Goal: Information Seeking & Learning: Learn about a topic

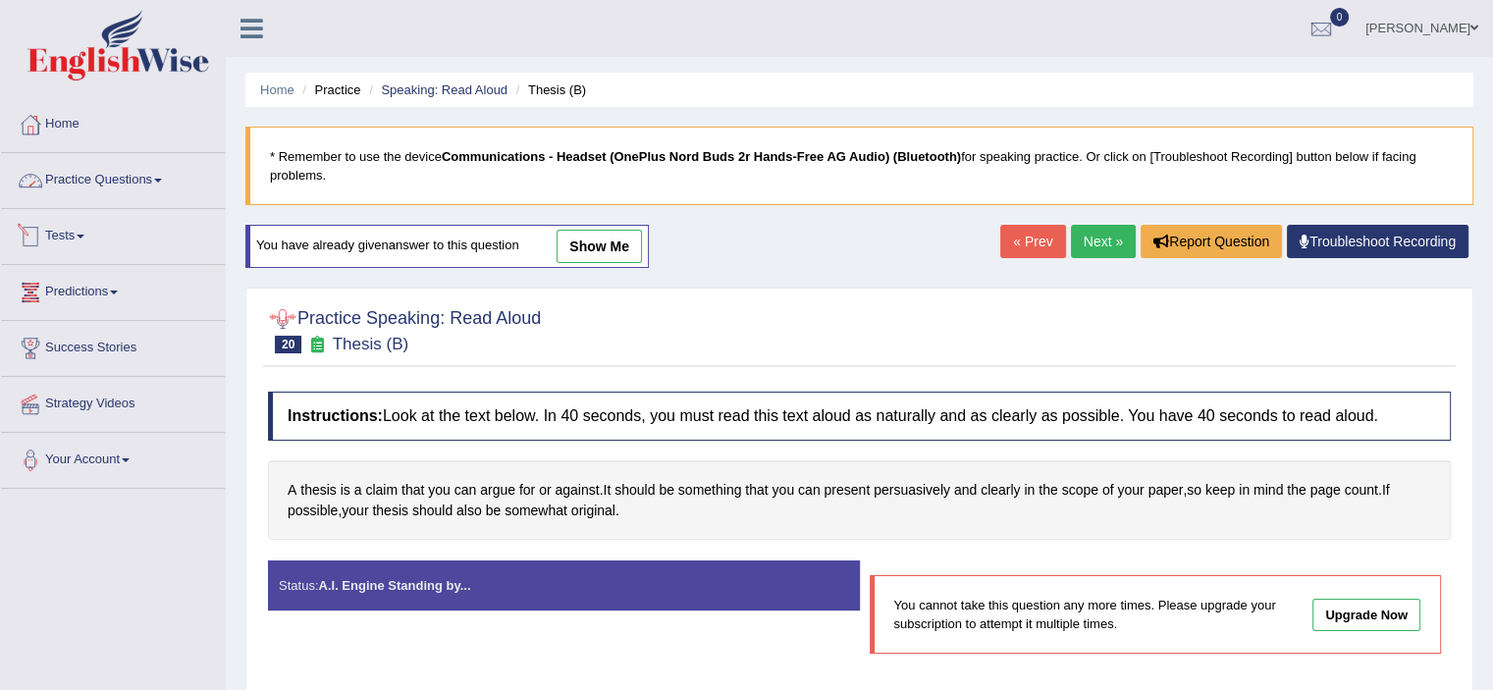
click at [136, 178] on link "Practice Questions" at bounding box center [113, 177] width 224 height 49
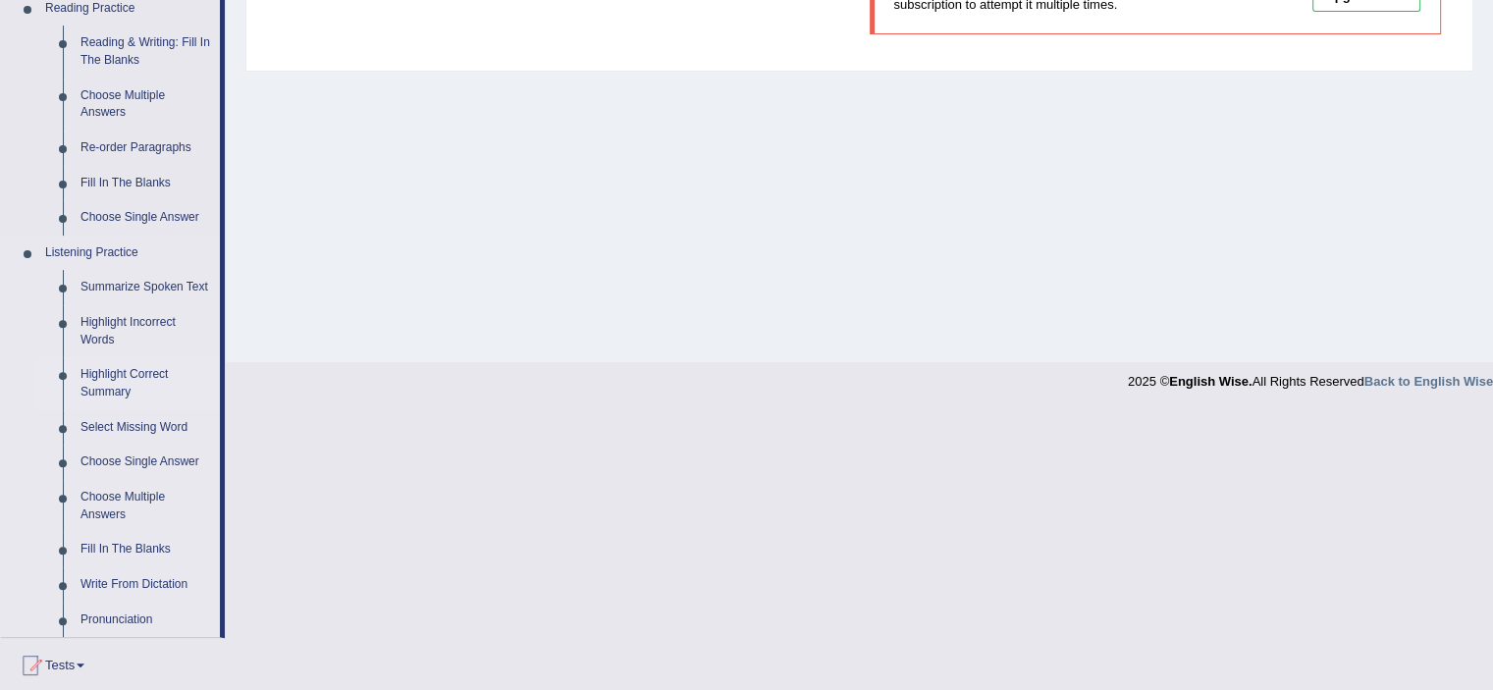
scroll to position [846, 0]
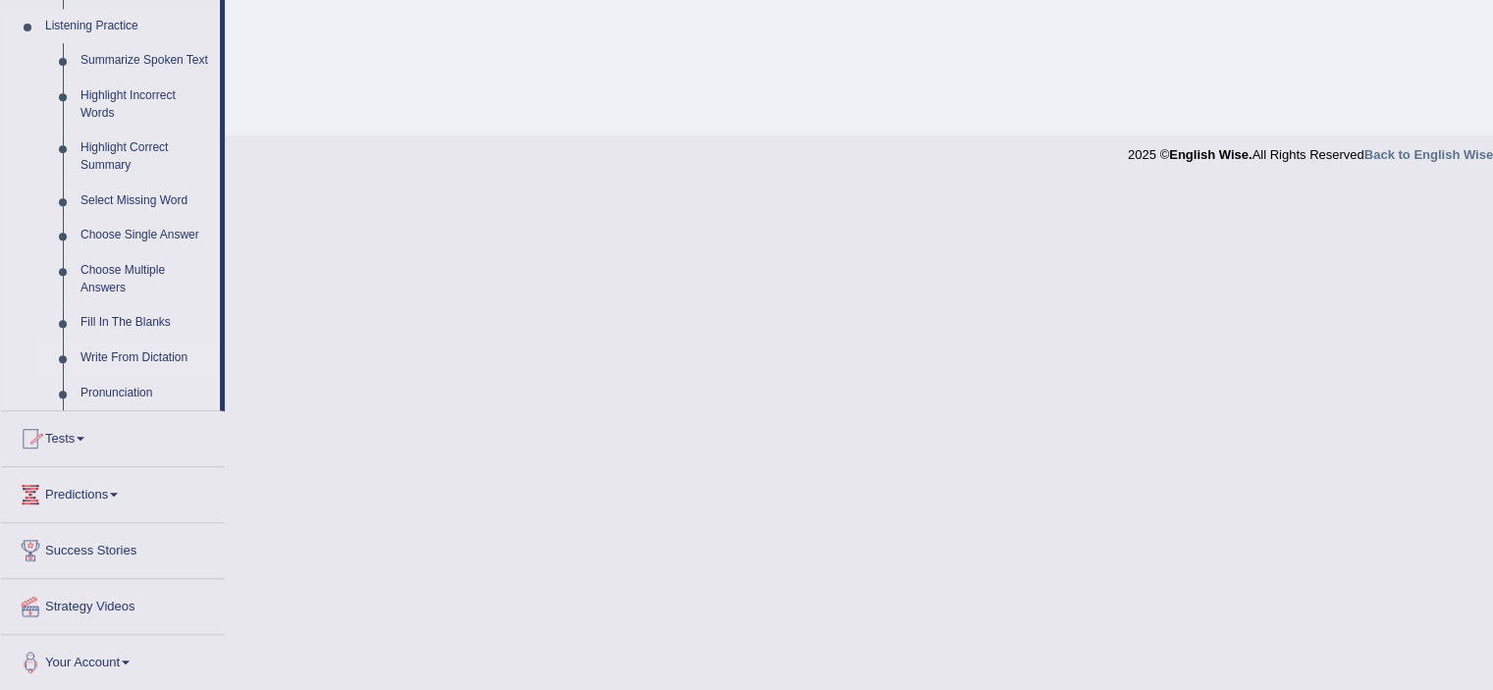
click at [153, 361] on link "Write From Dictation" at bounding box center [146, 358] width 148 height 35
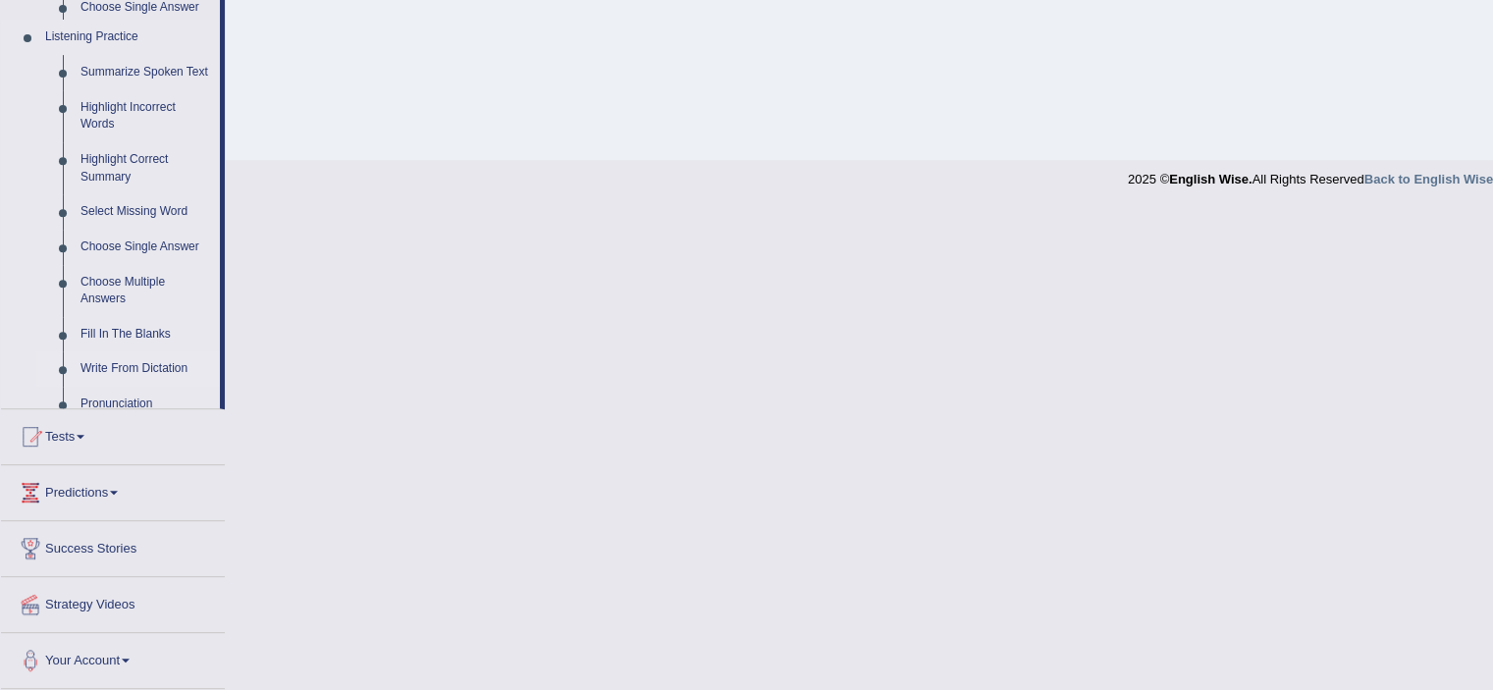
scroll to position [542, 0]
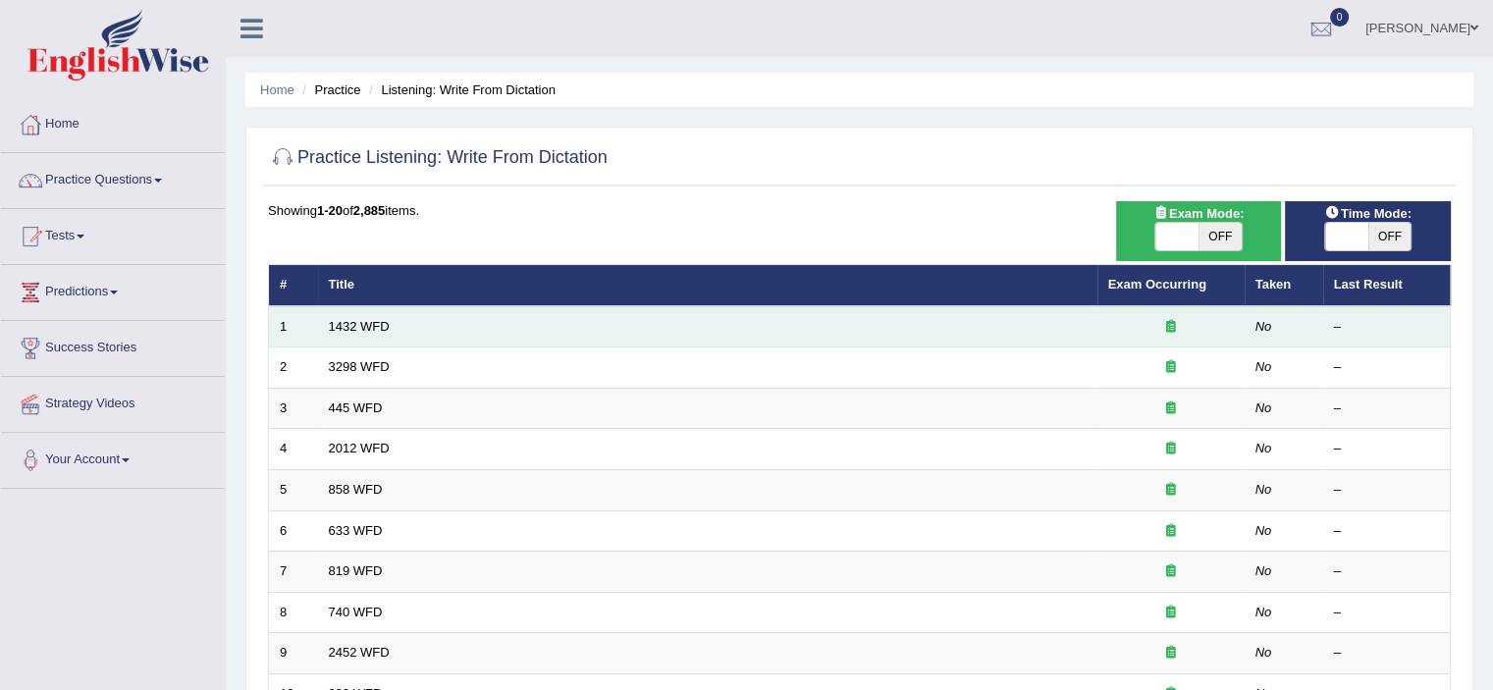
click at [501, 321] on td "1432 WFD" at bounding box center [707, 326] width 779 height 41
click at [348, 327] on link "1432 WFD" at bounding box center [359, 326] width 61 height 15
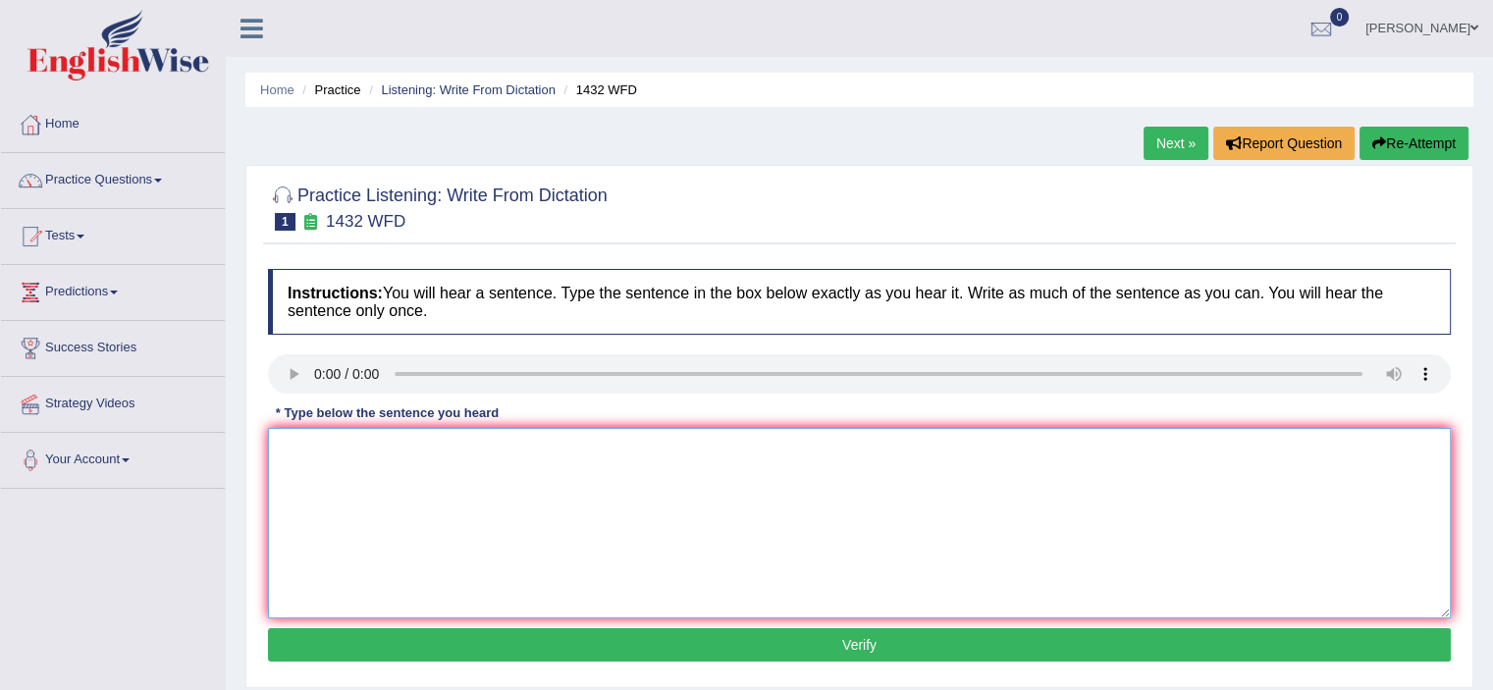
click at [475, 462] on textarea at bounding box center [859, 523] width 1183 height 190
click at [492, 476] on textarea at bounding box center [859, 523] width 1183 height 190
click at [354, 447] on textarea "More physicaal activiteis is benificial for your health." at bounding box center [859, 523] width 1183 height 190
click at [362, 446] on textarea "More physicaal activiteis is benificial for your health." at bounding box center [859, 523] width 1183 height 190
click at [420, 449] on textarea "More physical activiteis is benificial for your health." at bounding box center [859, 523] width 1183 height 190
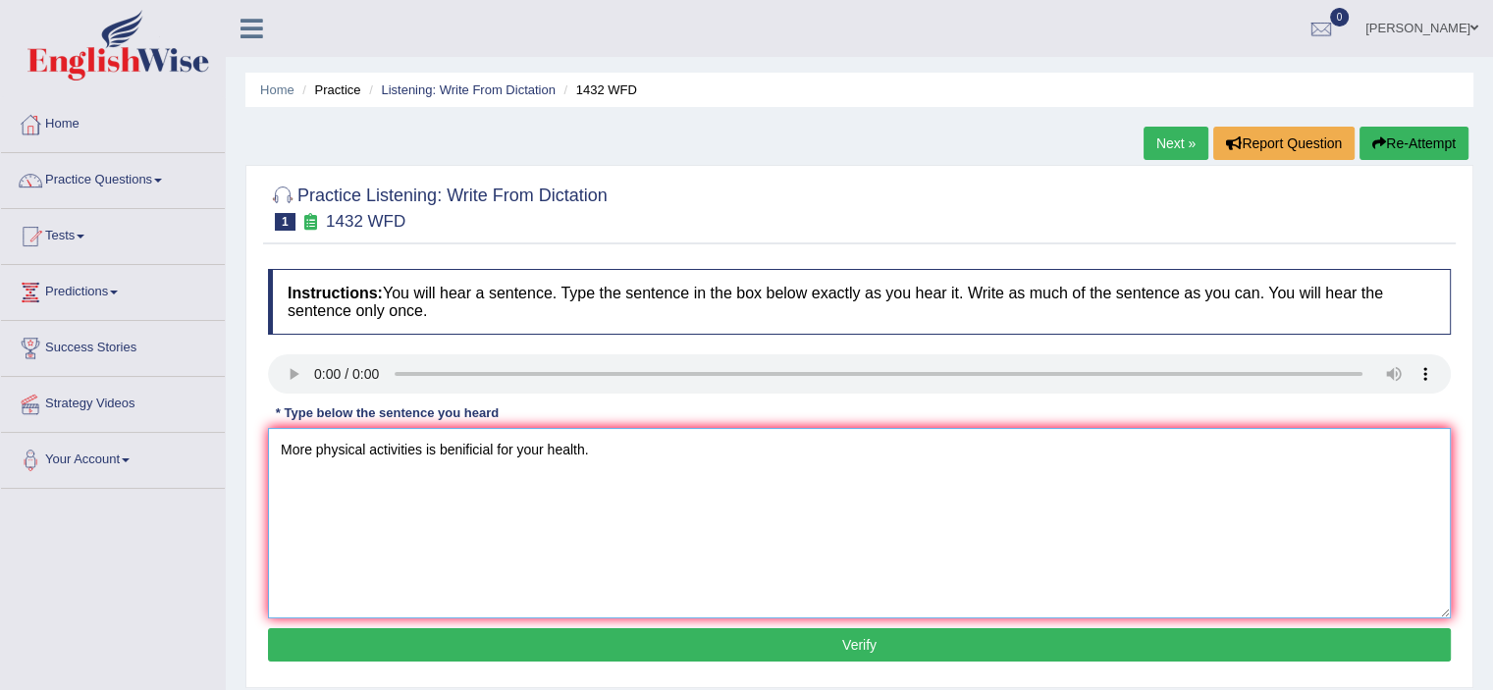
type textarea "More physical activities is benificial for your health."
click at [707, 644] on button "Verify" at bounding box center [859, 644] width 1183 height 33
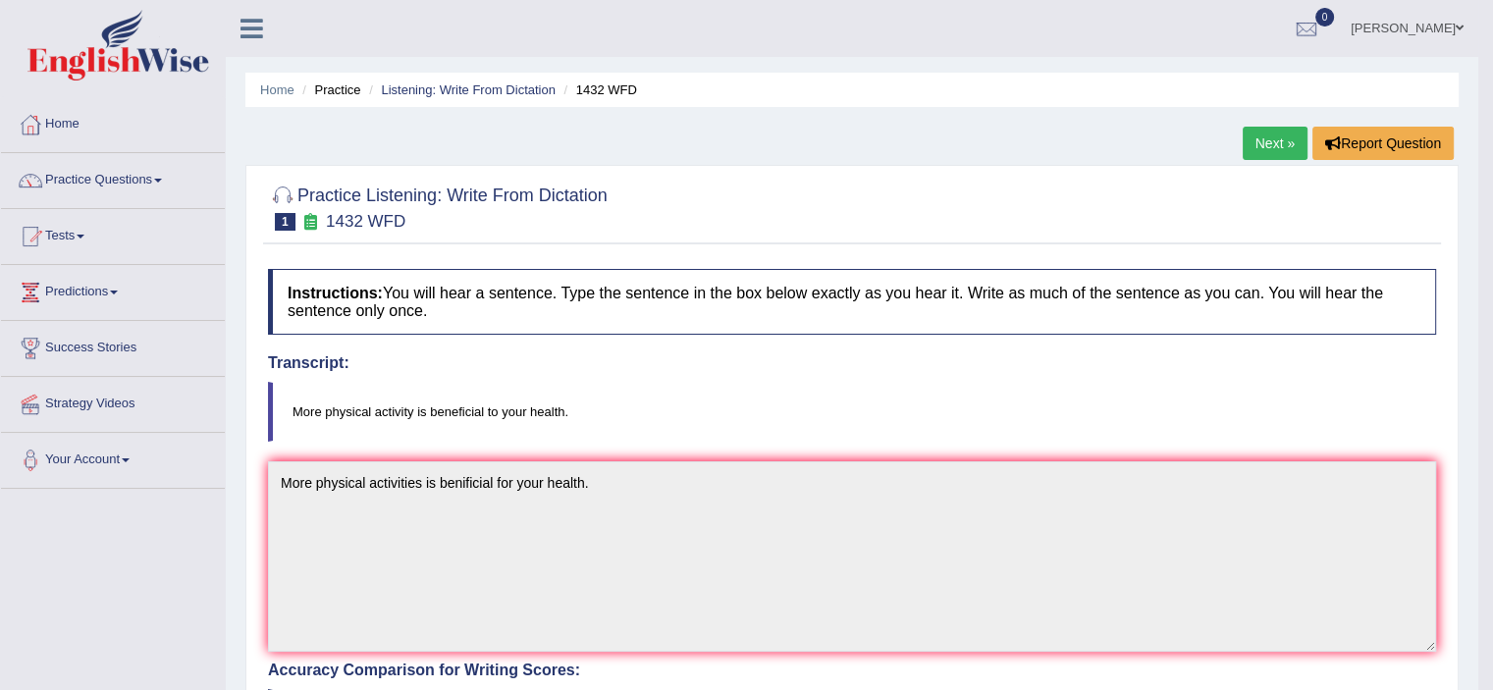
click at [1270, 144] on link "Next »" at bounding box center [1275, 143] width 65 height 33
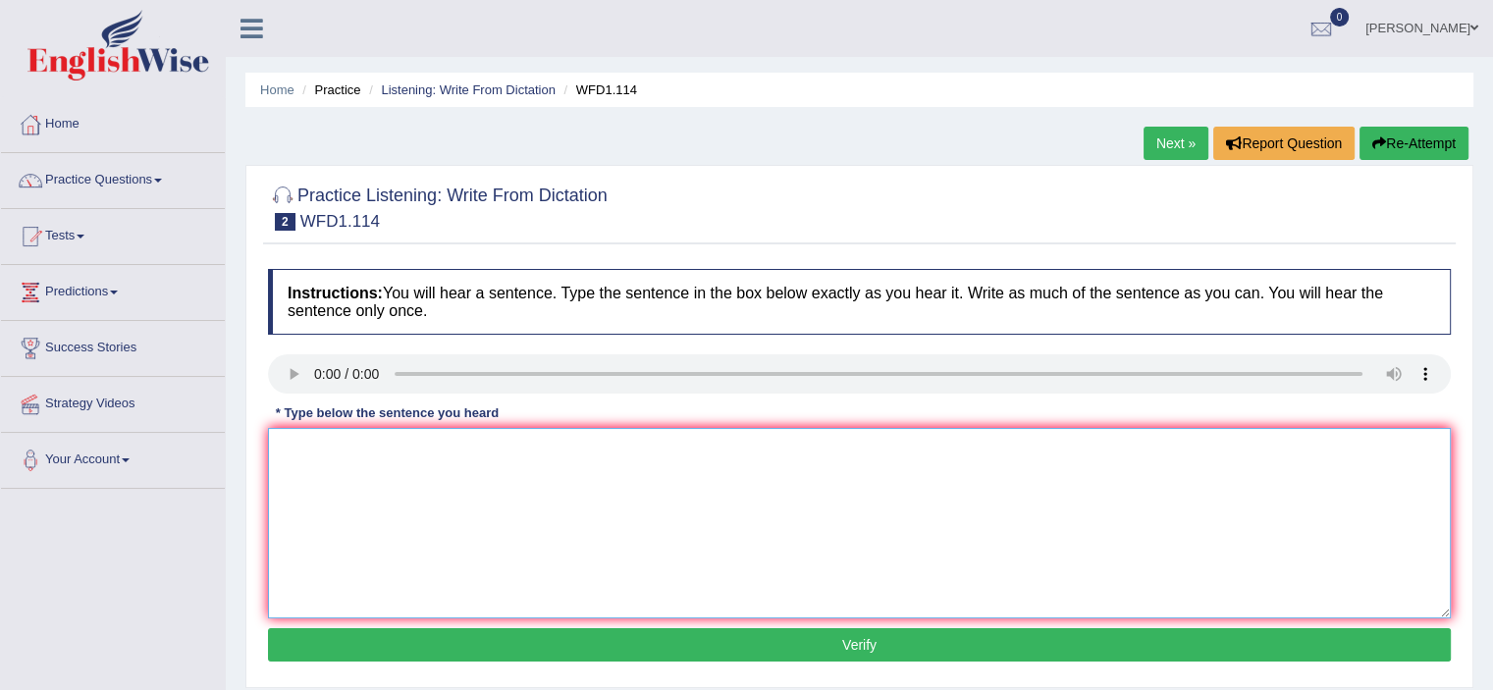
click at [355, 446] on textarea at bounding box center [859, 523] width 1183 height 190
click at [400, 466] on textarea at bounding box center [859, 523] width 1183 height 190
click at [317, 458] on textarea at bounding box center [859, 523] width 1183 height 190
click at [344, 450] on textarea at bounding box center [859, 523] width 1183 height 190
click at [326, 449] on textarea "The aouthor work is more" at bounding box center [859, 523] width 1183 height 190
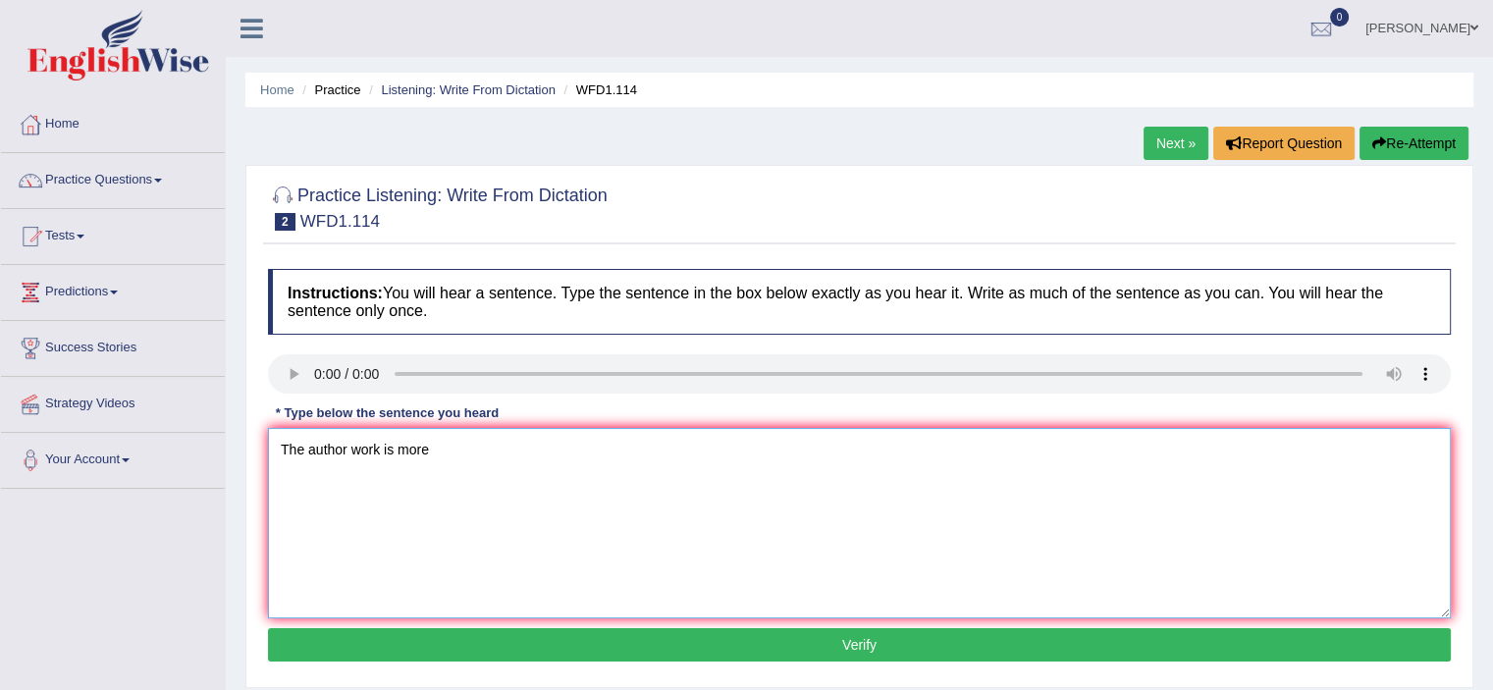
click at [477, 444] on textarea "The author work is more" at bounding box center [859, 523] width 1183 height 190
drag, startPoint x: 451, startPoint y: 443, endPoint x: 503, endPoint y: 453, distance: 53.1
click at [452, 444] on textarea "The author's work is more" at bounding box center [859, 523] width 1183 height 190
drag, startPoint x: 483, startPoint y: 449, endPoint x: 497, endPoint y: 449, distance: 13.7
click at [484, 449] on textarea "The author's work is more" at bounding box center [859, 523] width 1183 height 190
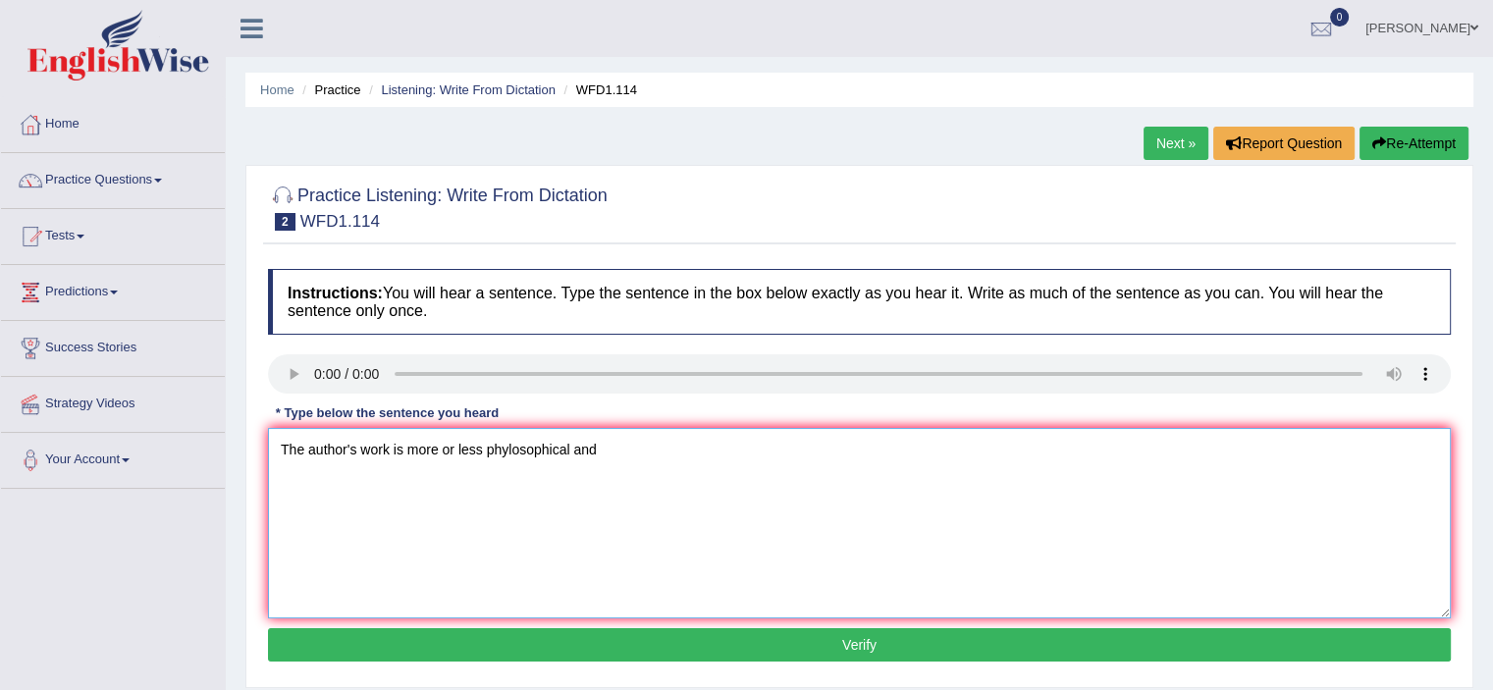
click at [658, 445] on textarea "The author's work is more or less phylosophical and" at bounding box center [859, 523] width 1183 height 190
click at [702, 503] on textarea "The author's work is more or less phylosophical and more experimental." at bounding box center [859, 523] width 1183 height 190
click at [762, 444] on textarea "The author's work is more or less phylosophical and more experimental." at bounding box center [859, 523] width 1183 height 190
click at [509, 450] on textarea "The author's work is more or less phylosophical and more experimental." at bounding box center [859, 523] width 1183 height 190
click at [828, 449] on textarea "The author's work is more or less philosophical and more experimental." at bounding box center [859, 523] width 1183 height 190
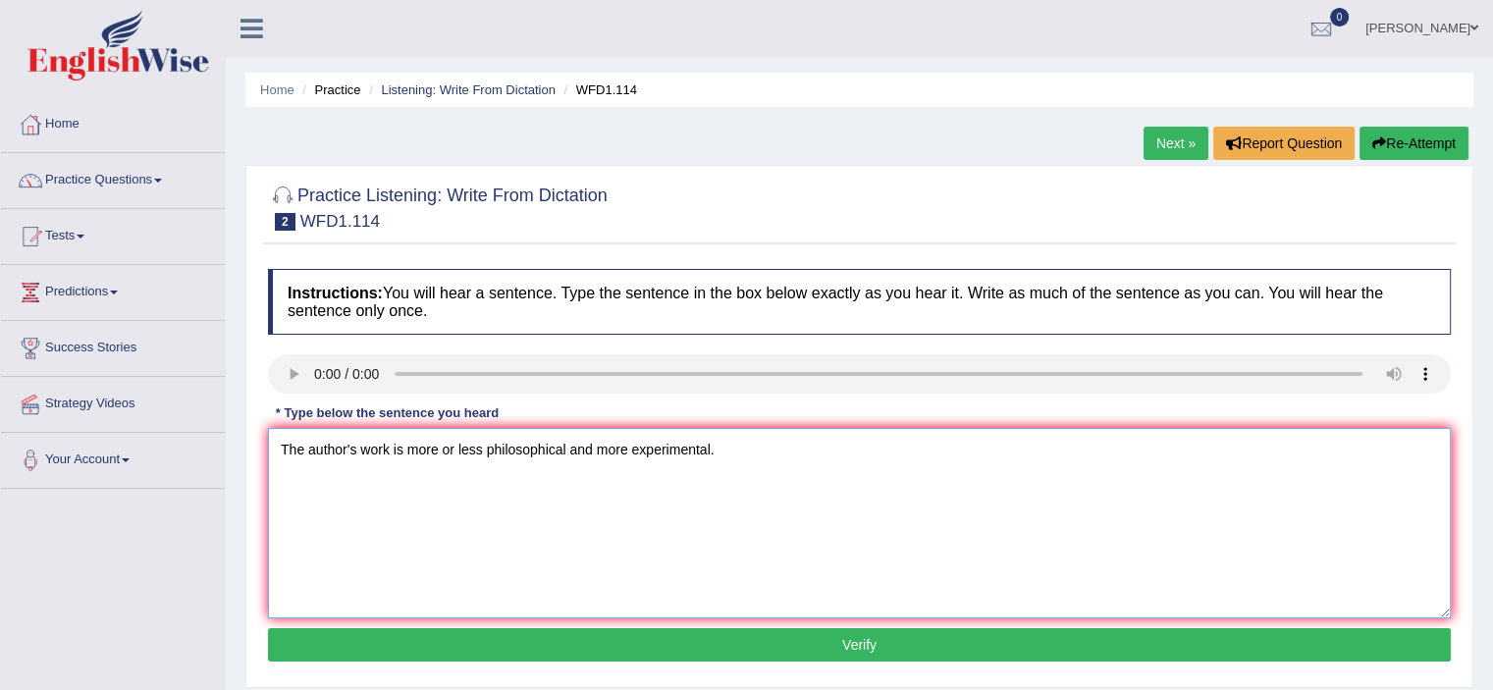
type textarea "The author's work is more or less philosophical and more experimental."
click at [841, 652] on button "Verify" at bounding box center [859, 644] width 1183 height 33
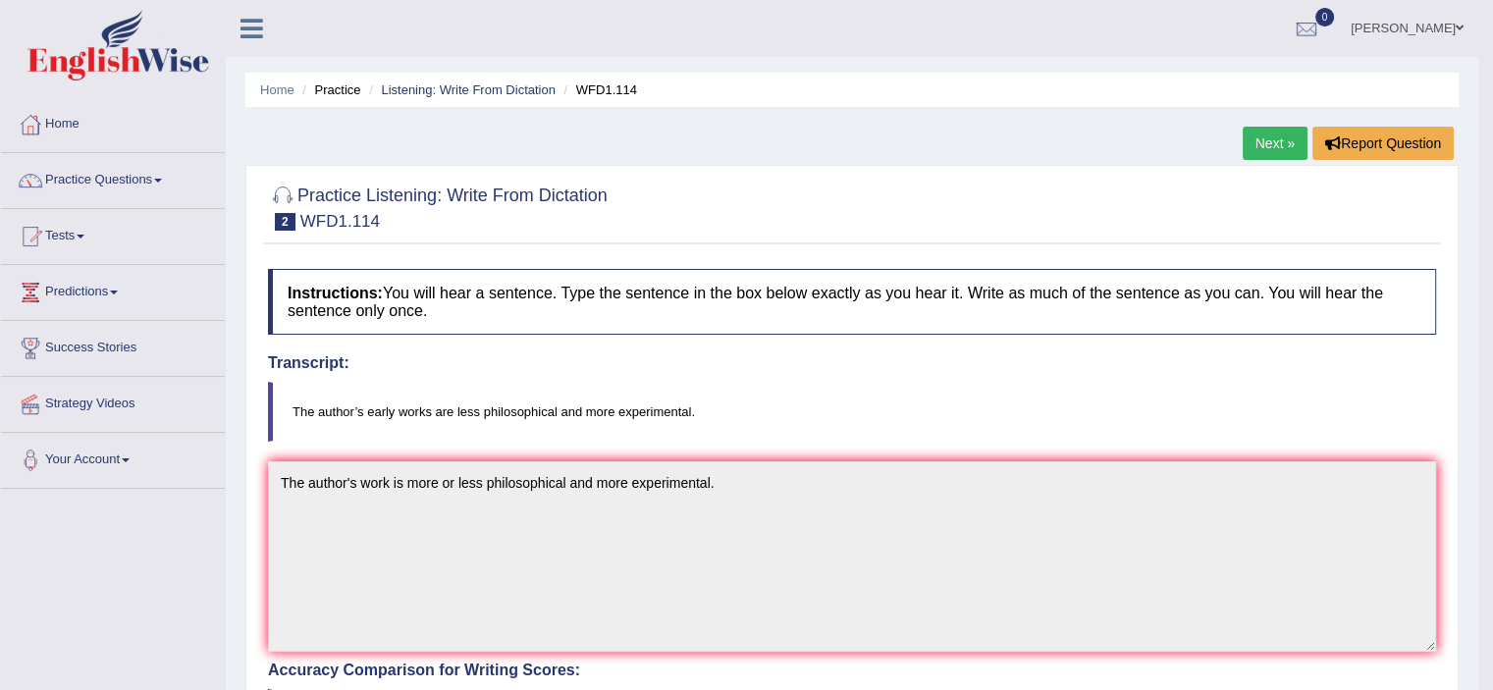
click at [1280, 143] on link "Next »" at bounding box center [1275, 143] width 65 height 33
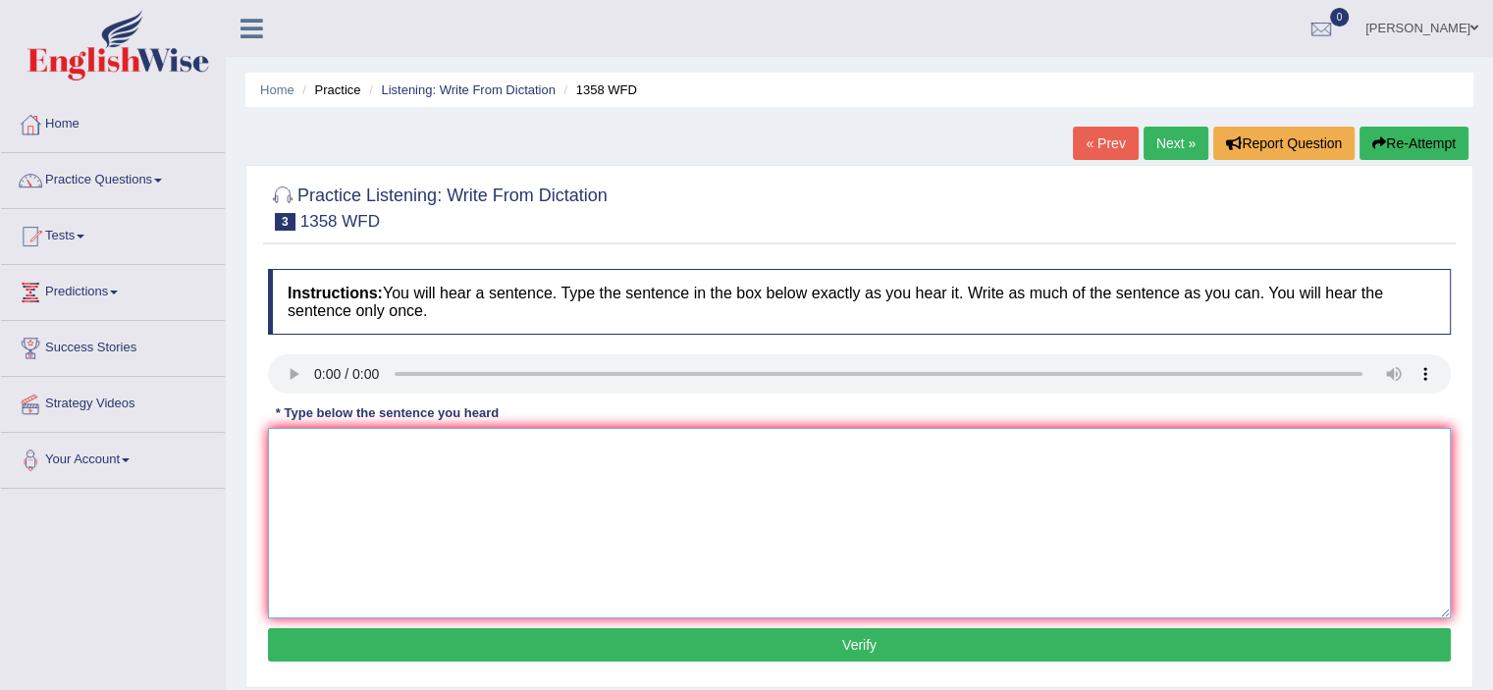
click at [795, 522] on textarea at bounding box center [859, 523] width 1183 height 190
click at [379, 452] on textarea at bounding box center [859, 523] width 1183 height 190
click at [457, 450] on textarea "Communication skills is became more important in recent years." at bounding box center [859, 523] width 1183 height 190
click at [865, 511] on textarea "Communication skills is become more important in recent years." at bounding box center [859, 523] width 1183 height 190
type textarea "Communication skills is become more important in recent years."
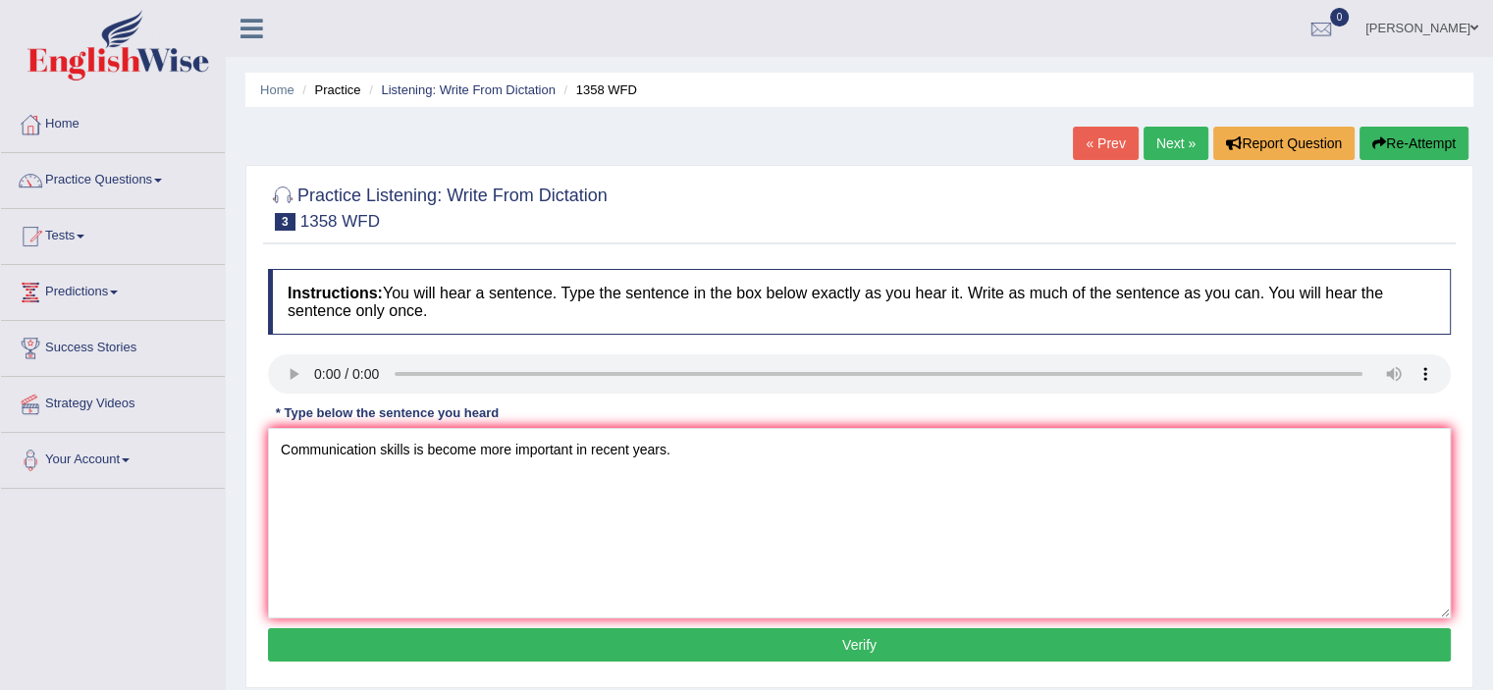
click at [845, 646] on button "Verify" at bounding box center [859, 644] width 1183 height 33
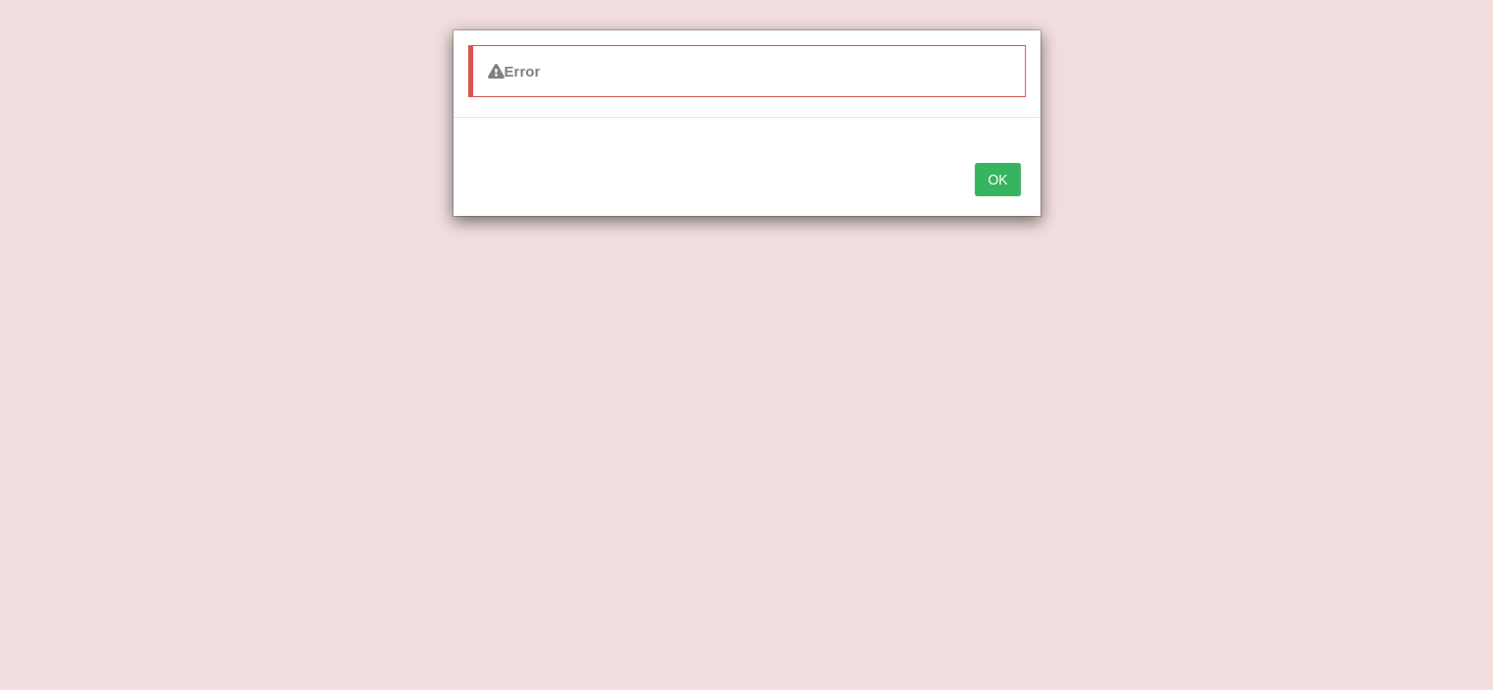
click at [994, 184] on button "OK" at bounding box center [997, 179] width 45 height 33
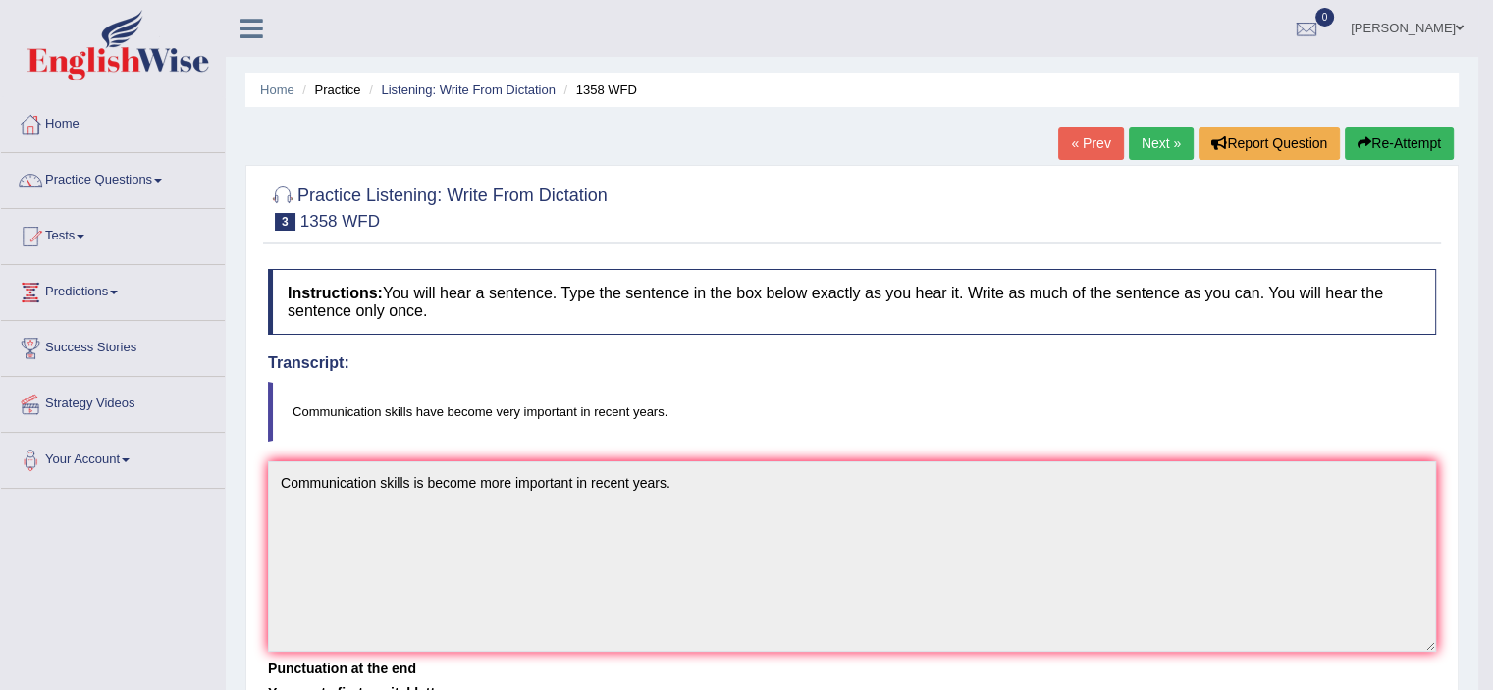
click at [1135, 149] on link "Next »" at bounding box center [1161, 143] width 65 height 33
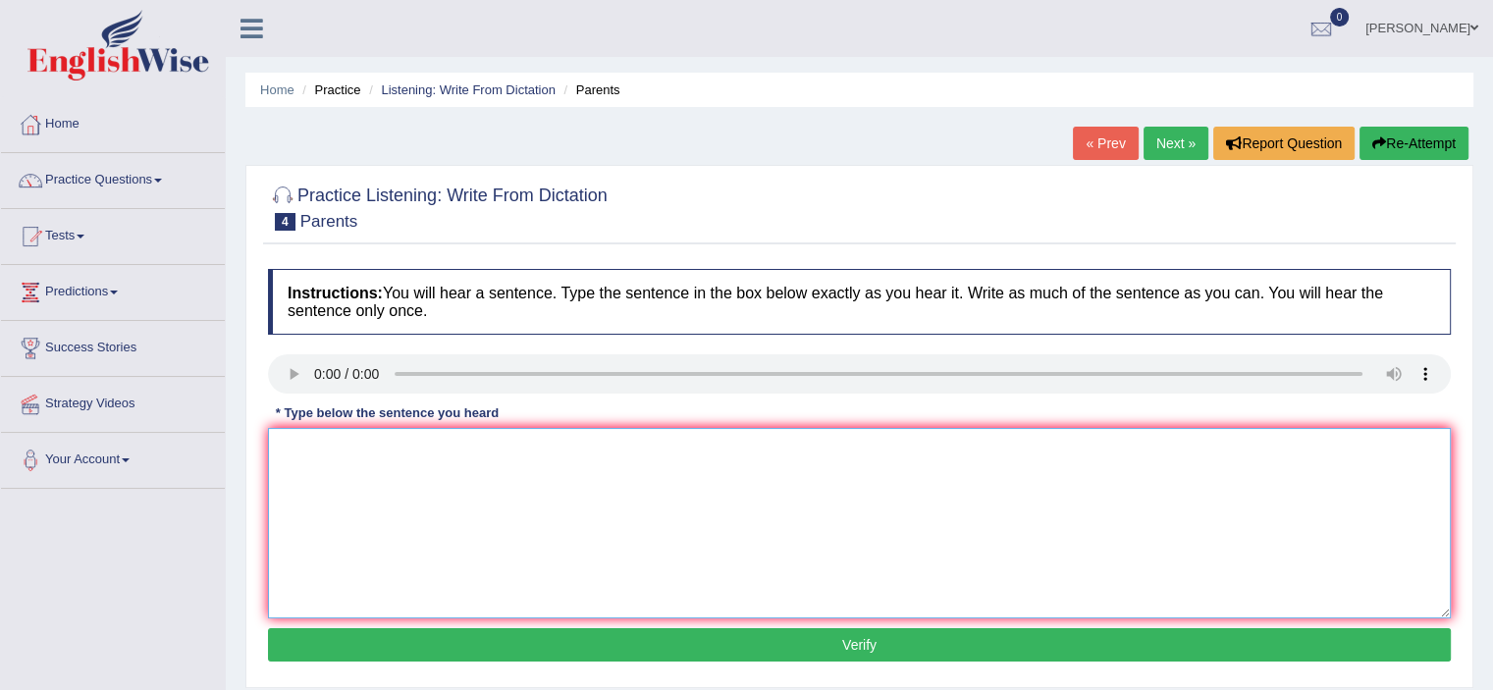
click at [317, 450] on textarea at bounding box center [859, 523] width 1183 height 190
click at [574, 443] on textarea at bounding box center [859, 523] width 1183 height 190
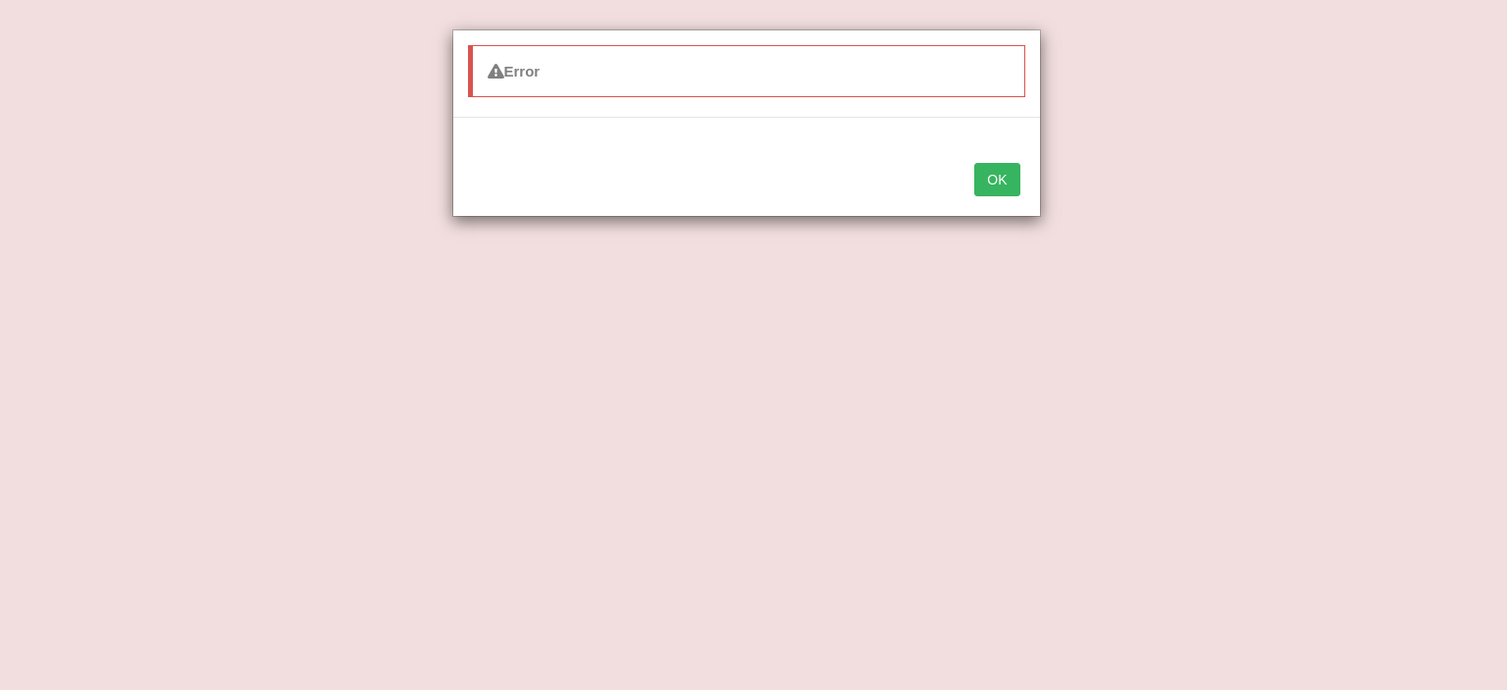
click at [1005, 185] on button "OK" at bounding box center [997, 179] width 45 height 33
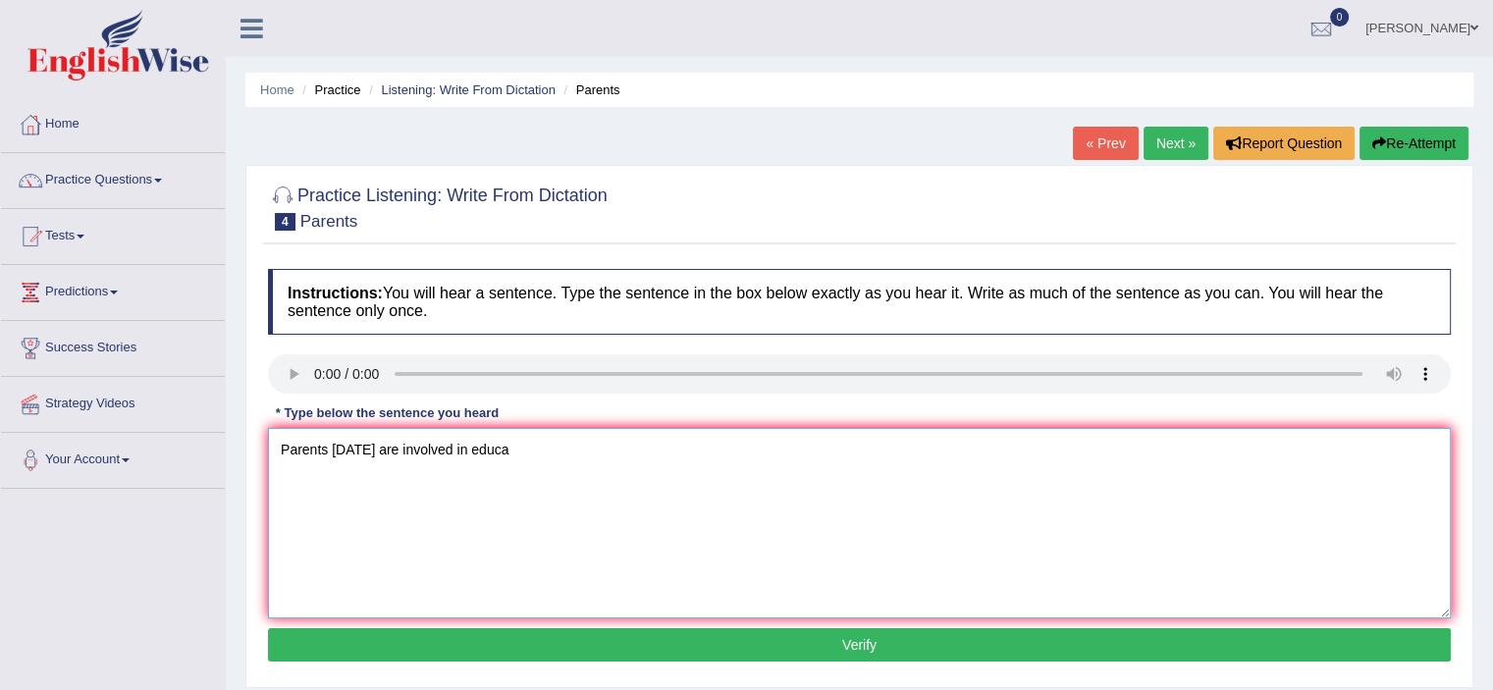
click at [544, 450] on textarea "Parents [DATE] are involved in educa" at bounding box center [859, 523] width 1183 height 190
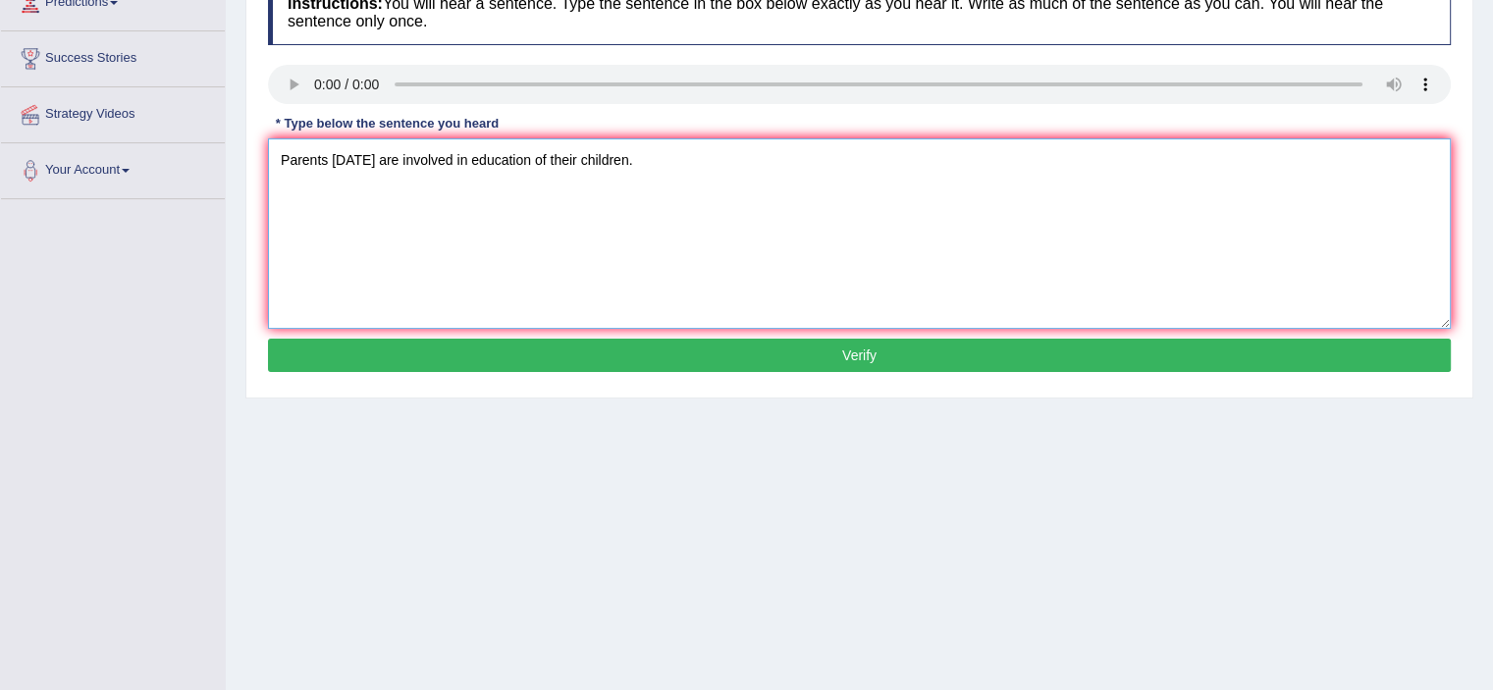
scroll to position [294, 0]
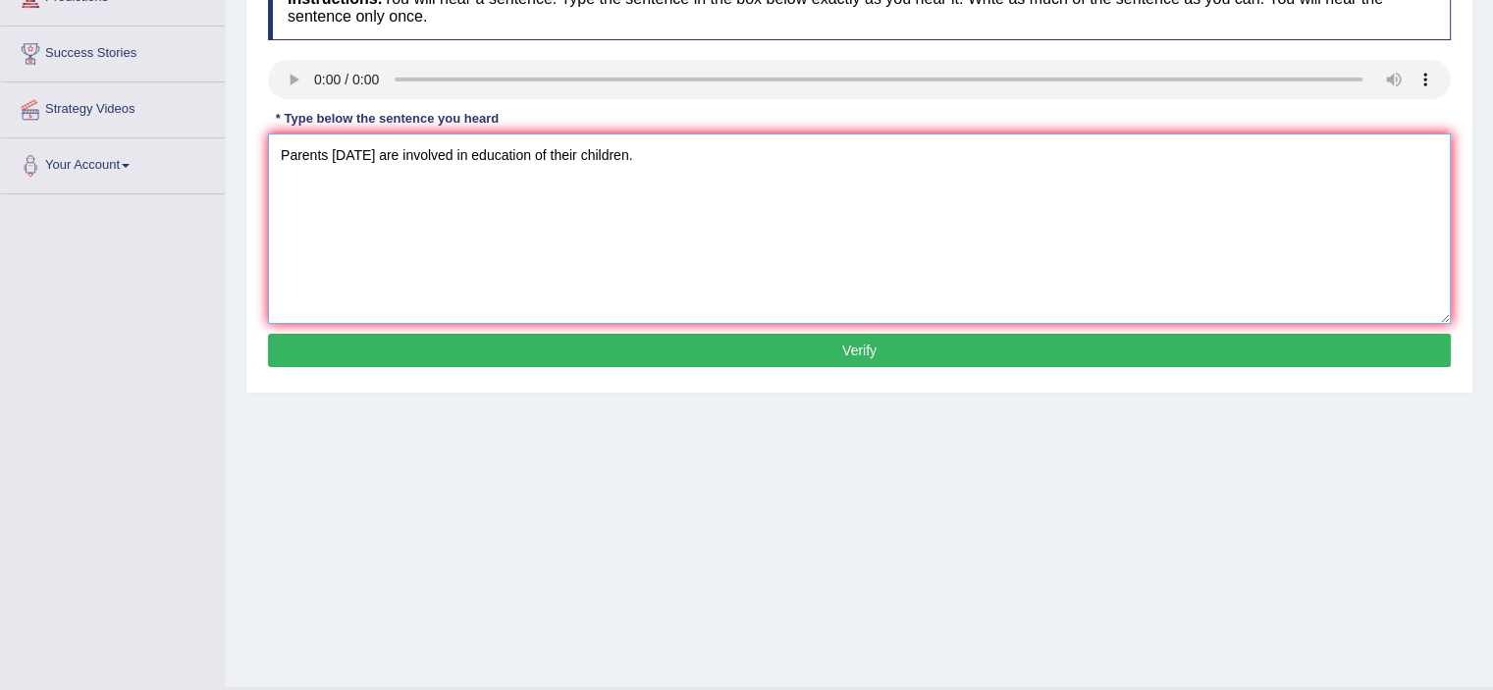
type textarea "Parents [DATE] are involved in education of their children."
click at [722, 358] on button "Verify" at bounding box center [859, 350] width 1183 height 33
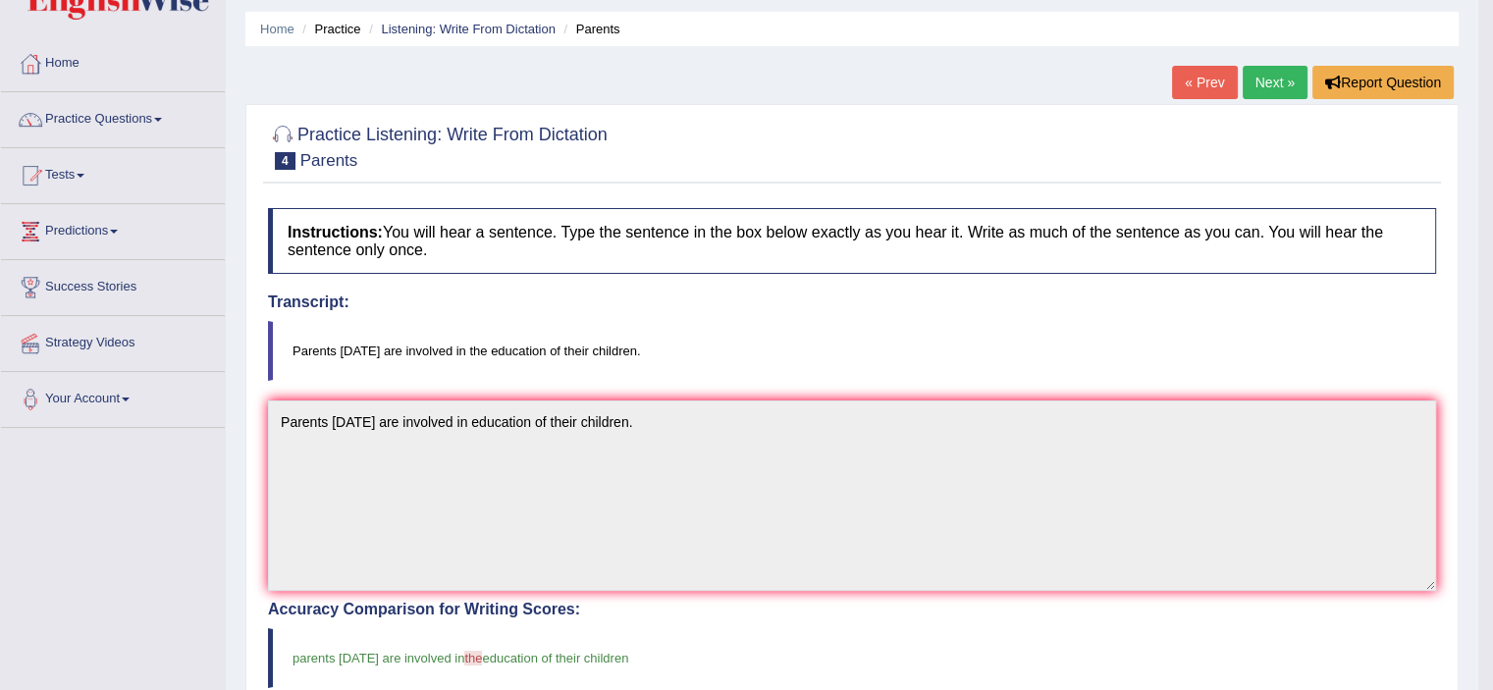
scroll to position [0, 0]
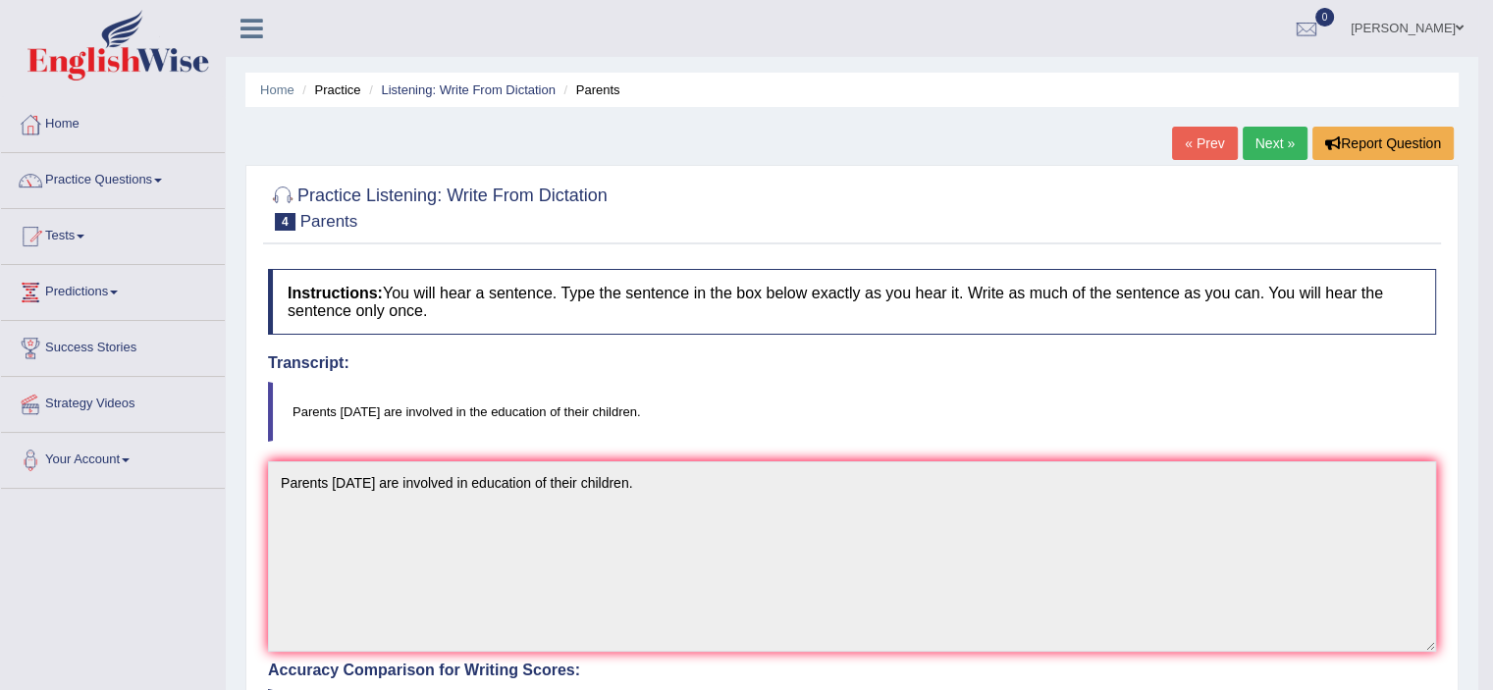
click at [1272, 135] on link "Next »" at bounding box center [1275, 143] width 65 height 33
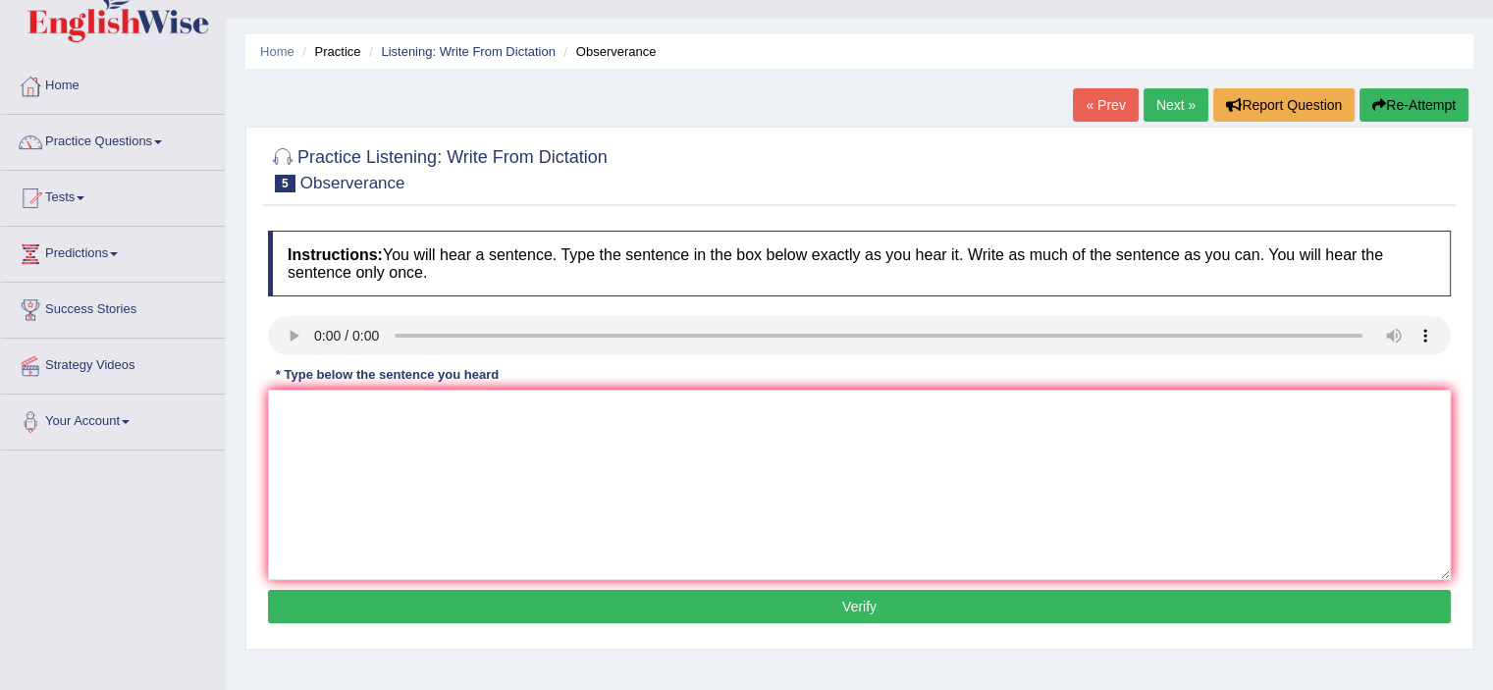
scroll to position [45, 0]
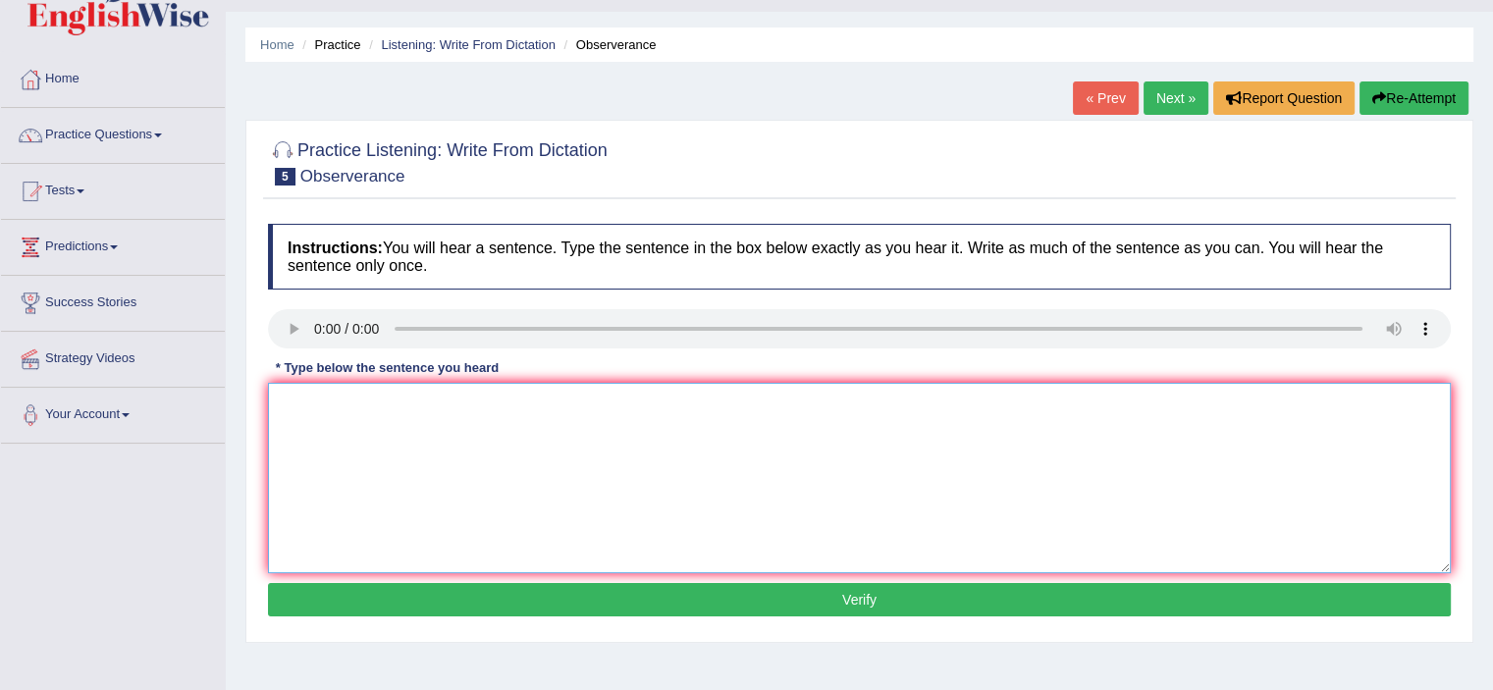
click at [328, 400] on textarea at bounding box center [859, 478] width 1183 height 190
click at [755, 434] on textarea at bounding box center [859, 478] width 1183 height 190
drag, startPoint x: 1150, startPoint y: 87, endPoint x: 1074, endPoint y: 134, distance: 89.9
click at [1152, 85] on link "Next »" at bounding box center [1175, 97] width 65 height 33
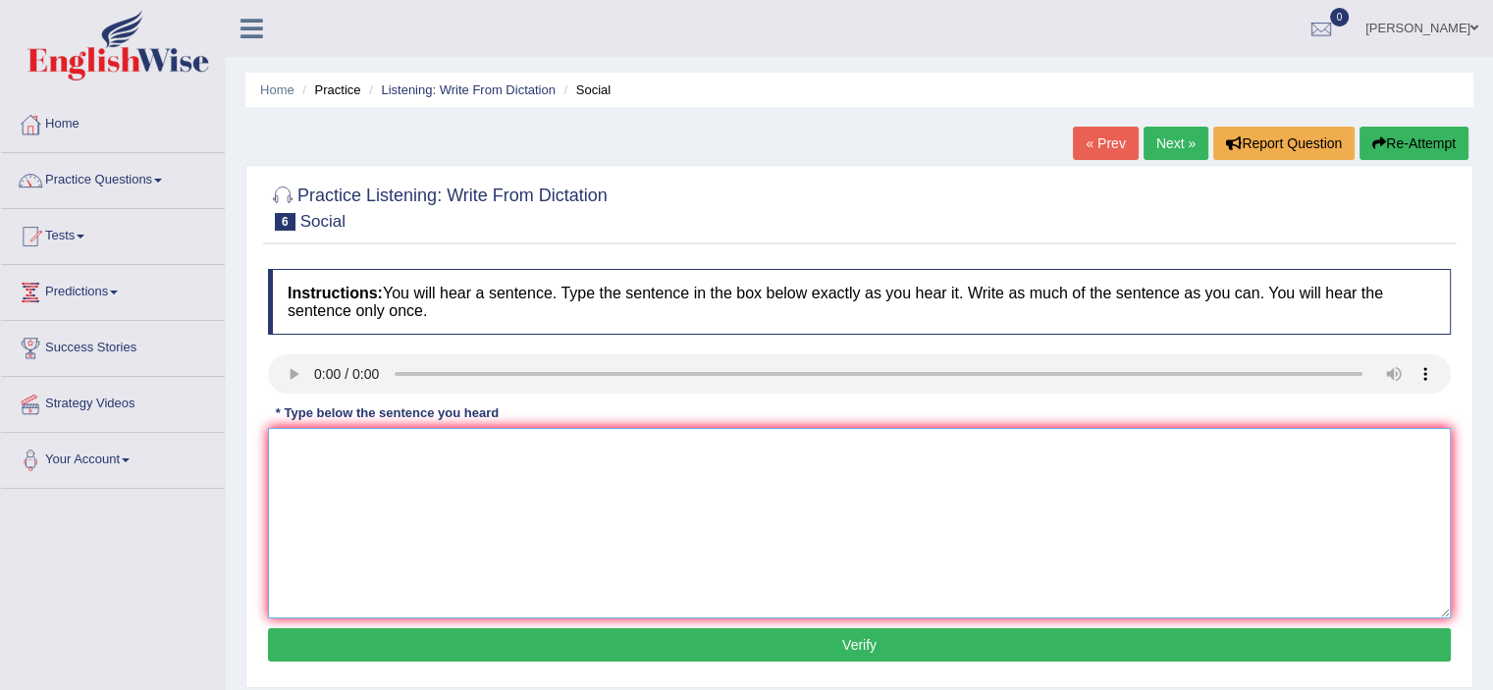
click at [324, 451] on textarea at bounding box center [859, 523] width 1183 height 190
type textarea "S"
click at [318, 440] on textarea "S" at bounding box center [859, 523] width 1183 height 190
drag, startPoint x: 290, startPoint y: 443, endPoint x: 328, endPoint y: 470, distance: 47.1
click at [291, 443] on textarea "Which way society need to meet human needs." at bounding box center [859, 523] width 1183 height 190
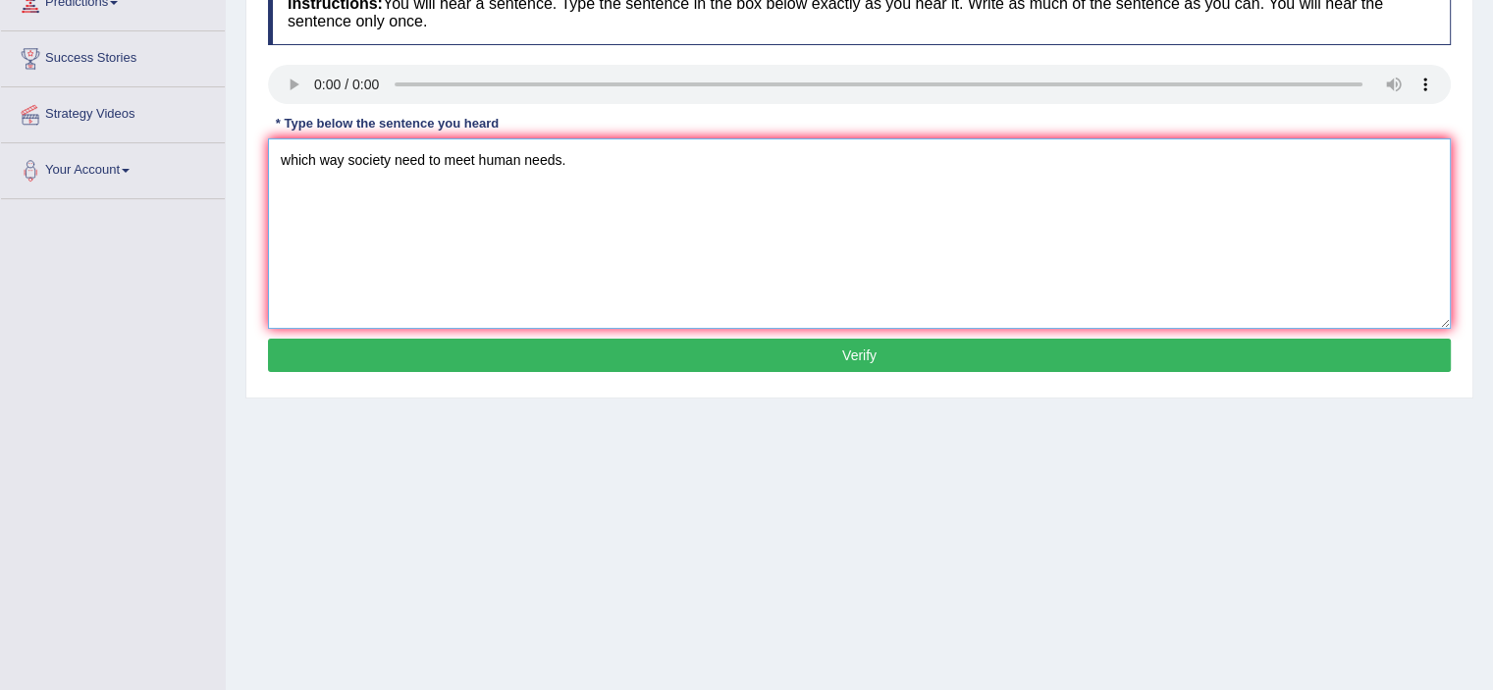
scroll to position [294, 0]
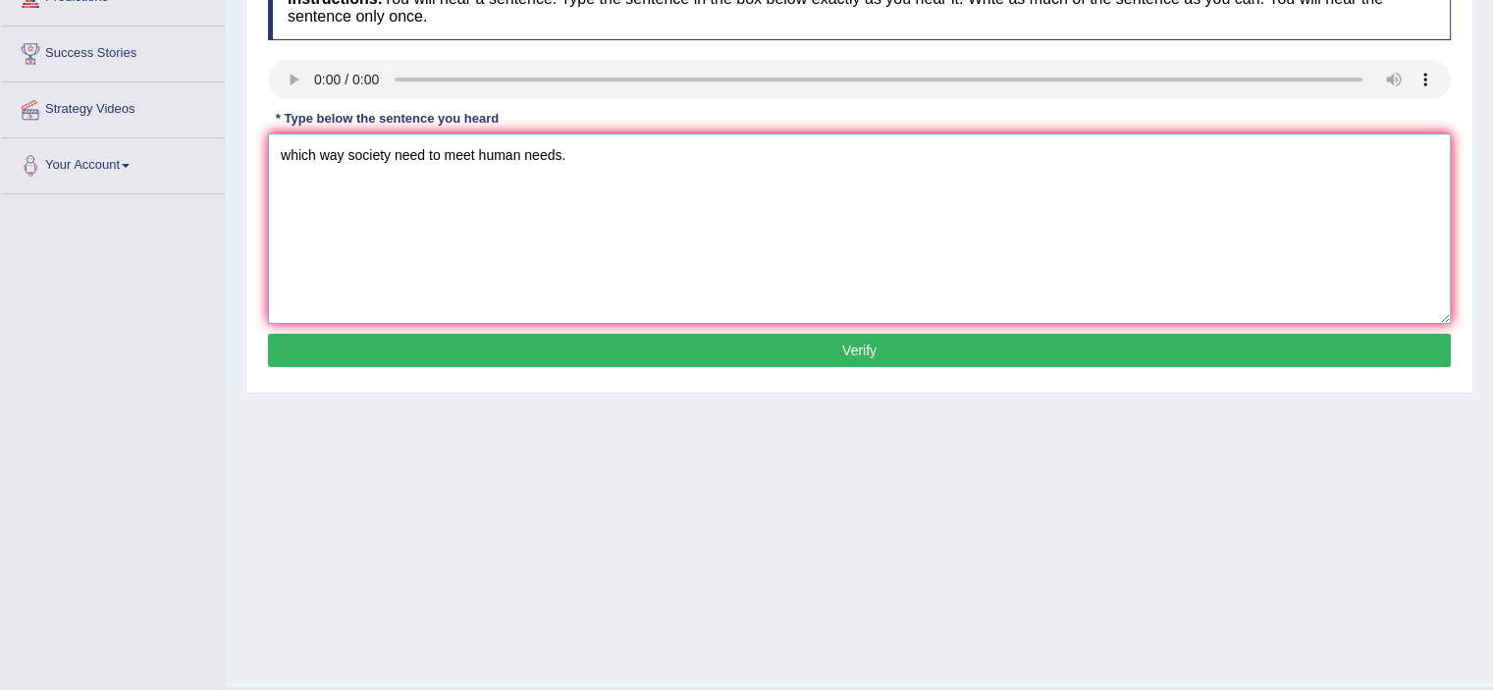
type textarea "which way society need to meet human needs."
click at [925, 336] on button "Verify" at bounding box center [859, 350] width 1183 height 33
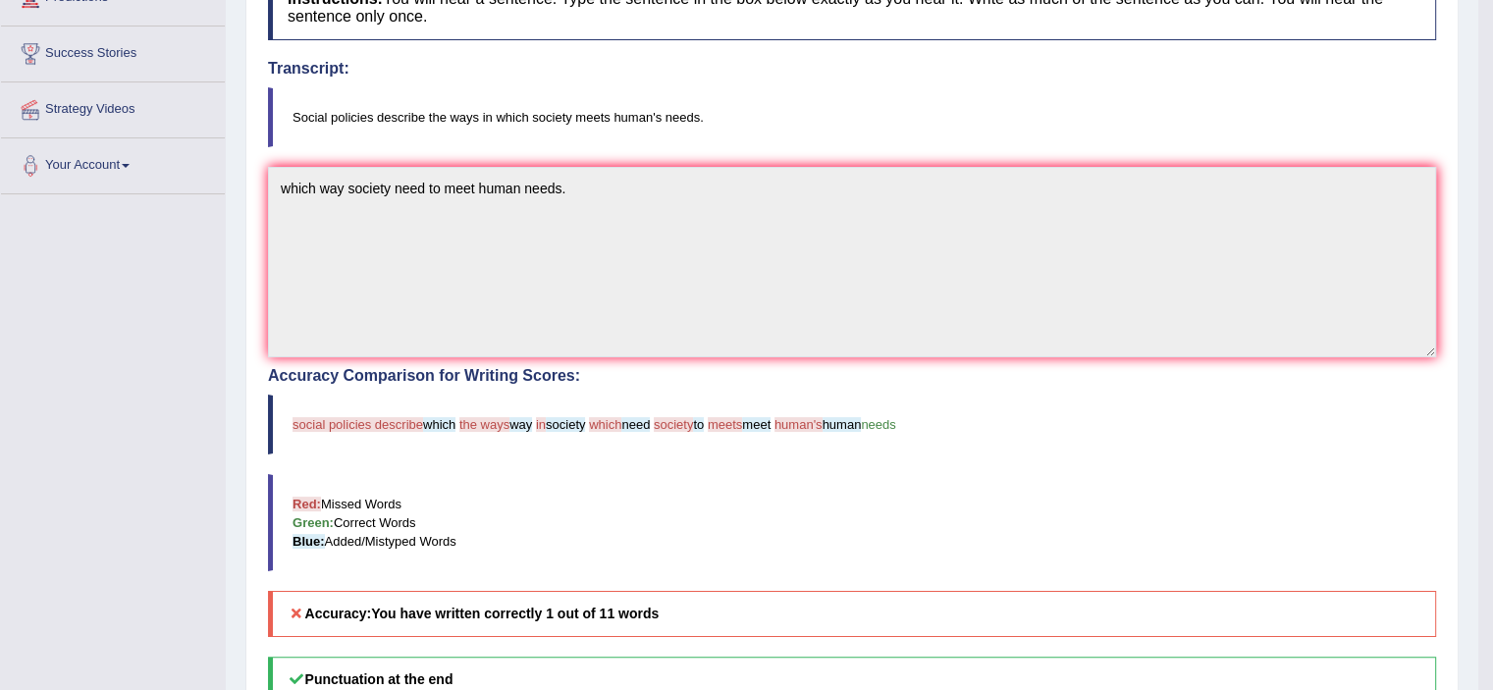
scroll to position [0, 0]
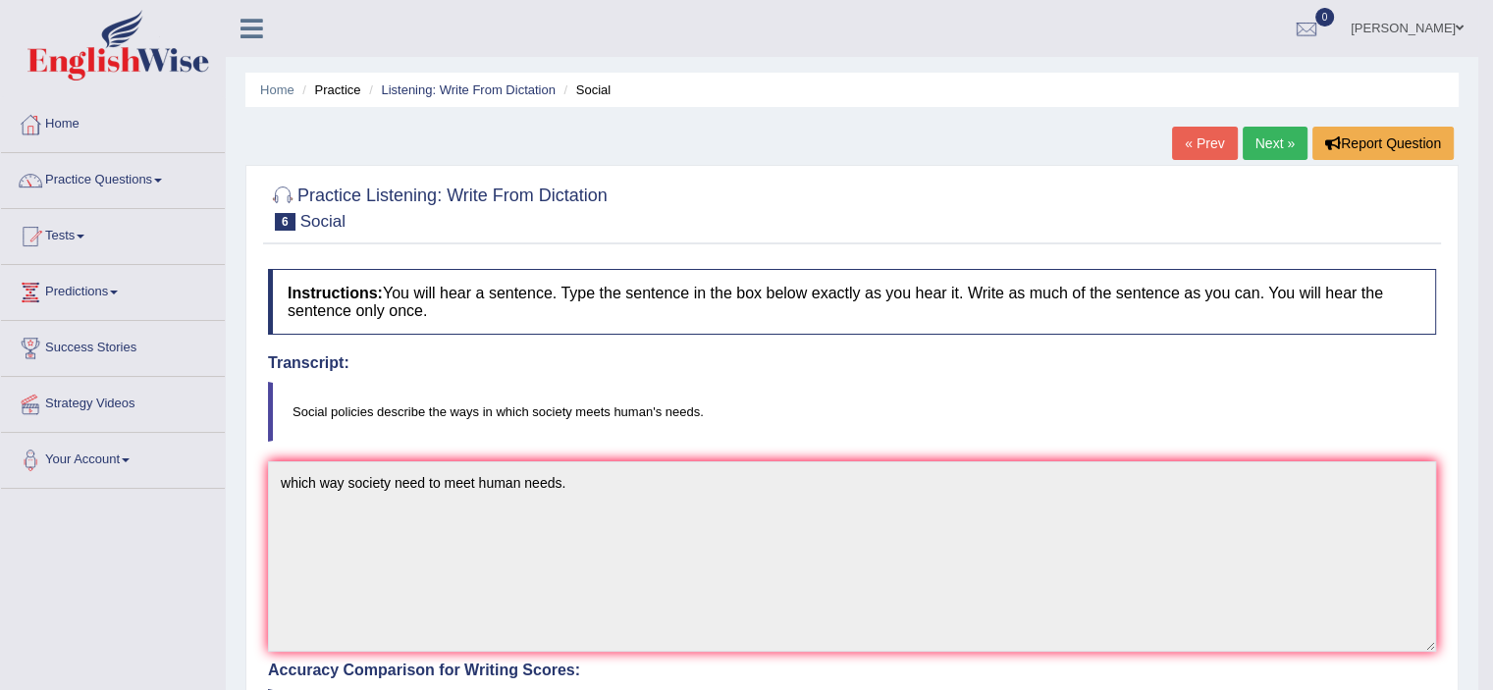
click at [1280, 142] on link "Next »" at bounding box center [1275, 143] width 65 height 33
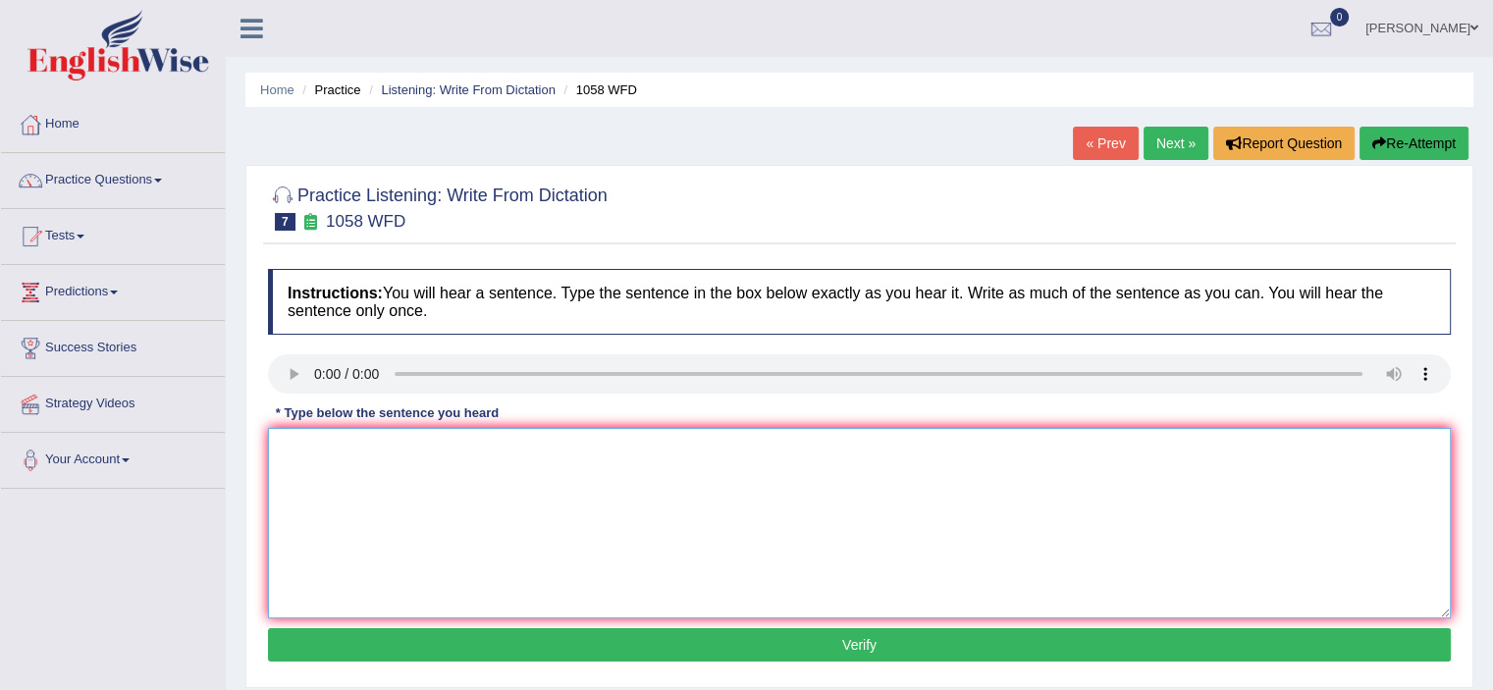
click at [349, 448] on textarea at bounding box center [859, 523] width 1183 height 190
click at [321, 448] on textarea at bounding box center [859, 523] width 1183 height 190
click at [334, 449] on textarea "The" at bounding box center [859, 523] width 1183 height 190
type textarea "The skill great can't be touth."
click at [918, 639] on button "Verify" at bounding box center [859, 644] width 1183 height 33
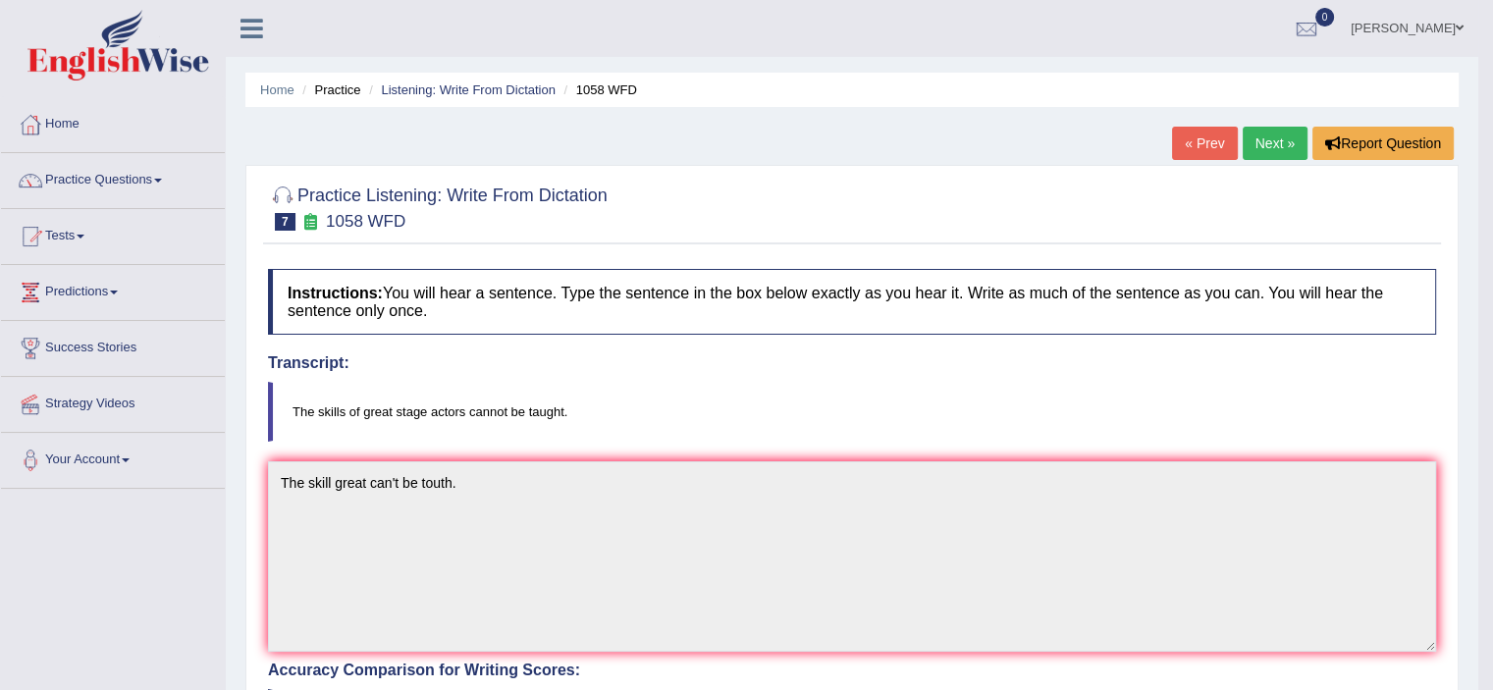
click at [1279, 145] on link "Next »" at bounding box center [1275, 143] width 65 height 33
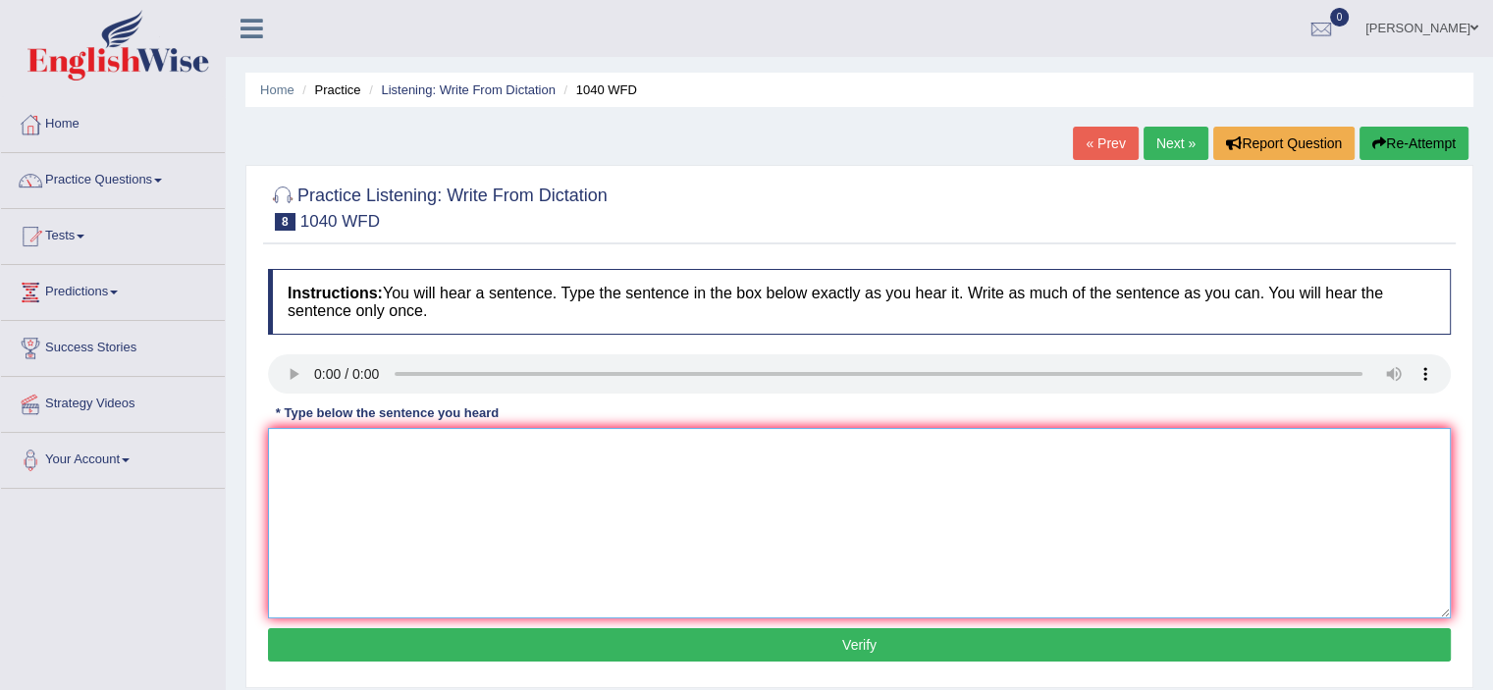
click at [367, 462] on textarea at bounding box center [859, 523] width 1183 height 190
click at [345, 450] on textarea "Extra culre active can help studetnds to develop knowlage." at bounding box center [859, 523] width 1183 height 190
click at [416, 443] on textarea "Extra cariculam active can help studetnds to develop knowlage." at bounding box center [859, 523] width 1183 height 190
click at [327, 447] on textarea "Extra cariculam activities can help studetnds to develop knowlage." at bounding box center [859, 523] width 1183 height 190
click at [905, 490] on textarea "Extra curriculam activities can help studetnds to develop knowlage." at bounding box center [859, 523] width 1183 height 190
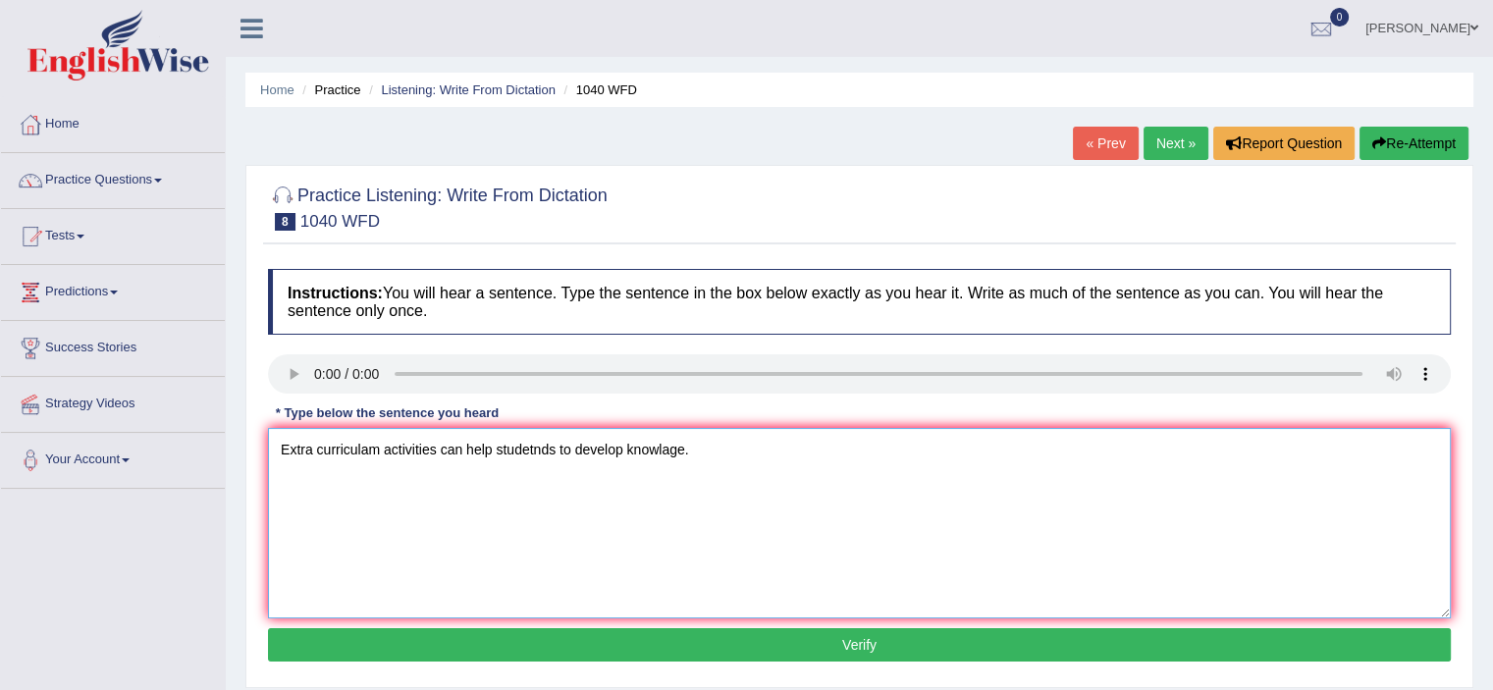
click at [682, 450] on textarea "Extra curriculam activities can help studetnds to develop knowlage." at bounding box center [859, 523] width 1183 height 190
click at [317, 449] on textarea "Extra curriculam activities can help studetnds to develop knowledge." at bounding box center [859, 523] width 1183 height 190
click at [556, 449] on textarea "Extra-curriculam activities can help studetnds to develop knowledge." at bounding box center [859, 523] width 1183 height 190
click at [1076, 524] on textarea "Extra-curriculam activities can help studetnds to develop knowledge." at bounding box center [859, 523] width 1183 height 190
type textarea "Extra-curriculam activities can help studetnds to develop knowledge."
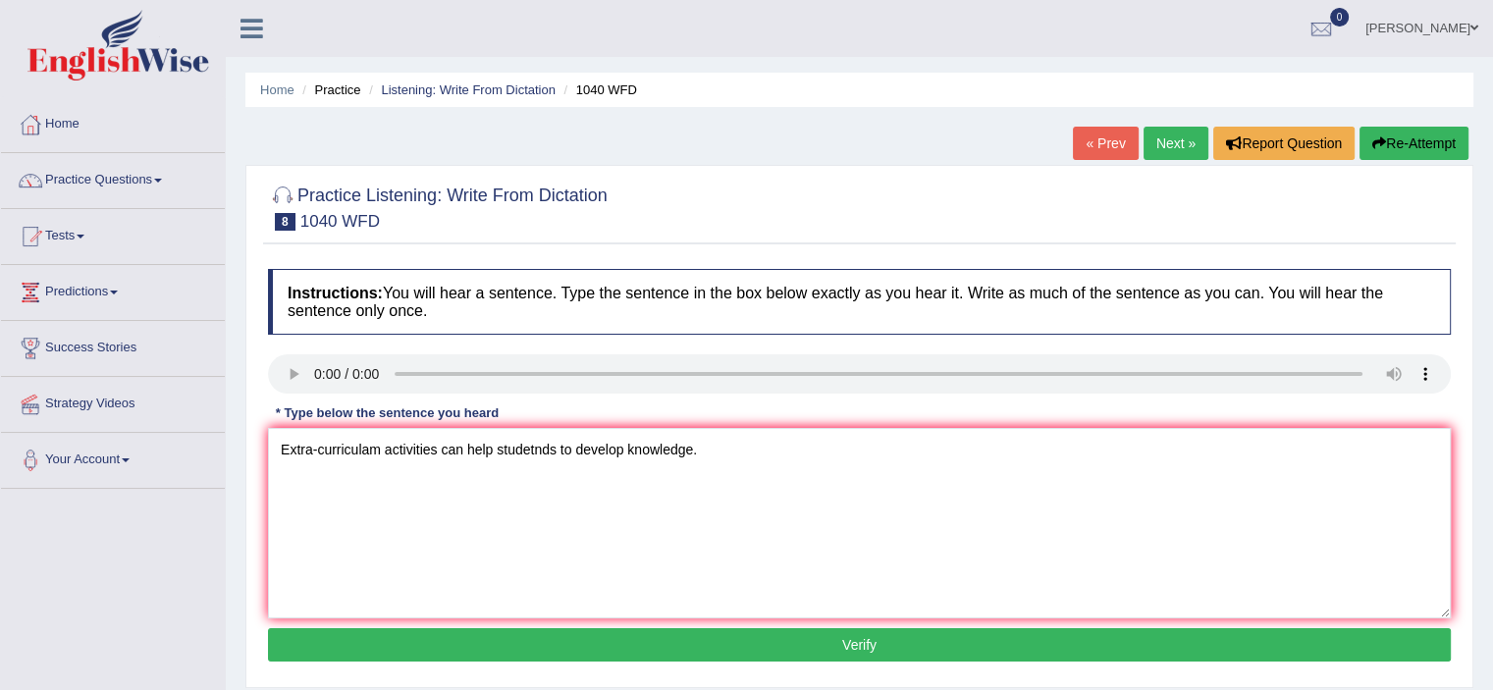
click at [591, 639] on button "Verify" at bounding box center [859, 644] width 1183 height 33
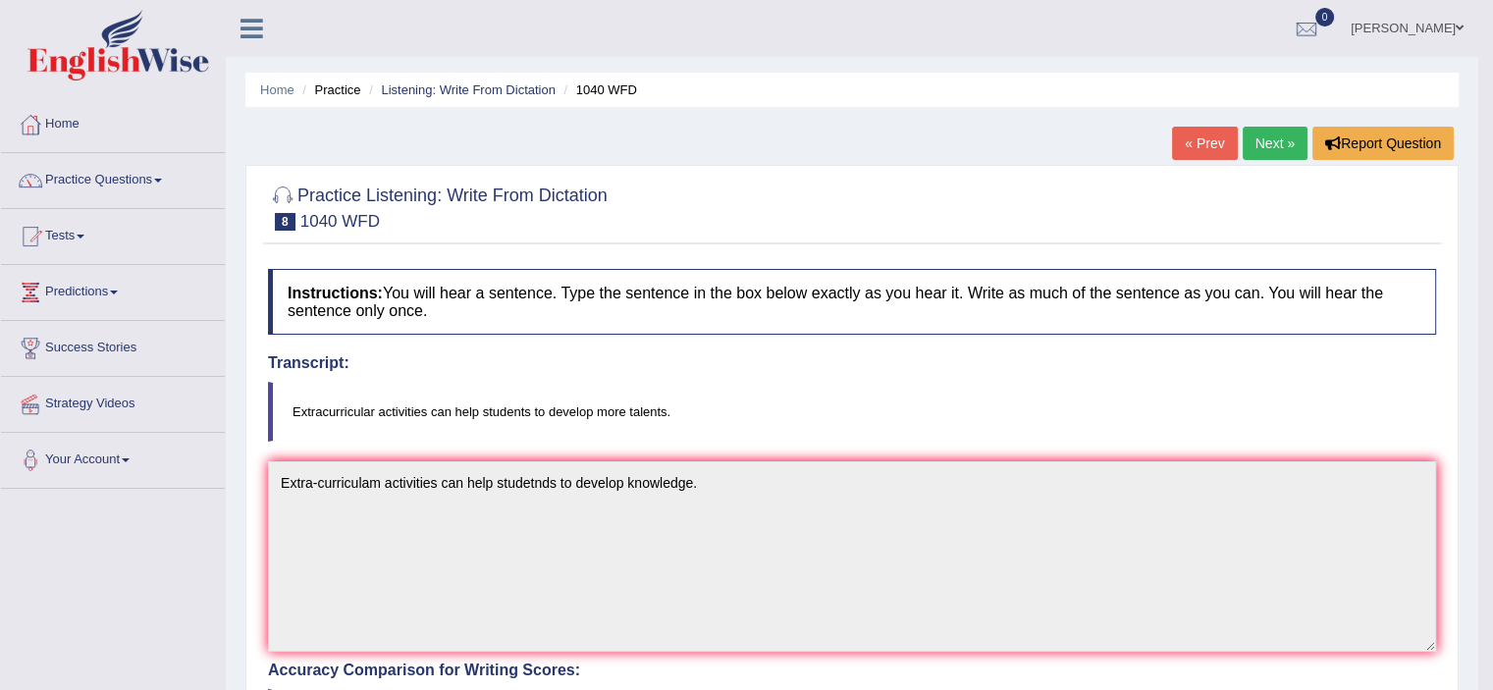
click at [1273, 144] on link "Next »" at bounding box center [1275, 143] width 65 height 33
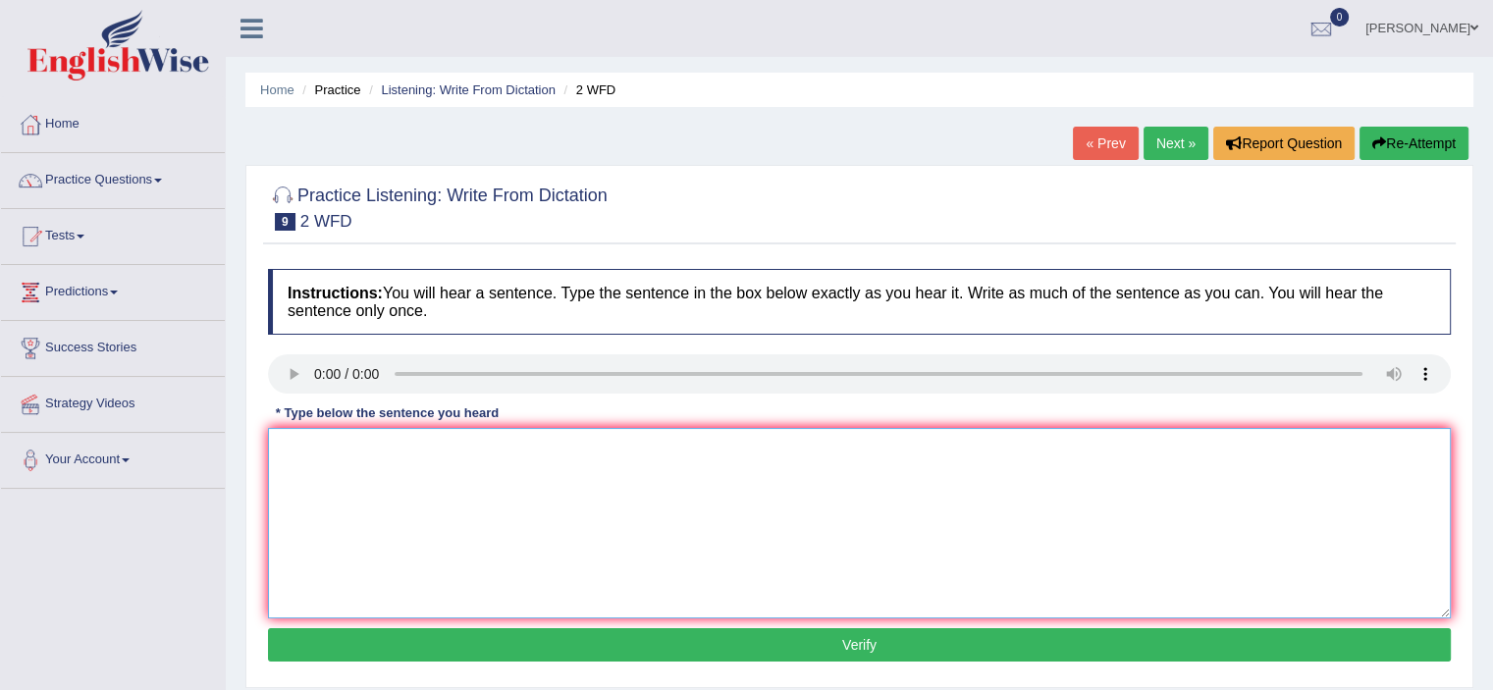
click at [337, 465] on textarea at bounding box center [859, 523] width 1183 height 190
click at [478, 444] on textarea "Please confirm you have receive the text book." at bounding box center [859, 523] width 1183 height 190
click at [534, 448] on textarea "Please confirm you have received the text book." at bounding box center [859, 523] width 1183 height 190
click at [538, 448] on textarea "Please confirm you have received the text book." at bounding box center [859, 523] width 1183 height 190
type textarea "Please confirm you have received the textbook."
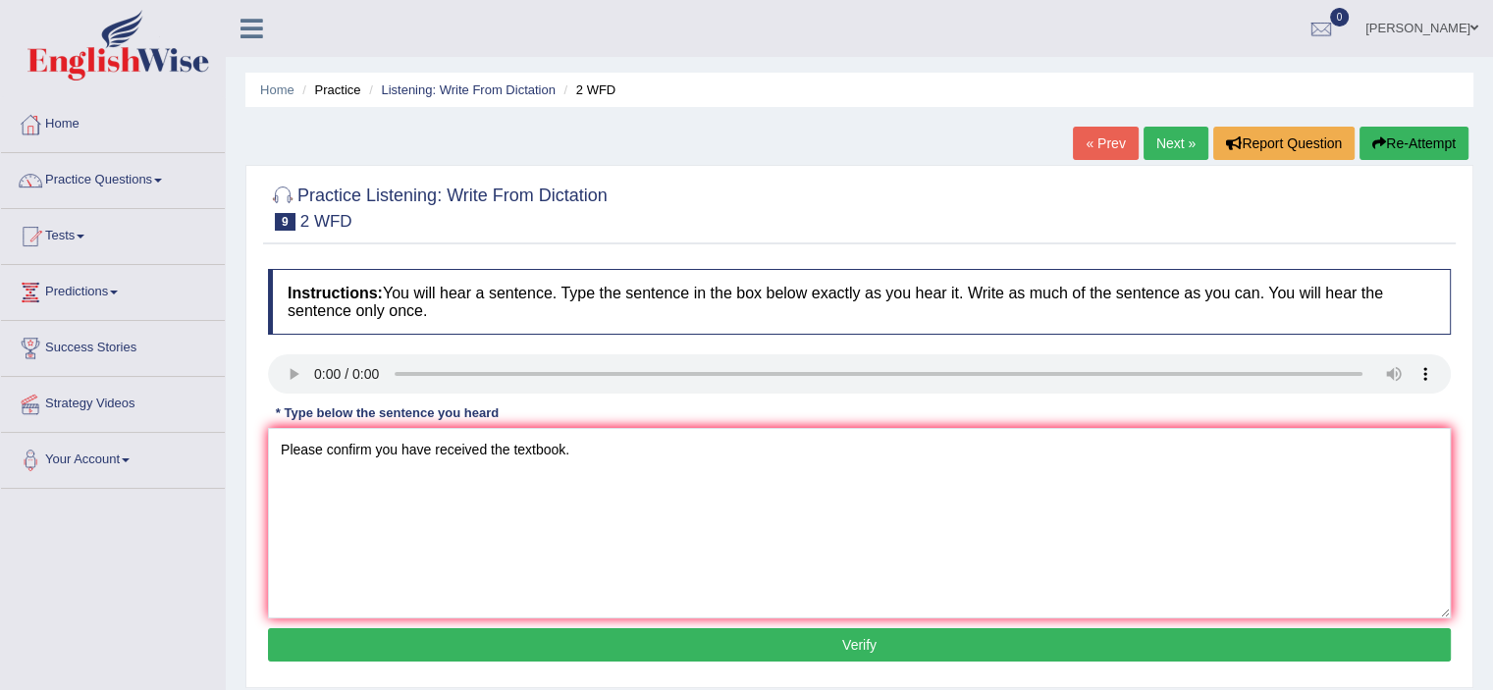
click at [767, 652] on button "Verify" at bounding box center [859, 644] width 1183 height 33
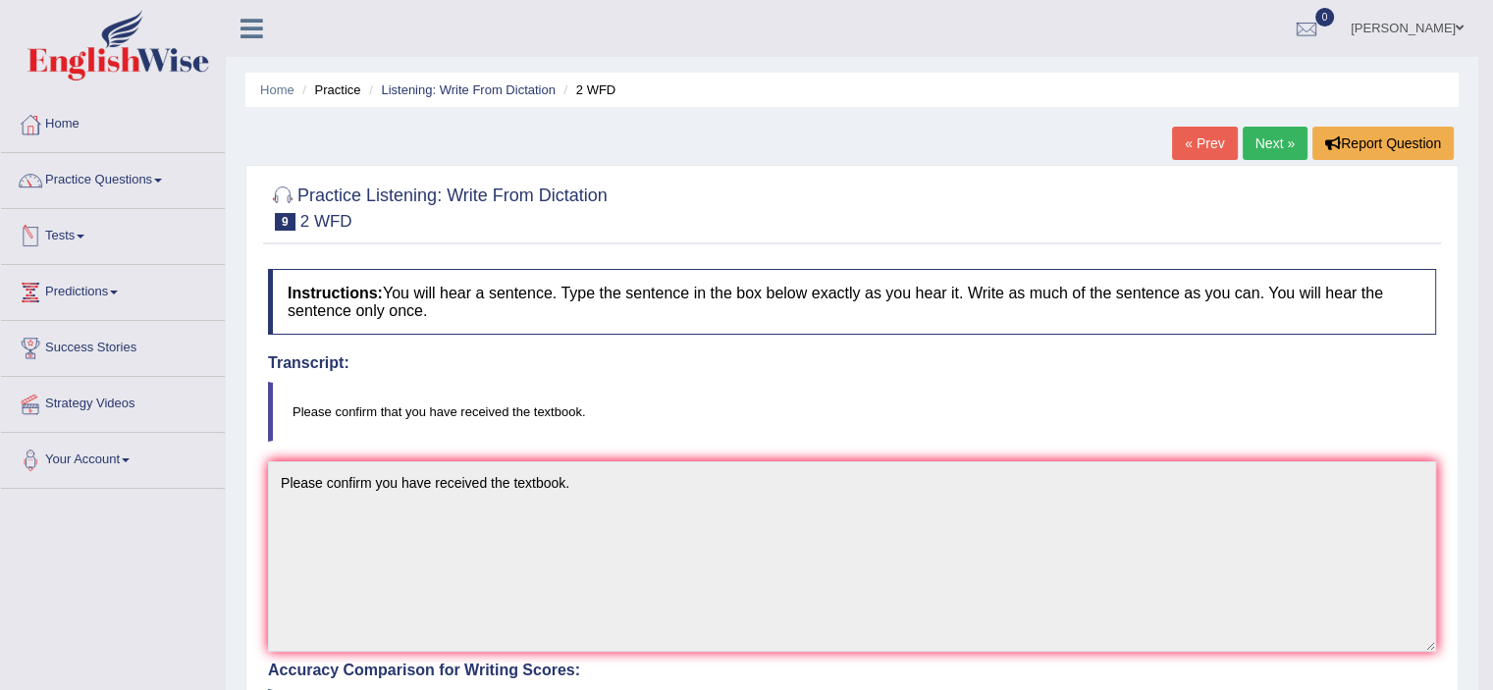
click at [1276, 148] on link "Next »" at bounding box center [1275, 143] width 65 height 33
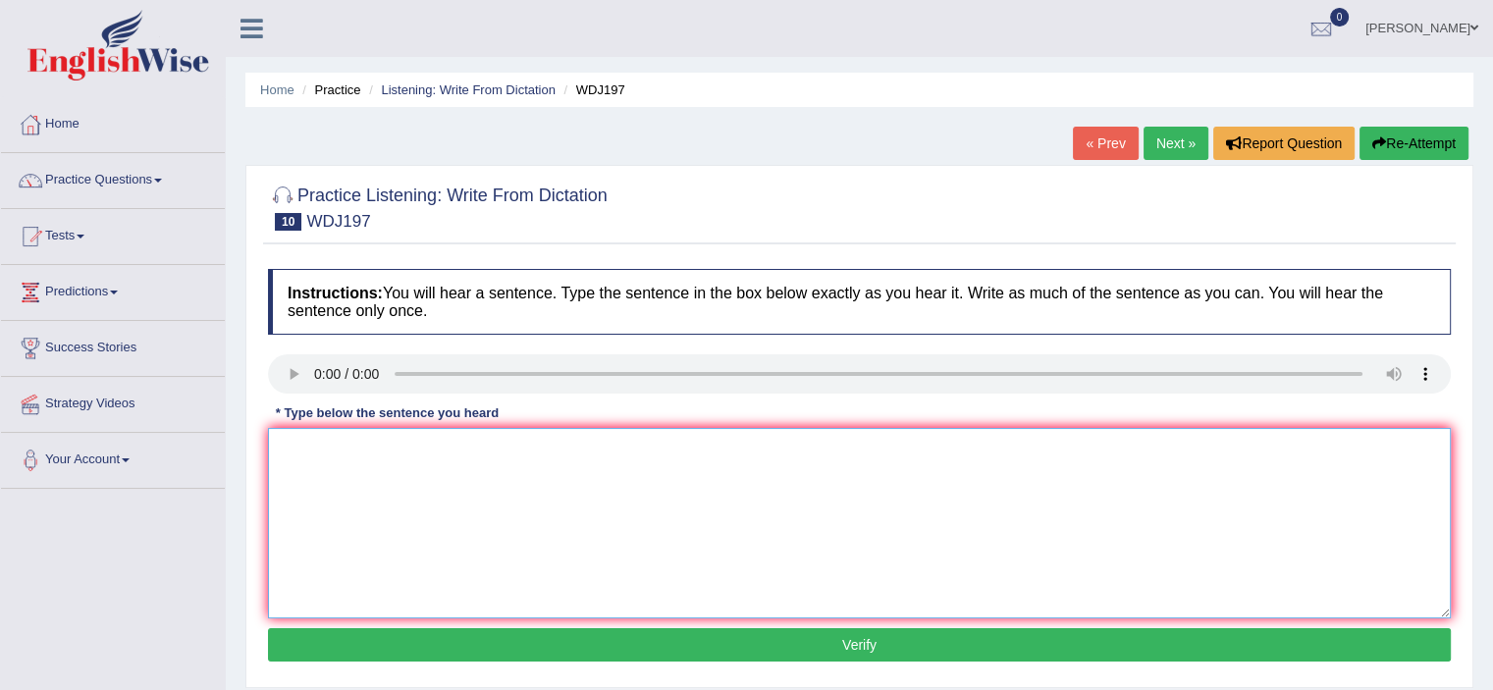
click at [375, 458] on textarea at bounding box center [859, 523] width 1183 height 190
click at [334, 450] on textarea "A celebrted theory still the fact of controvercy." at bounding box center [859, 523] width 1183 height 190
click at [400, 448] on textarea "A celebrated theory still the fact of controvercy." at bounding box center [859, 523] width 1183 height 190
click at [650, 451] on textarea "A celebrated theory still the fact of controvercy." at bounding box center [859, 523] width 1183 height 190
click at [576, 449] on textarea "A celebrated theory still the fact of controvercy." at bounding box center [859, 523] width 1183 height 190
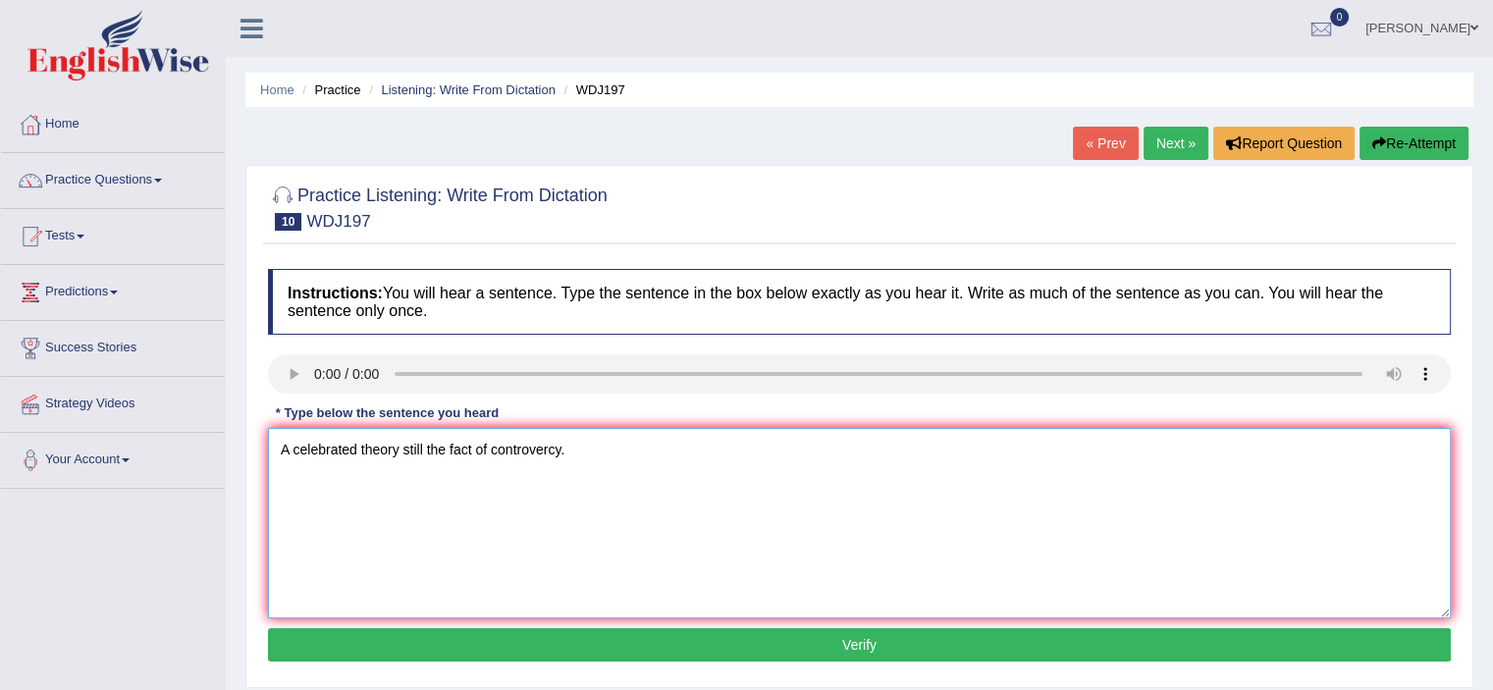
click at [554, 447] on textarea "A celebrated theory still the fact of controvercy." at bounding box center [859, 523] width 1183 height 190
drag, startPoint x: 975, startPoint y: 492, endPoint x: 986, endPoint y: 498, distance: 13.2
click at [975, 492] on textarea "A celebrated theory still the fact of controversy." at bounding box center [859, 523] width 1183 height 190
type textarea "A celebrated theory still the fact of controversy."
click at [529, 643] on button "Verify" at bounding box center [859, 644] width 1183 height 33
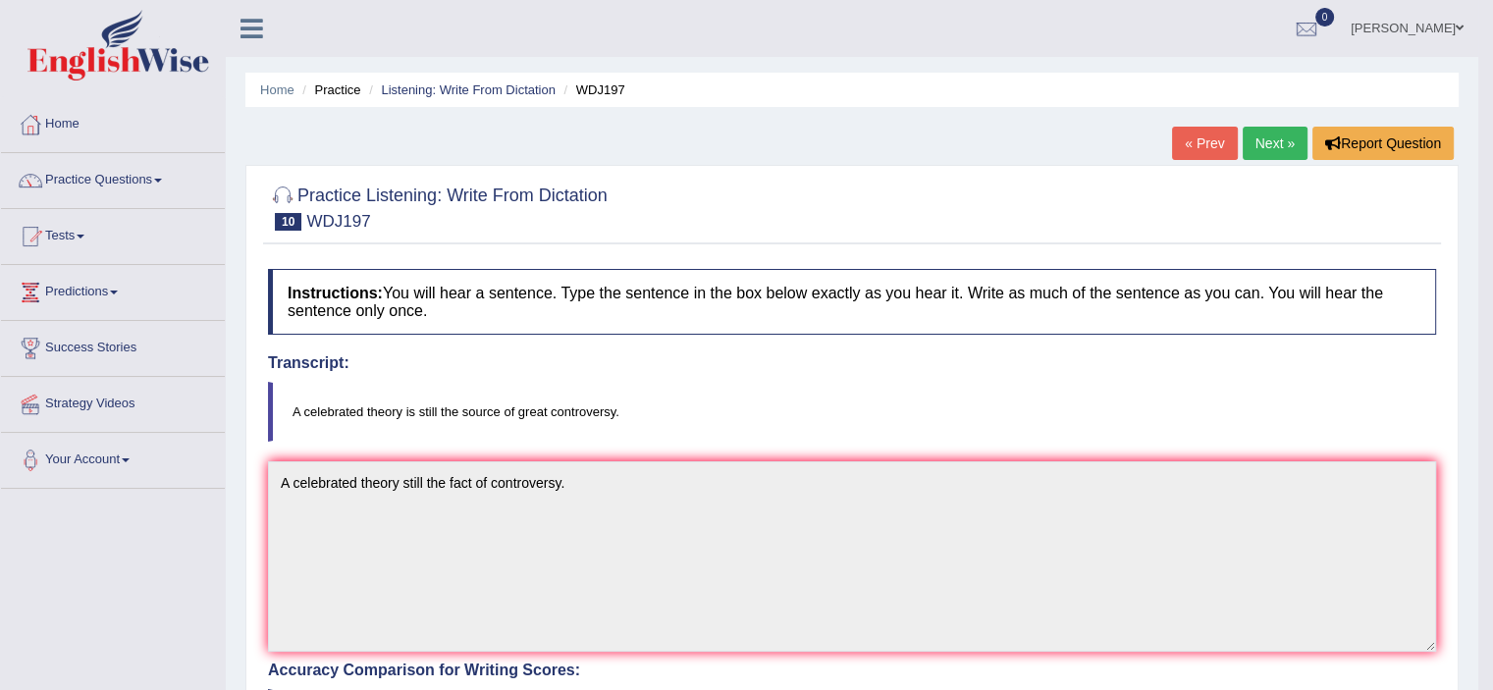
click at [1286, 142] on link "Next »" at bounding box center [1275, 143] width 65 height 33
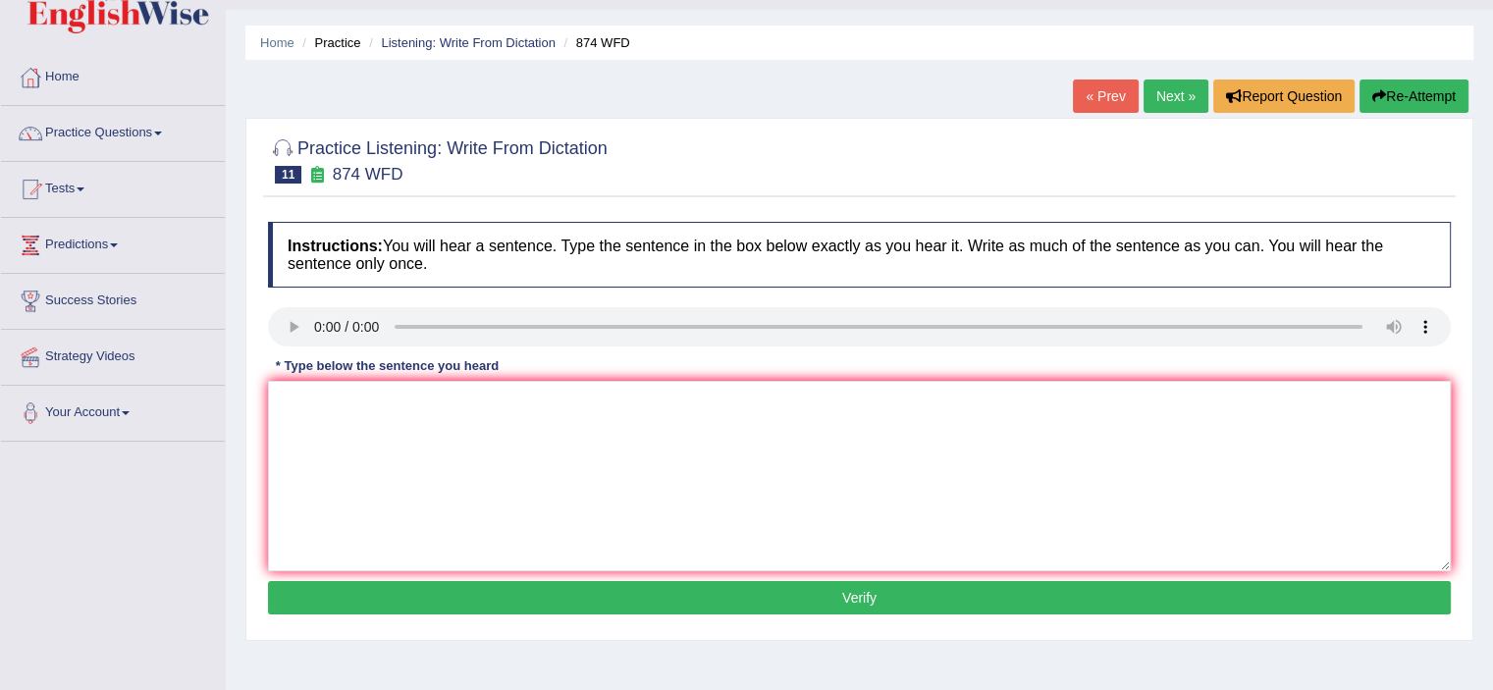
scroll to position [46, 0]
click at [300, 396] on textarea at bounding box center [859, 477] width 1183 height 190
click at [514, 405] on textarea "marine environment has been distroed throug pollution and" at bounding box center [859, 477] width 1183 height 190
drag, startPoint x: 650, startPoint y: 401, endPoint x: 713, endPoint y: 398, distance: 62.9
click at [650, 401] on textarea "marine environment has been distroed throug pollution and" at bounding box center [859, 477] width 1183 height 190
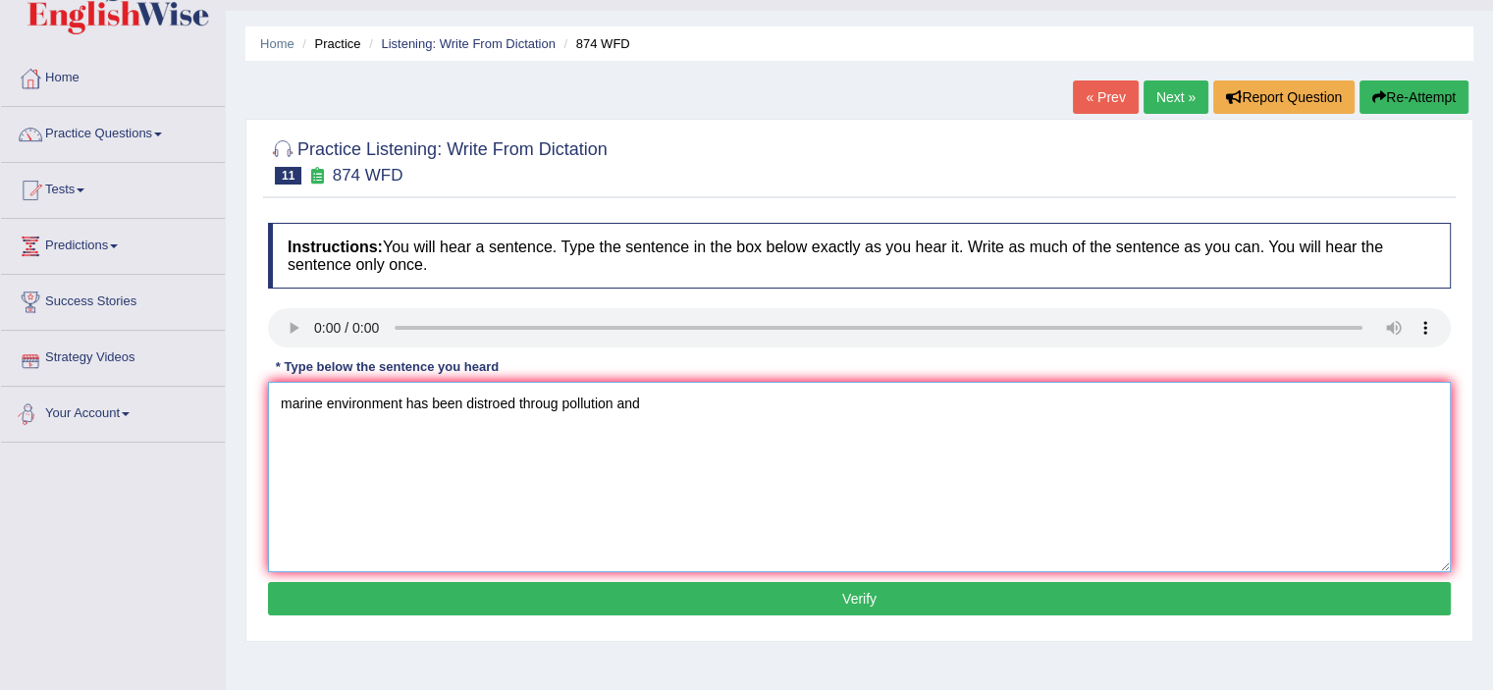
click at [291, 403] on textarea "marine environment has been distroed throug pollution and" at bounding box center [859, 477] width 1183 height 190
click at [645, 397] on textarea "Marine environment has been distroed throug pollution and" at bounding box center [859, 477] width 1183 height 190
click at [425, 404] on textarea "Marine environment has been distroed throug pollution and" at bounding box center [859, 477] width 1183 height 190
drag, startPoint x: 691, startPoint y: 396, endPoint x: 719, endPoint y: 405, distance: 30.1
click at [691, 396] on textarea "Marine environment have been distroed throug pollution and" at bounding box center [859, 477] width 1183 height 190
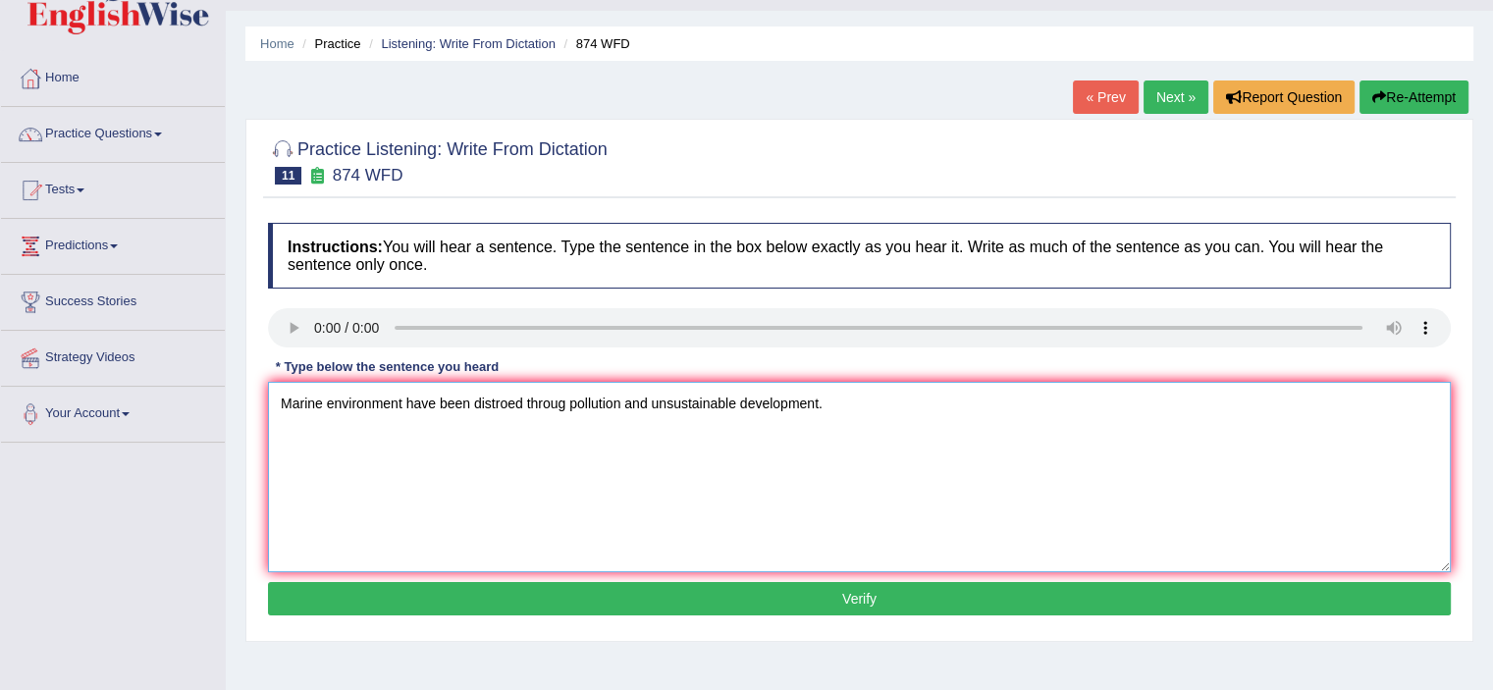
click at [521, 402] on textarea "Marine environment have been distroed throug pollution and unsustainable develo…" at bounding box center [859, 477] width 1183 height 190
click at [483, 400] on textarea "Marine environment have been distroed throug pollution and unsustainable develo…" at bounding box center [859, 477] width 1183 height 190
click at [1031, 431] on textarea "Marine environment have been destroed throug pollution and unsustainable develo…" at bounding box center [859, 477] width 1183 height 190
click at [525, 402] on textarea "Marine environment have been destroed throug pollution and unsustainable develo…" at bounding box center [859, 477] width 1183 height 190
click at [577, 400] on textarea "Marine environment have been destroyed throug pollution and unsustainable devel…" at bounding box center [859, 477] width 1183 height 190
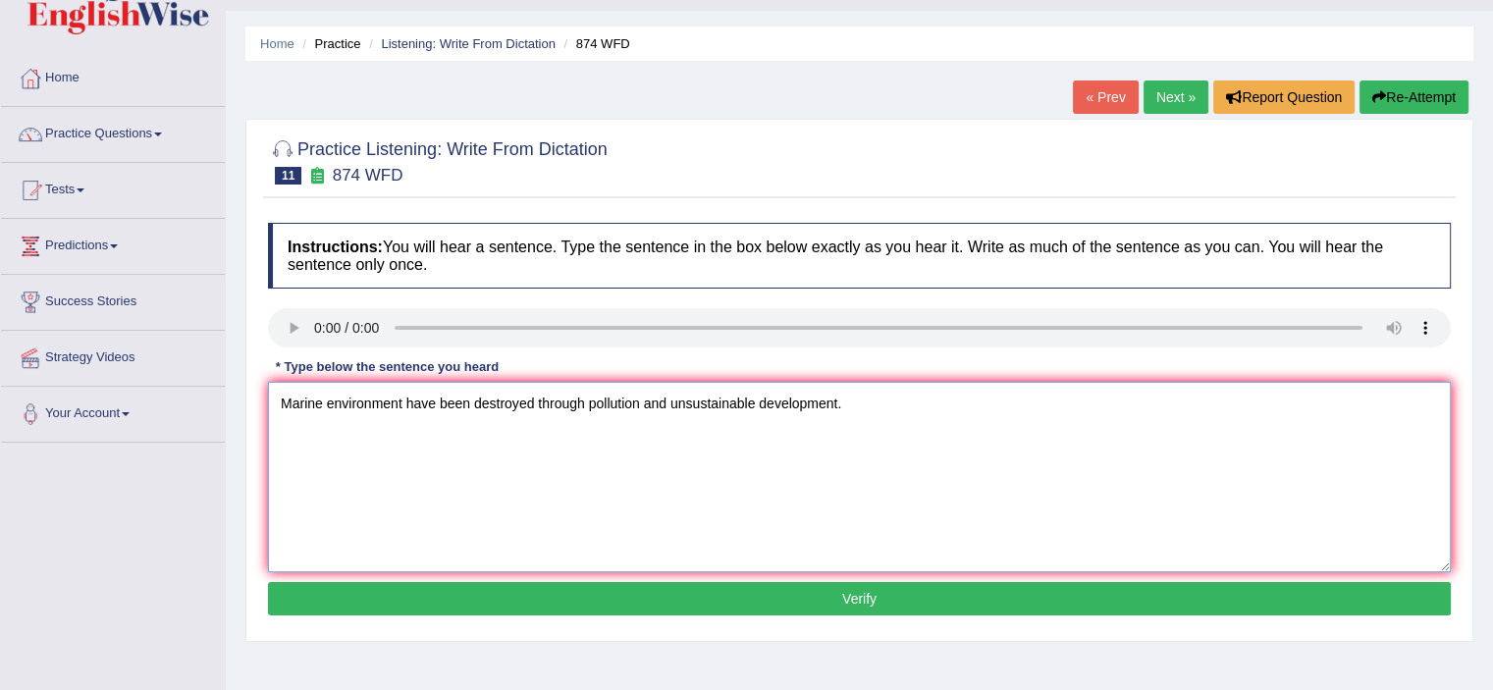
type textarea "Marine environment have been destroyed through pollution and unsustainable deve…"
click at [863, 595] on button "Verify" at bounding box center [859, 598] width 1183 height 33
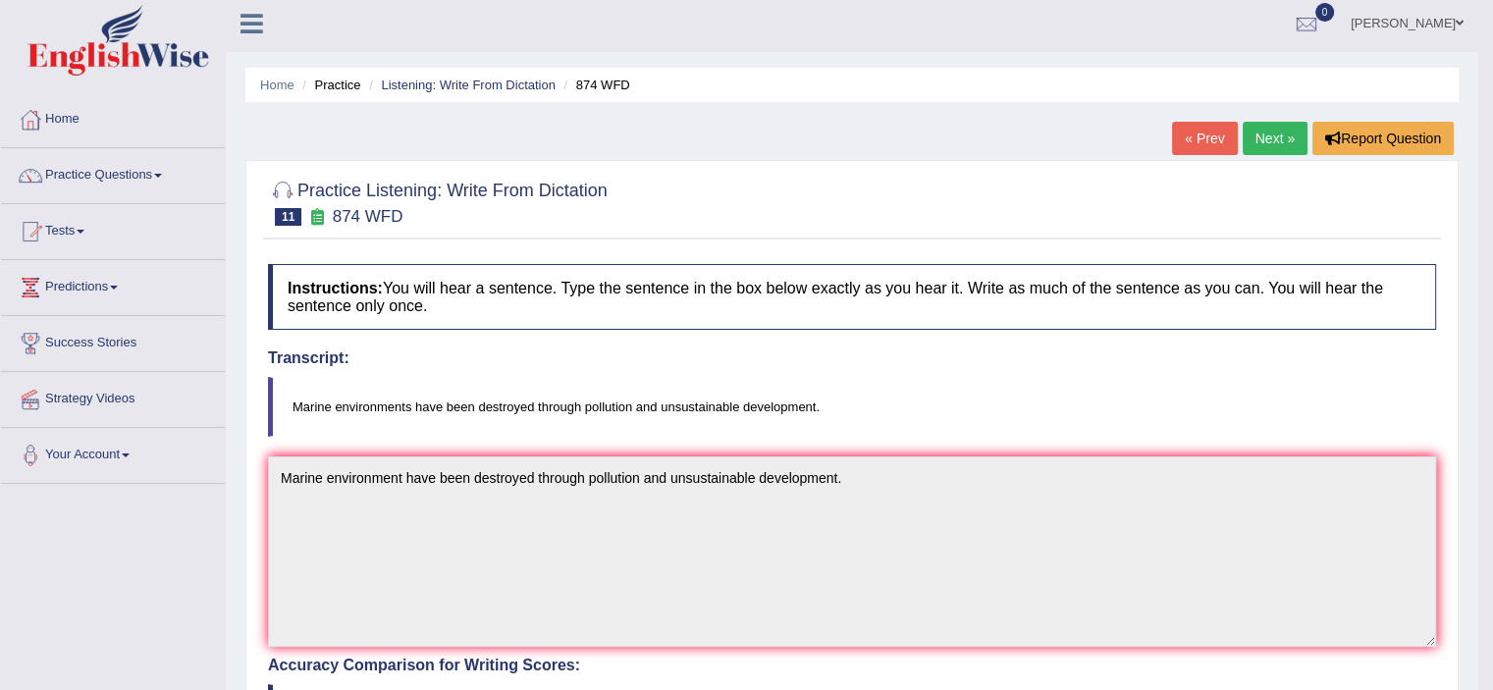
scroll to position [0, 0]
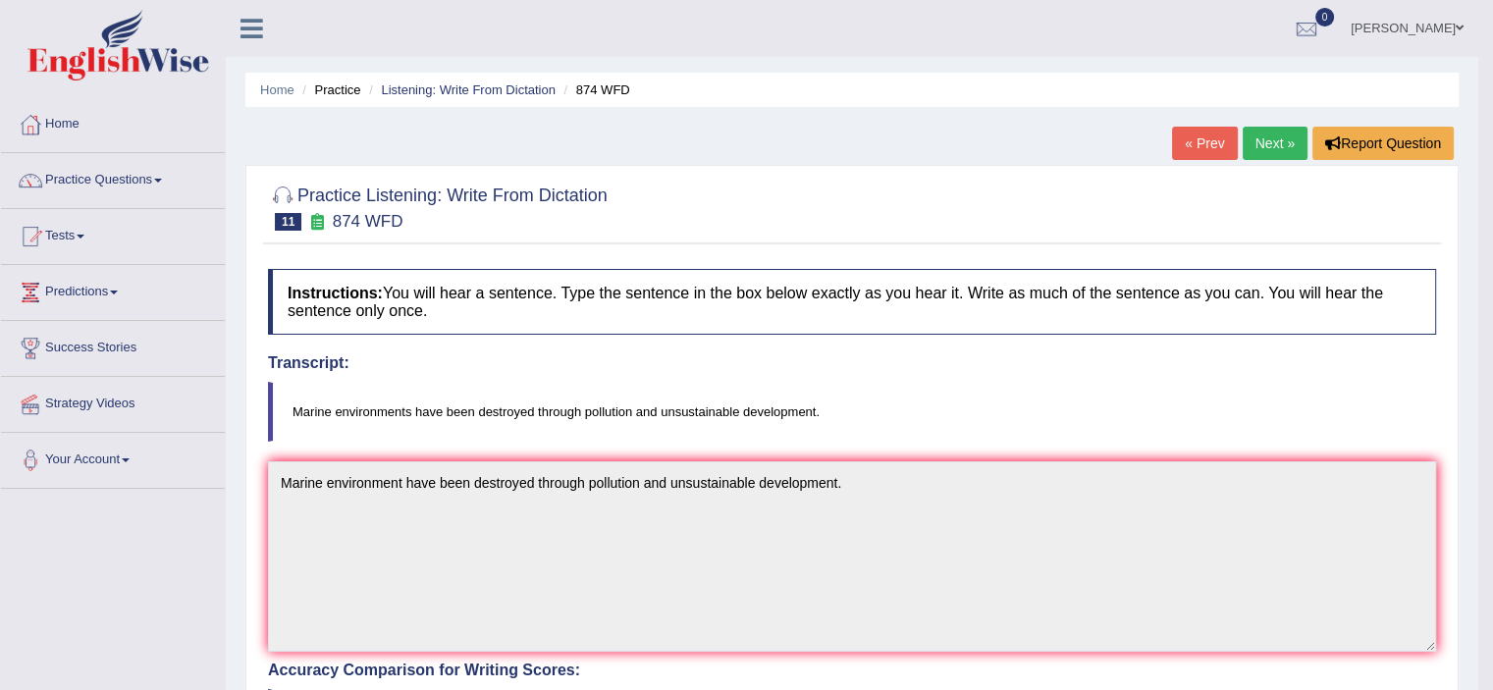
click at [1276, 140] on link "Next »" at bounding box center [1275, 143] width 65 height 33
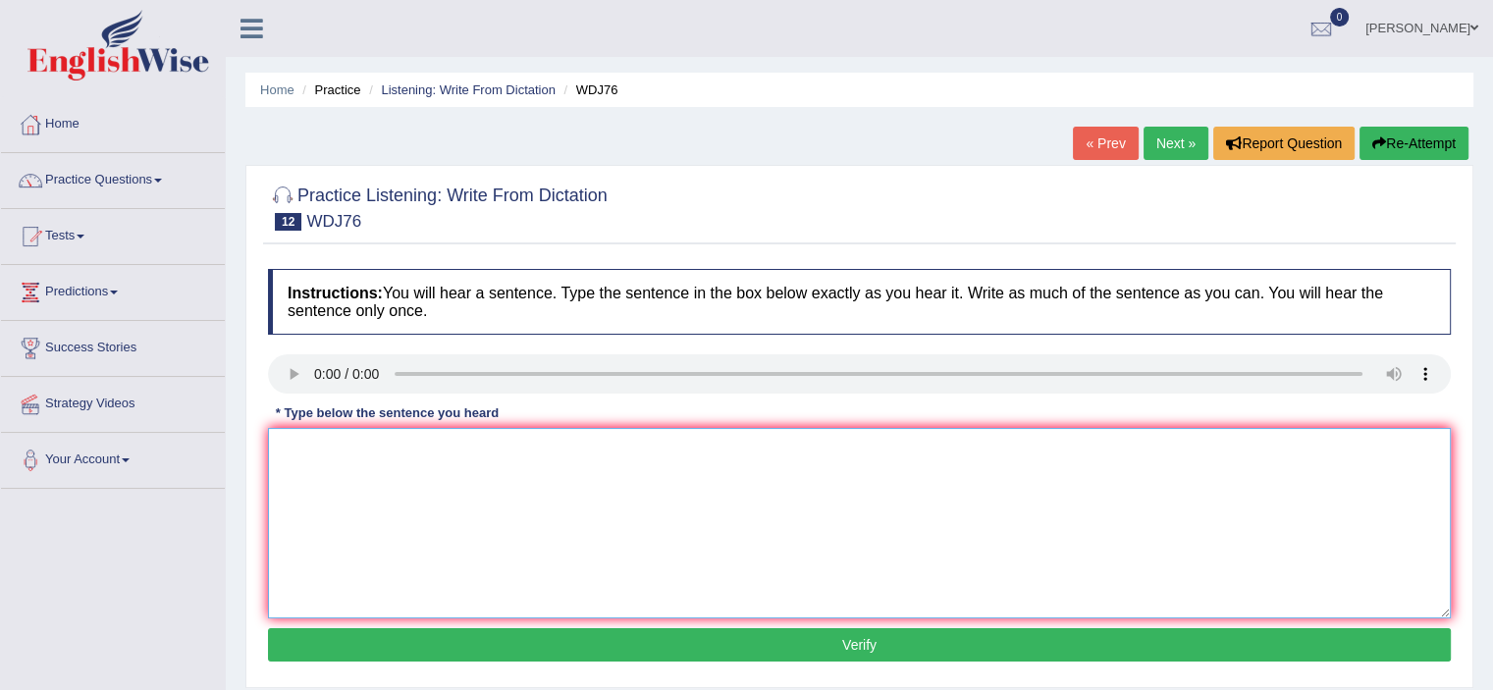
click at [357, 462] on textarea at bounding box center [859, 523] width 1183 height 190
click at [326, 449] on textarea "Studers recommenrded to read the new book written by proffesor." at bounding box center [859, 523] width 1183 height 190
click at [325, 449] on textarea "Studers recommenrded to read the new book written by proffesor." at bounding box center [859, 523] width 1183 height 190
click at [430, 449] on textarea "Students recommenrded to read the new book written by proffesor." at bounding box center [859, 523] width 1183 height 190
click at [431, 446] on textarea "Students recommenrded to read the new book written by proffesor." at bounding box center [859, 523] width 1183 height 190
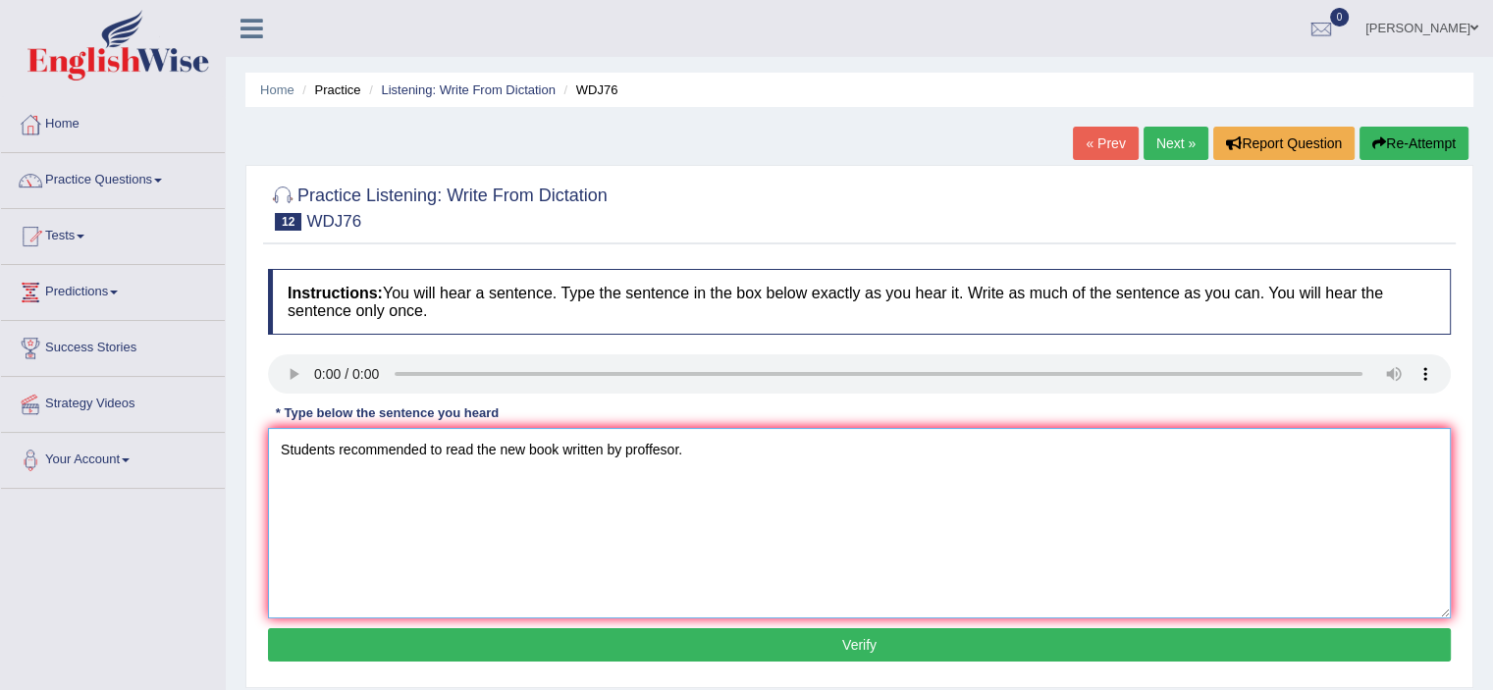
click at [783, 440] on textarea "Students recommended to read the new book written by proffesor." at bounding box center [859, 523] width 1183 height 190
click at [335, 449] on textarea "Students recommended to read the new book written by proffesor." at bounding box center [859, 523] width 1183 height 190
click at [683, 447] on textarea "Students are recommended to read the new book written by proffesor." at bounding box center [859, 523] width 1183 height 190
click at [1035, 478] on textarea "Students are recommended to read the new book written by professor." at bounding box center [859, 523] width 1183 height 190
type textarea "Students are recommended to read the new book written by professor."
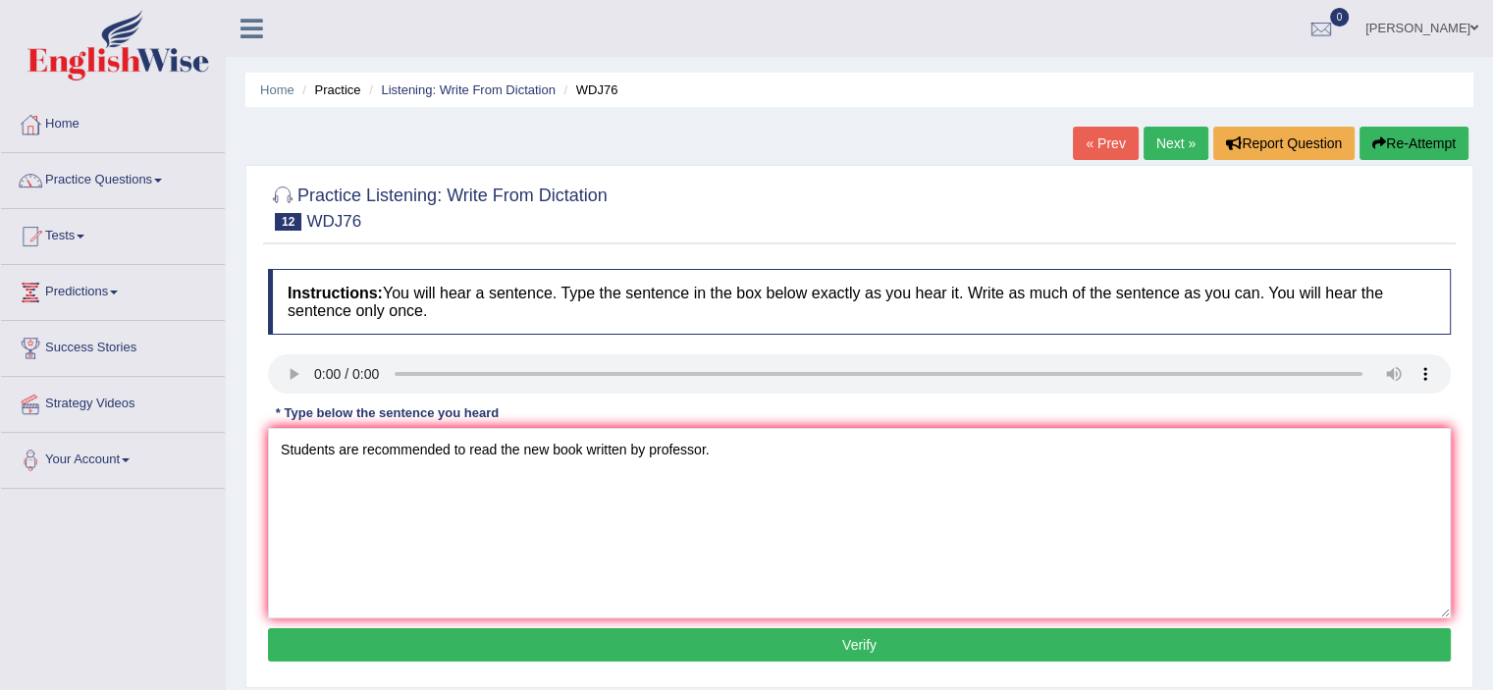
drag, startPoint x: 705, startPoint y: 645, endPoint x: 785, endPoint y: 595, distance: 94.8
click at [707, 645] on button "Verify" at bounding box center [859, 644] width 1183 height 33
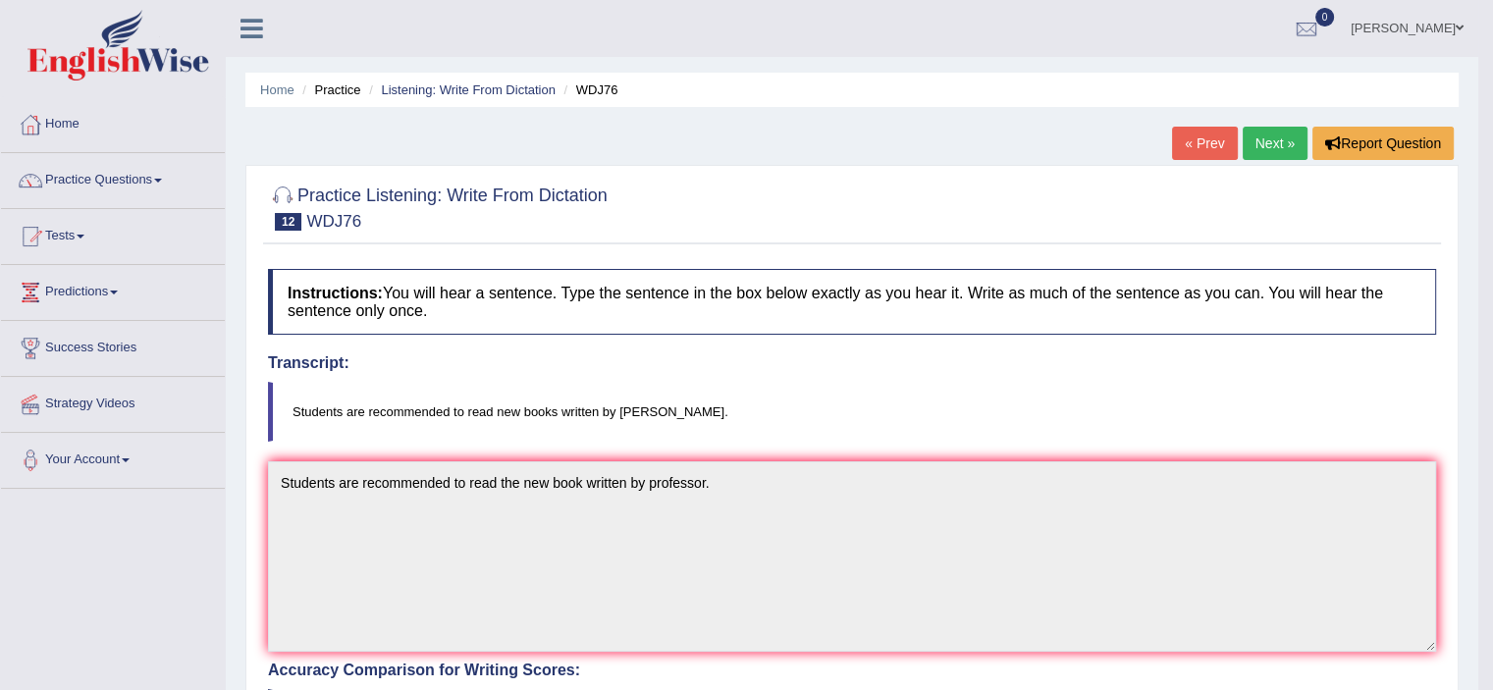
drag, startPoint x: 1292, startPoint y: 143, endPoint x: 1162, endPoint y: 191, distance: 138.2
click at [1292, 142] on link "Next »" at bounding box center [1275, 143] width 65 height 33
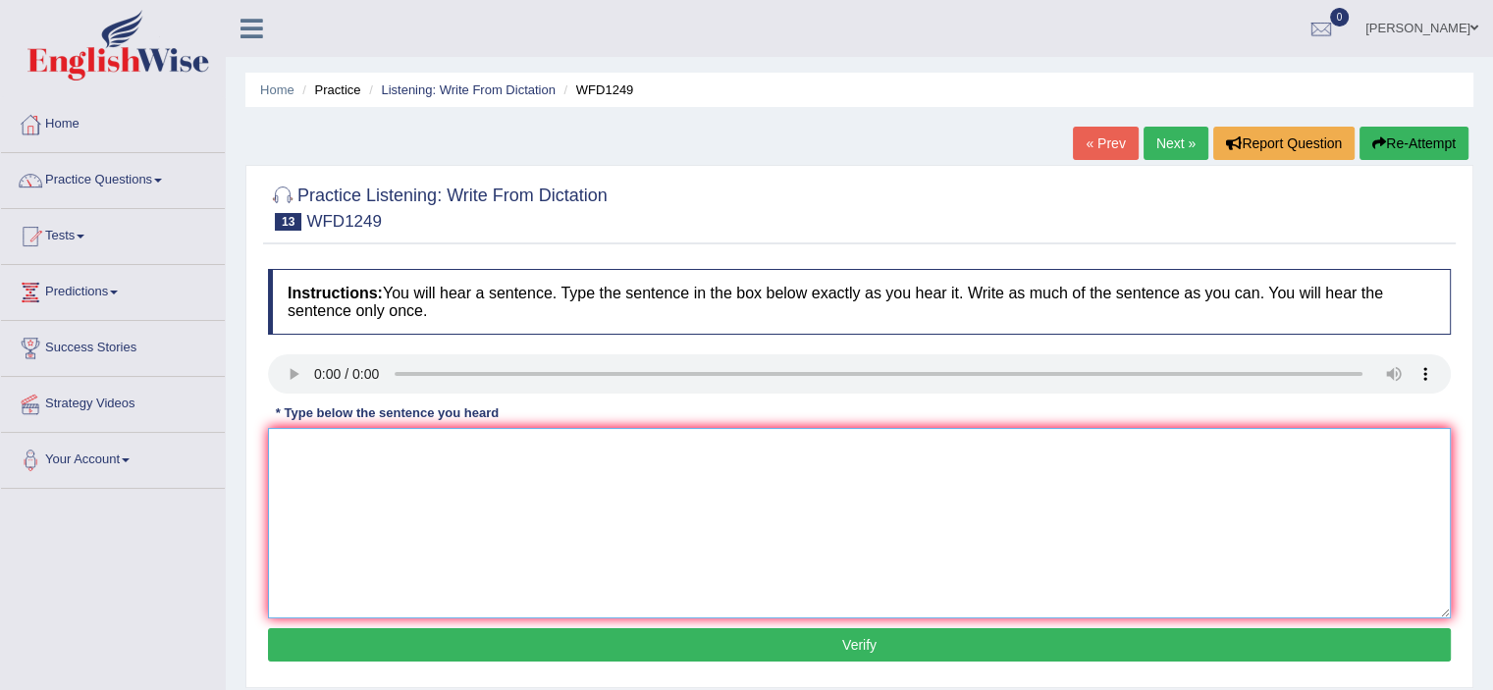
click at [415, 455] on textarea at bounding box center [859, 523] width 1183 height 190
click at [322, 448] on textarea "Organosation provide expenses emphasise for the other community." at bounding box center [859, 523] width 1183 height 190
click at [404, 446] on textarea "Organisation provide expenses emphasise for the other community." at bounding box center [859, 523] width 1183 height 190
click at [546, 447] on textarea "Organisation provides expenses emphasise for the other community." at bounding box center [859, 523] width 1183 height 190
type textarea "Organisation provides expenses emphasis for the other community."
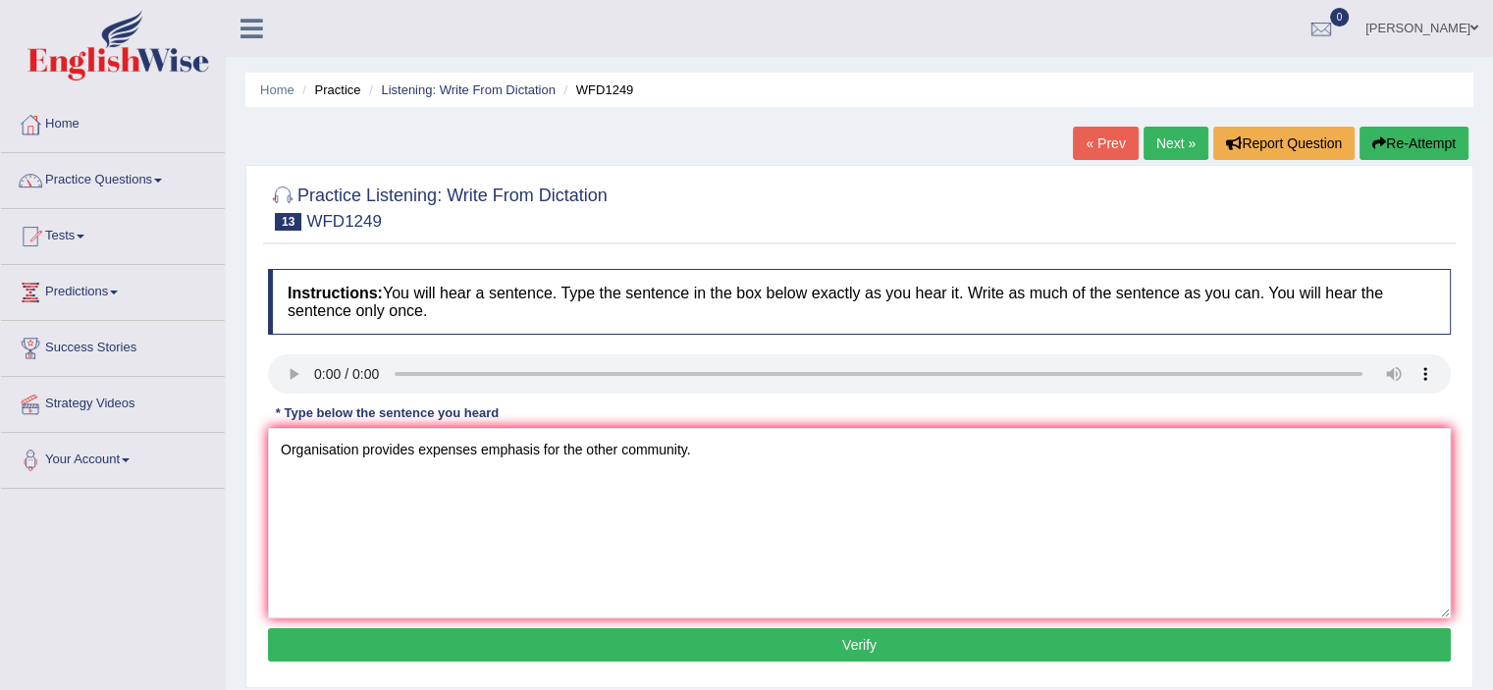
click at [820, 639] on button "Verify" at bounding box center [859, 644] width 1183 height 33
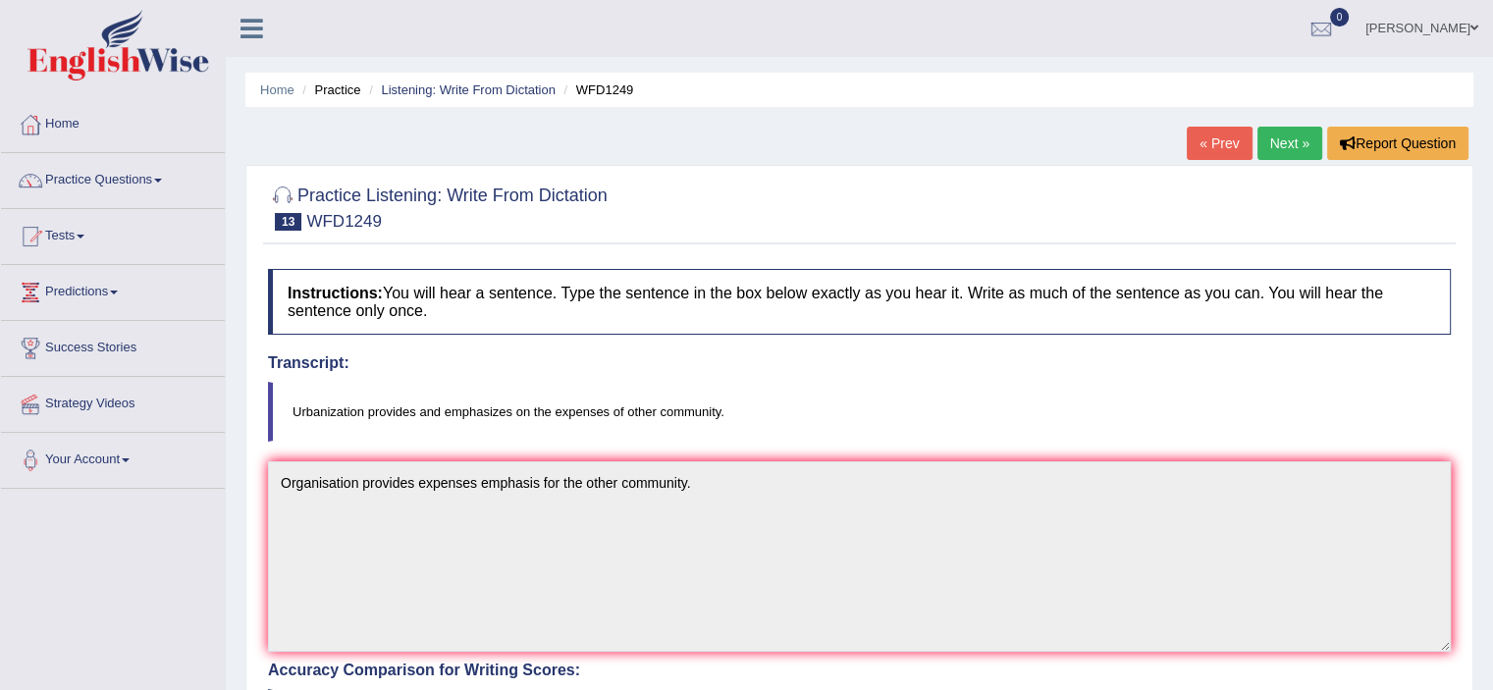
click at [1291, 140] on link "Next »" at bounding box center [1289, 143] width 65 height 33
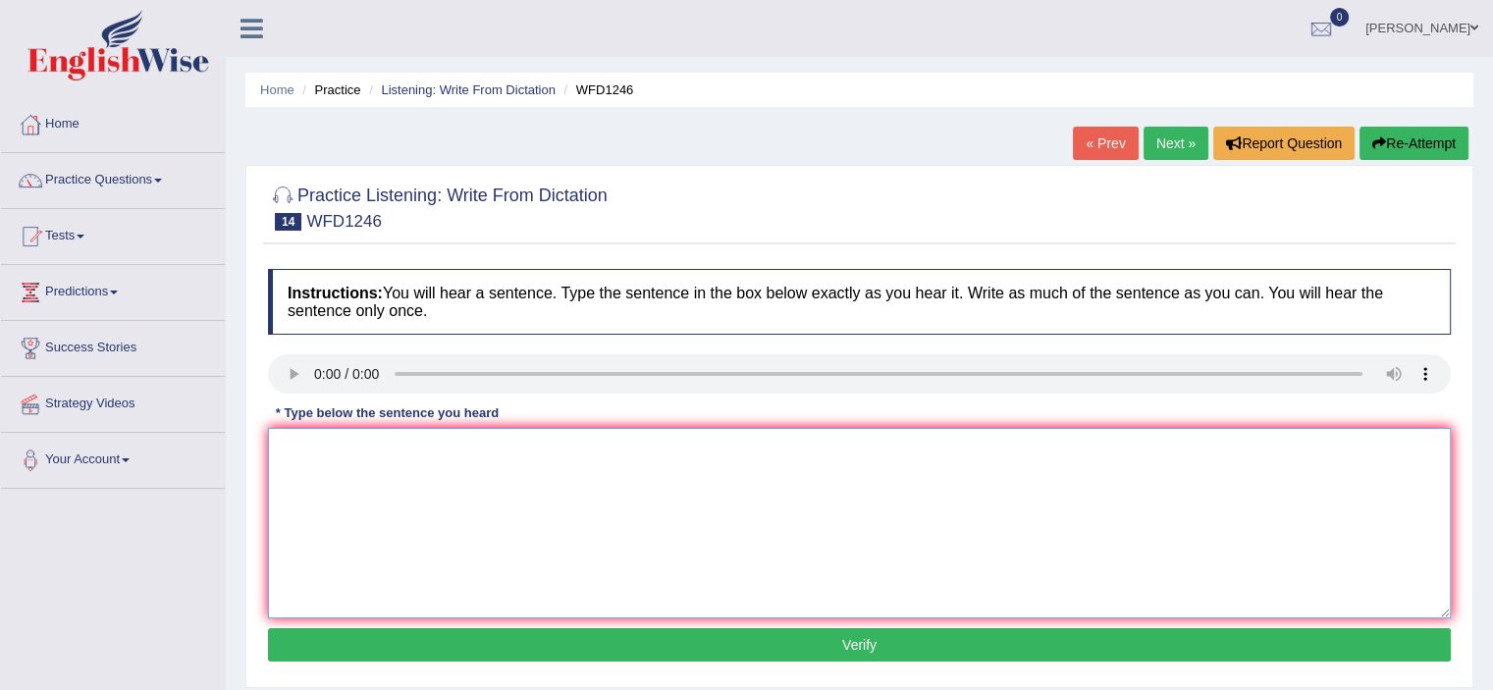
click at [342, 457] on textarea at bounding box center [859, 523] width 1183 height 190
type textarea "History economy is the ticks of the subject."
click at [543, 646] on button "Verify" at bounding box center [859, 644] width 1183 height 33
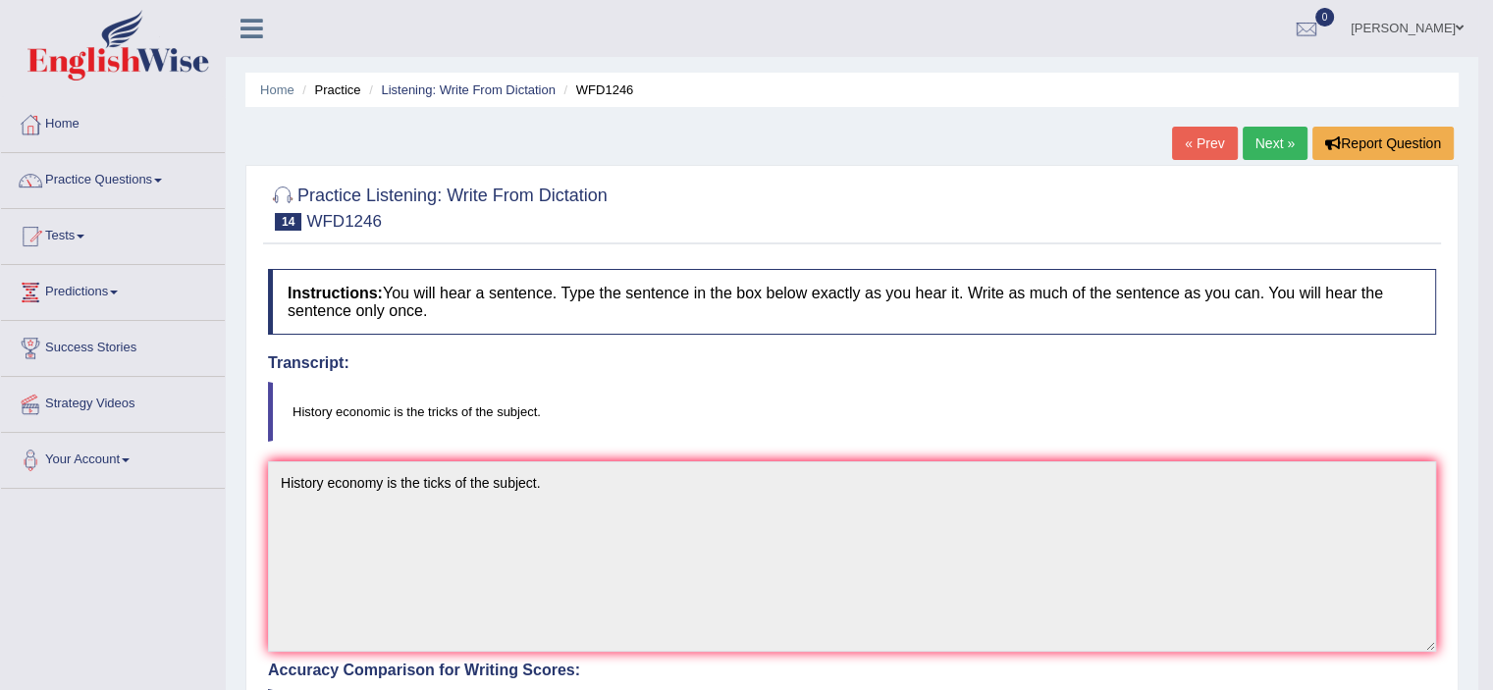
click at [1281, 142] on link "Next »" at bounding box center [1275, 143] width 65 height 33
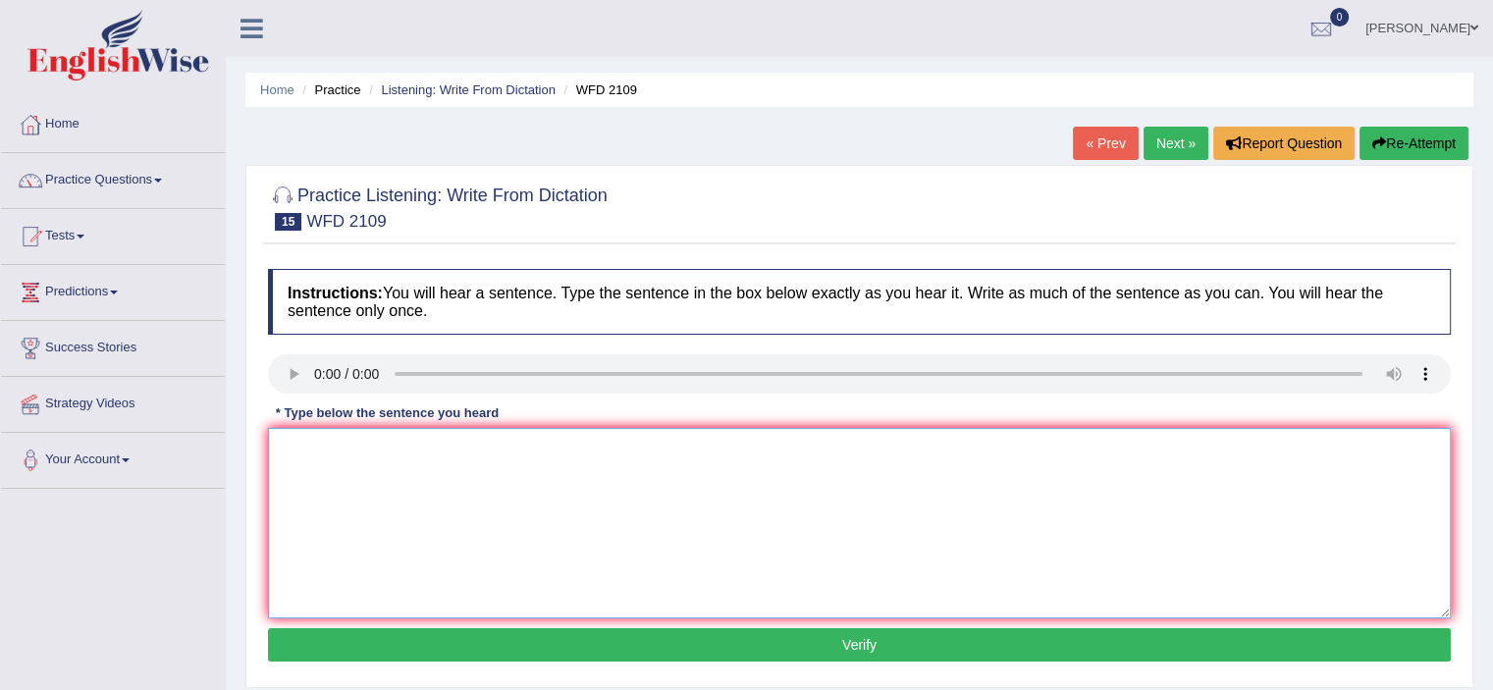
click at [308, 450] on textarea at bounding box center [859, 523] width 1183 height 190
click at [310, 450] on textarea at bounding box center [859, 523] width 1183 height 190
click at [381, 449] on textarea "Scientest" at bounding box center [859, 523] width 1183 height 190
click at [336, 447] on textarea "Scientest are unsure when element left the Africa." at bounding box center [859, 523] width 1183 height 190
type textarea "Scientists are unsure when the element left the Africa."
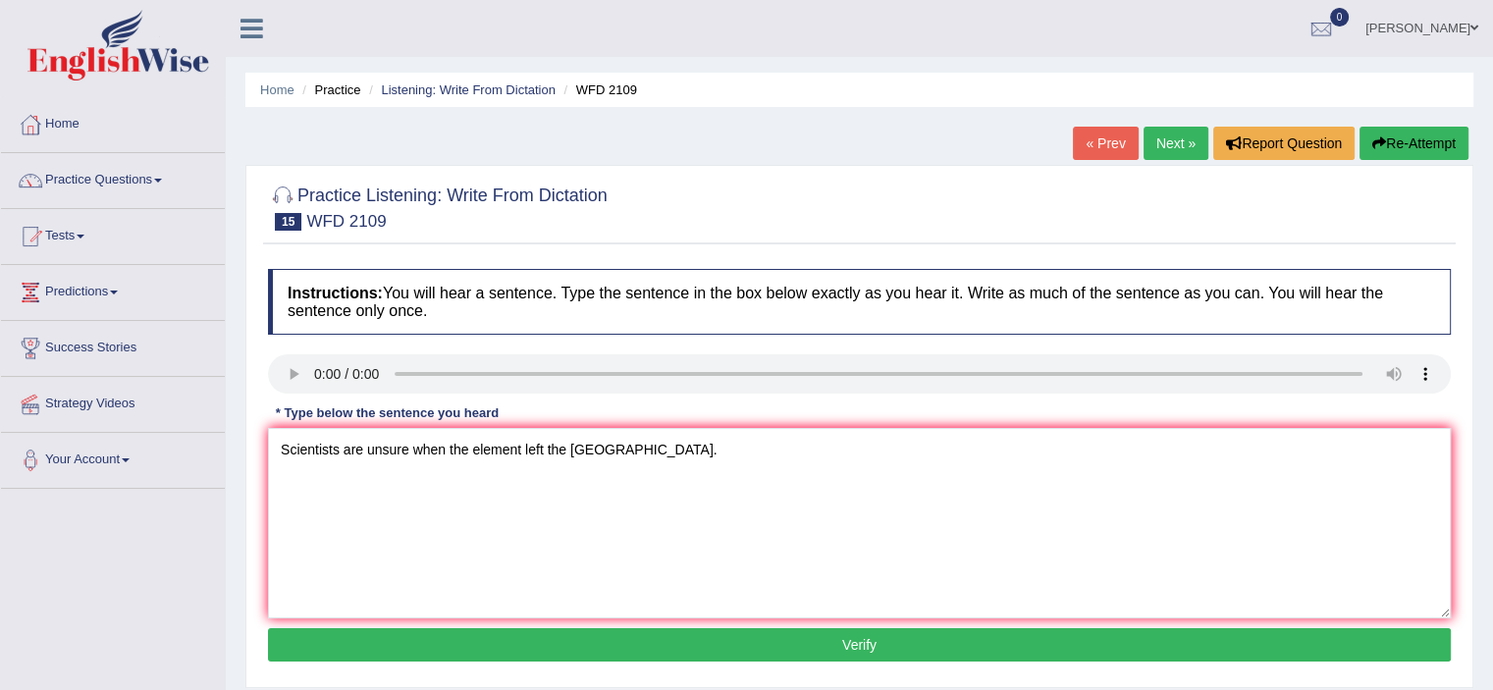
click at [710, 651] on button "Verify" at bounding box center [859, 644] width 1183 height 33
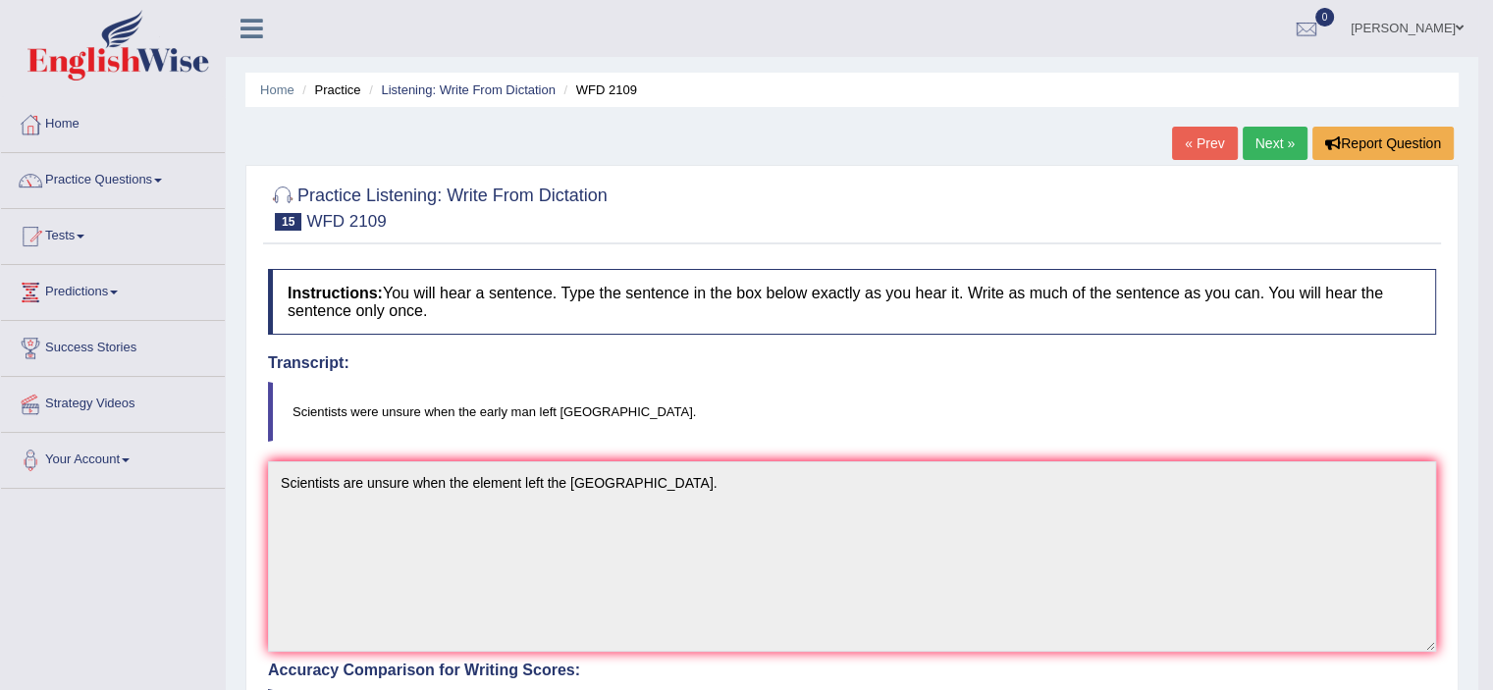
click at [1264, 147] on link "Next »" at bounding box center [1275, 143] width 65 height 33
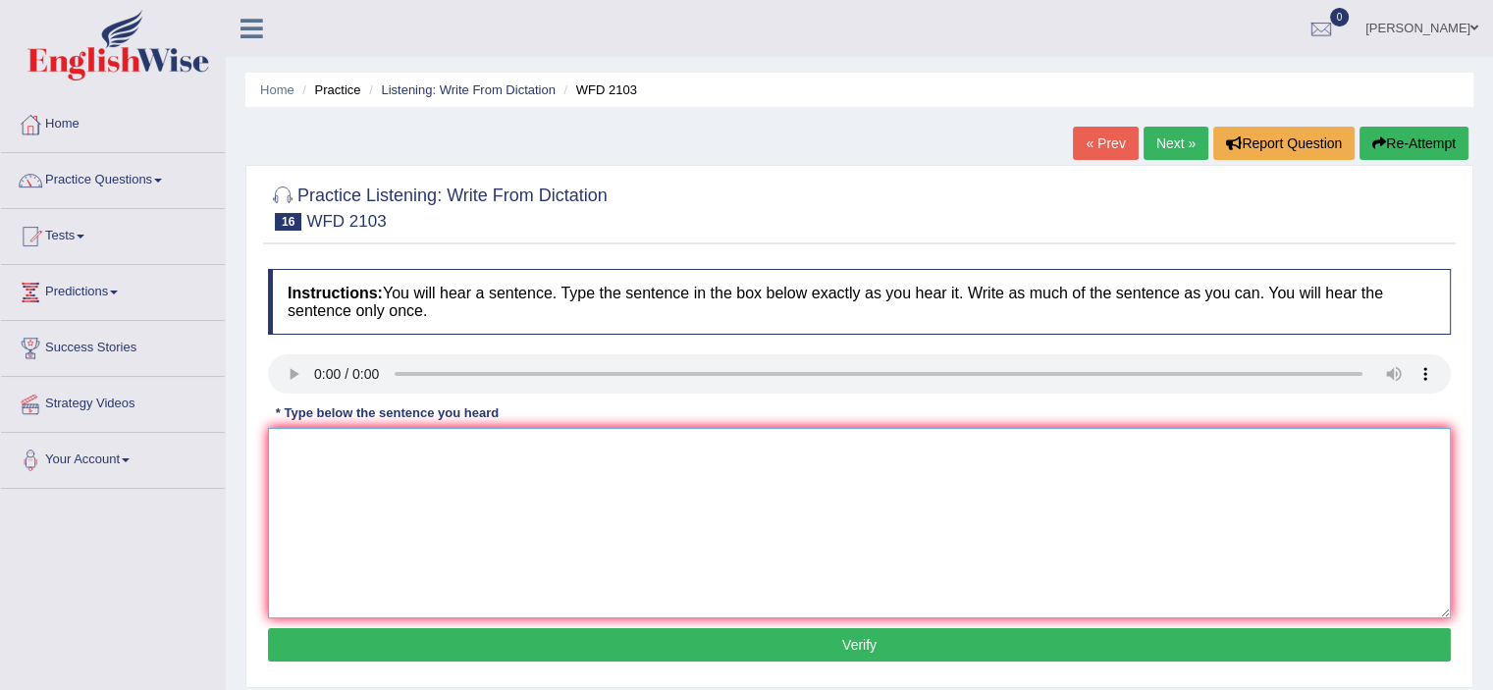
click at [495, 552] on textarea at bounding box center [859, 523] width 1183 height 190
click at [339, 460] on textarea at bounding box center [859, 523] width 1183 height 190
click at [381, 450] on textarea "Salt are produce form sea water" at bounding box center [859, 523] width 1183 height 190
drag, startPoint x: 455, startPoint y: 445, endPoint x: 467, endPoint y: 456, distance: 16.7
click at [455, 447] on textarea "Salt are produceed form sea water" at bounding box center [859, 523] width 1183 height 190
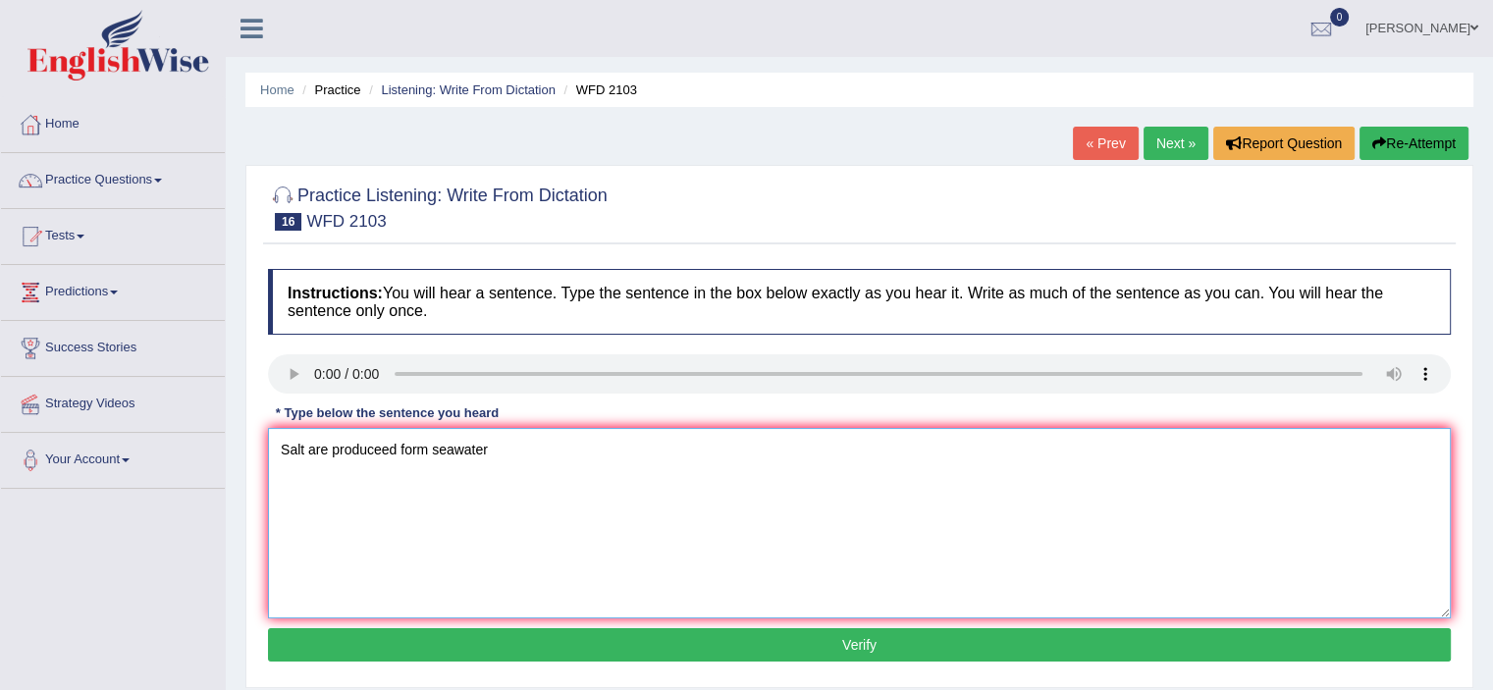
click at [571, 443] on textarea "Salt are produceed form seawater" at bounding box center [859, 523] width 1183 height 190
click at [535, 449] on textarea "Salt is produceed form seawater" at bounding box center [859, 523] width 1183 height 190
type textarea "Salt is produceed form seawater and extracted from ground."
click at [624, 642] on button "Verify" at bounding box center [859, 644] width 1183 height 33
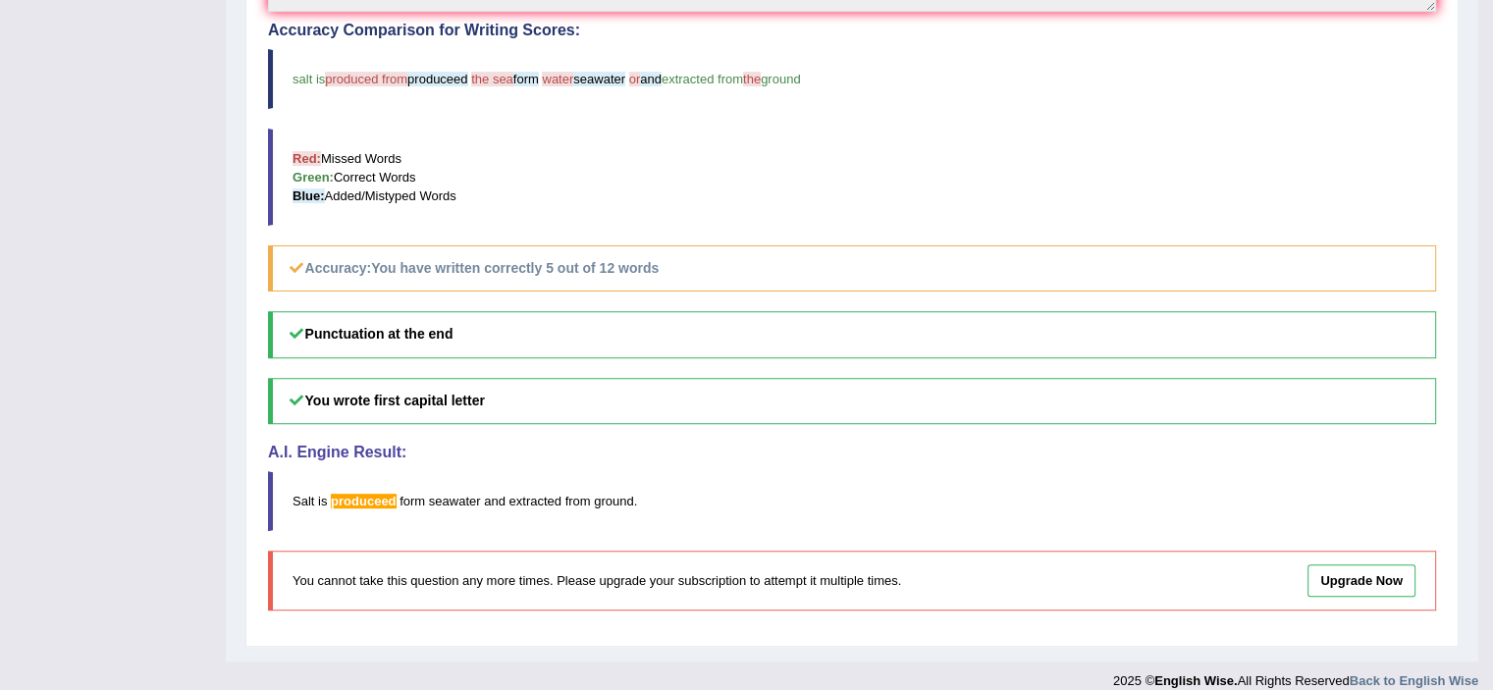
scroll to position [656, 0]
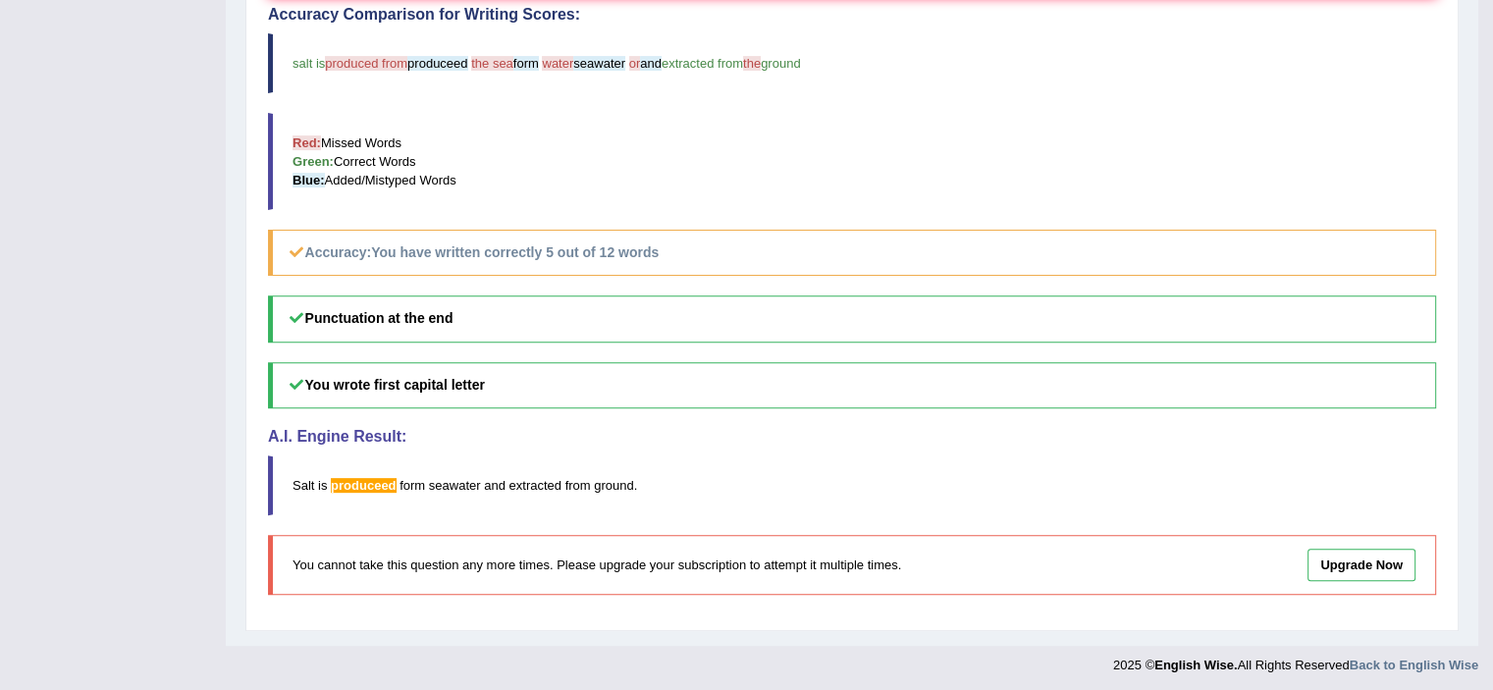
click at [381, 503] on blockquote "Salt is produceed form seawater and extracted from ground ." at bounding box center [852, 485] width 1168 height 60
drag, startPoint x: 655, startPoint y: 474, endPoint x: 492, endPoint y: 478, distance: 163.0
click at [497, 478] on blockquote "Salt is produceed form seawater and extracted from ground ." at bounding box center [852, 485] width 1168 height 60
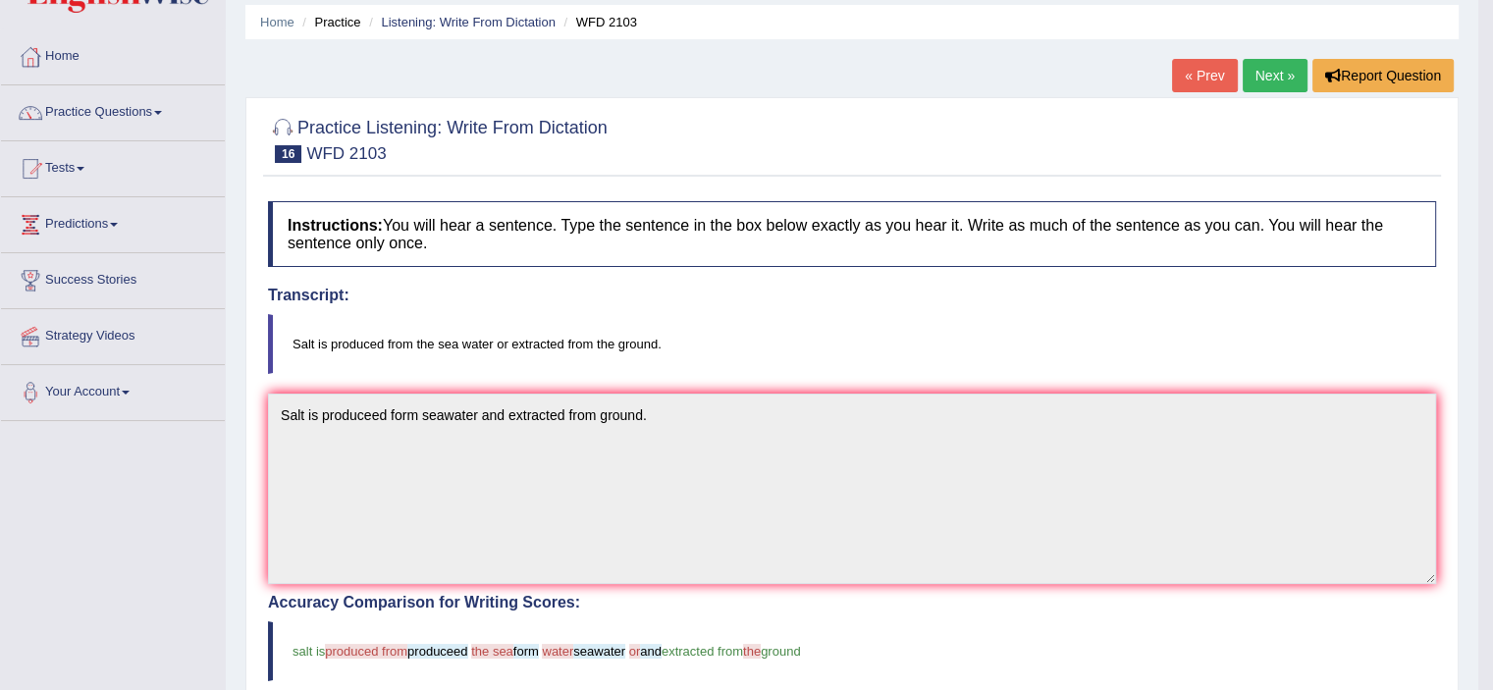
scroll to position [67, 0]
click at [1272, 74] on link "Next »" at bounding box center [1275, 76] width 65 height 33
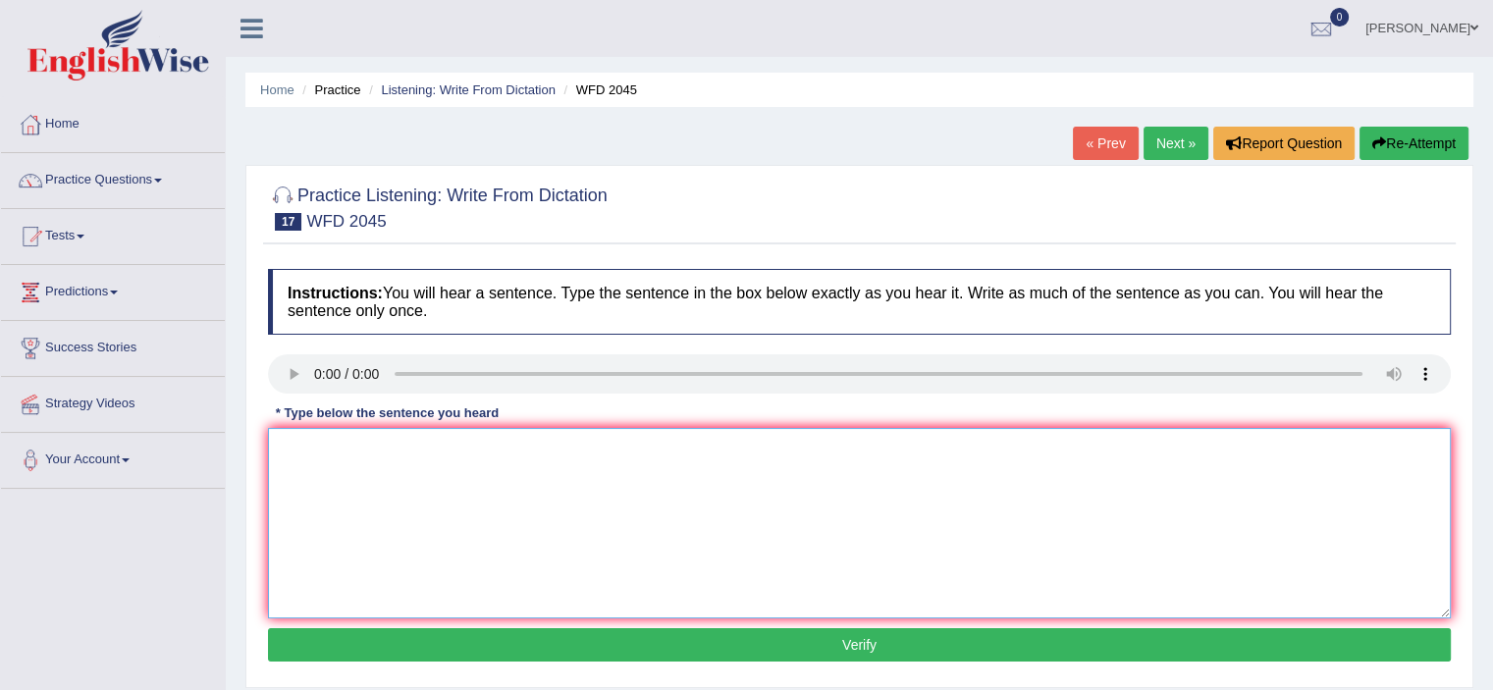
click at [315, 454] on textarea at bounding box center [859, 523] width 1183 height 190
type textarea "The bus for London will left ten minutes later than usual."
click at [652, 652] on button "Verify" at bounding box center [859, 644] width 1183 height 33
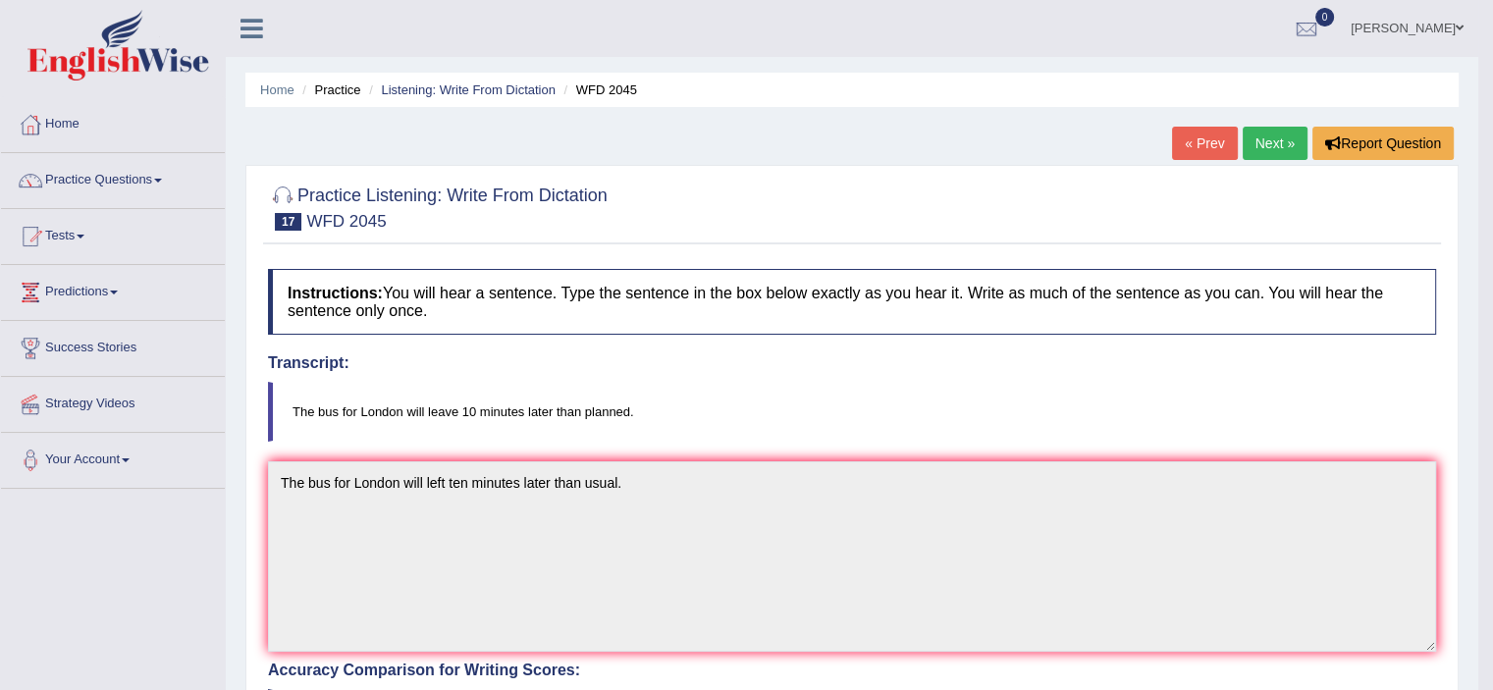
drag, startPoint x: 1263, startPoint y: 132, endPoint x: 1280, endPoint y: 140, distance: 18.4
click at [1264, 132] on link "Next »" at bounding box center [1275, 143] width 65 height 33
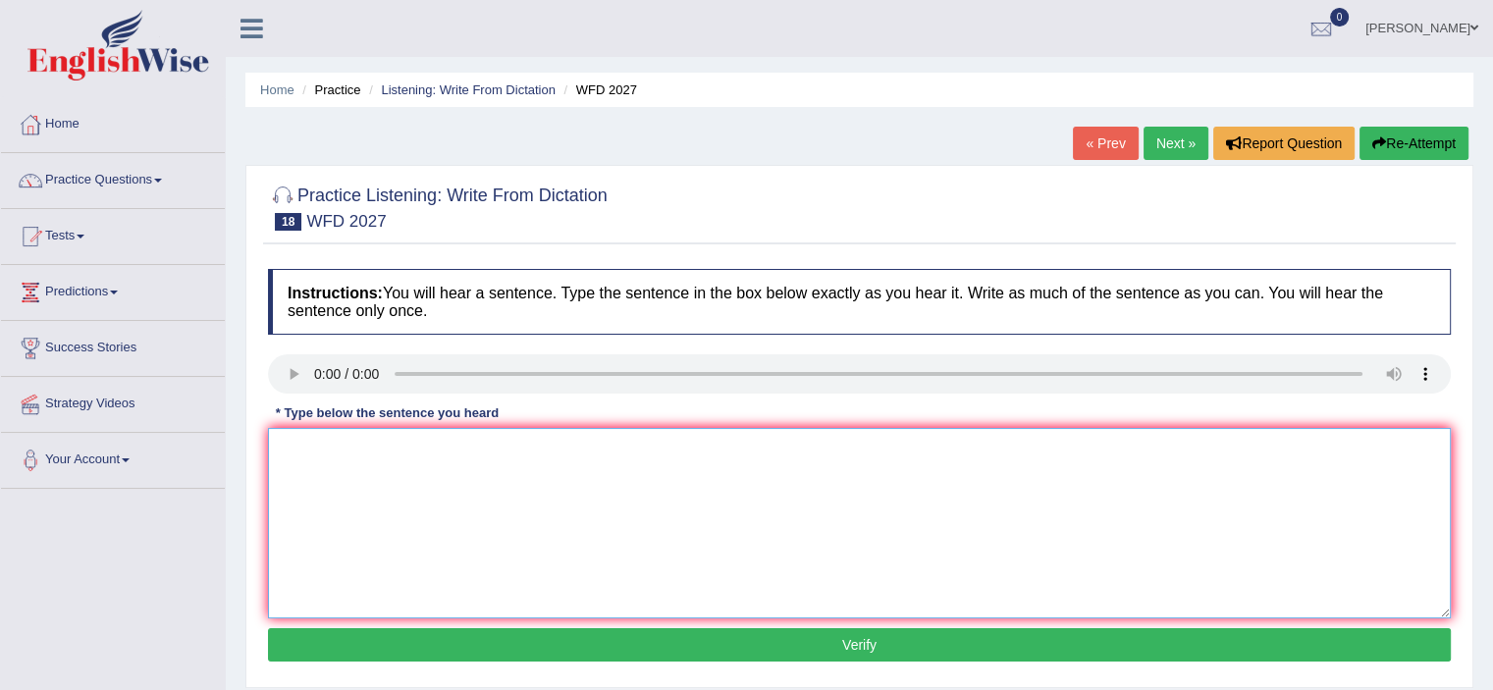
click at [349, 454] on textarea at bounding box center [859, 523] width 1183 height 190
click at [328, 450] on textarea "Animals and plants have a common structure." at bounding box center [859, 523] width 1183 height 190
click at [424, 447] on textarea "Animal and plants have a common structure." at bounding box center [859, 523] width 1183 height 190
type textarea "Animal and plants has a common structure."
click at [631, 634] on button "Verify" at bounding box center [859, 644] width 1183 height 33
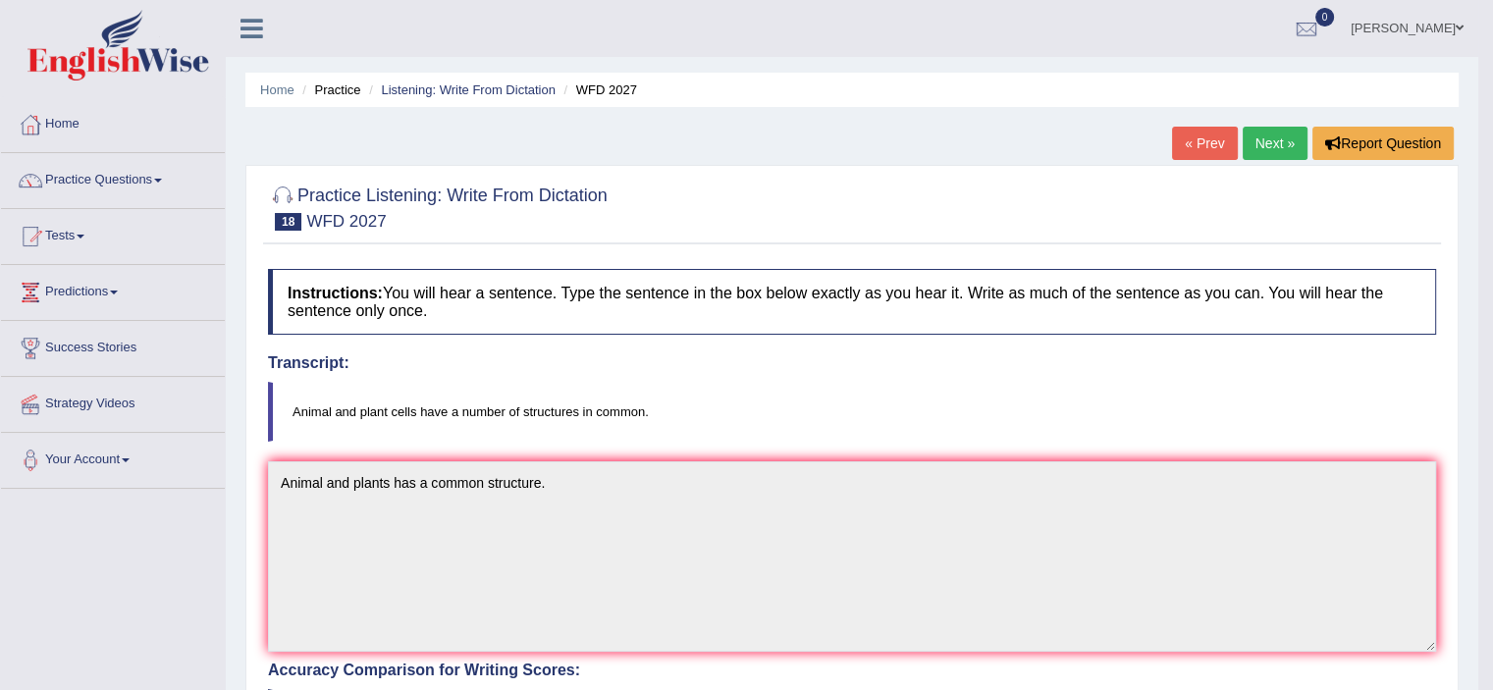
click at [1289, 147] on link "Next »" at bounding box center [1275, 143] width 65 height 33
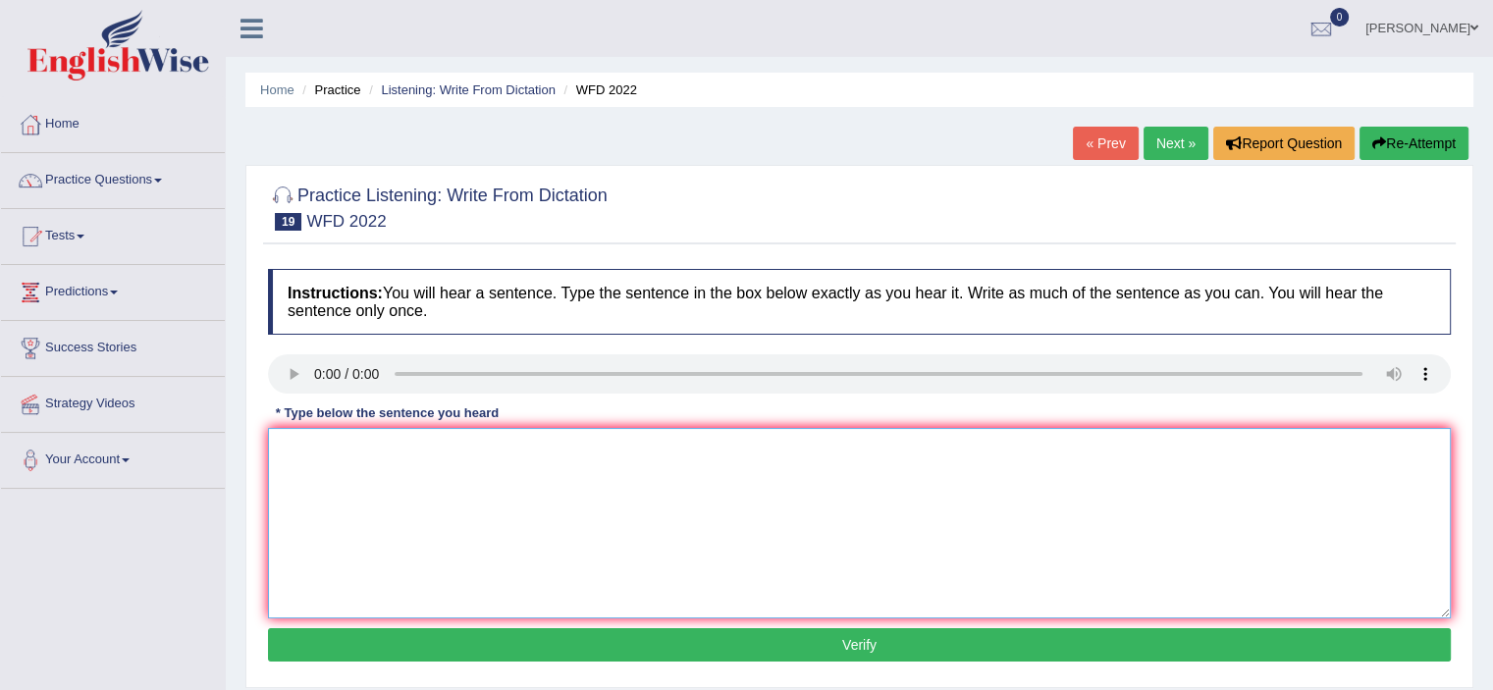
click at [357, 480] on textarea at bounding box center [859, 523] width 1183 height 190
click at [397, 448] on textarea "Most of the student not consided this issue before." at bounding box center [859, 523] width 1183 height 190
type textarea "Most of the students are not consided this issue before."
click at [610, 630] on button "Verify" at bounding box center [859, 644] width 1183 height 33
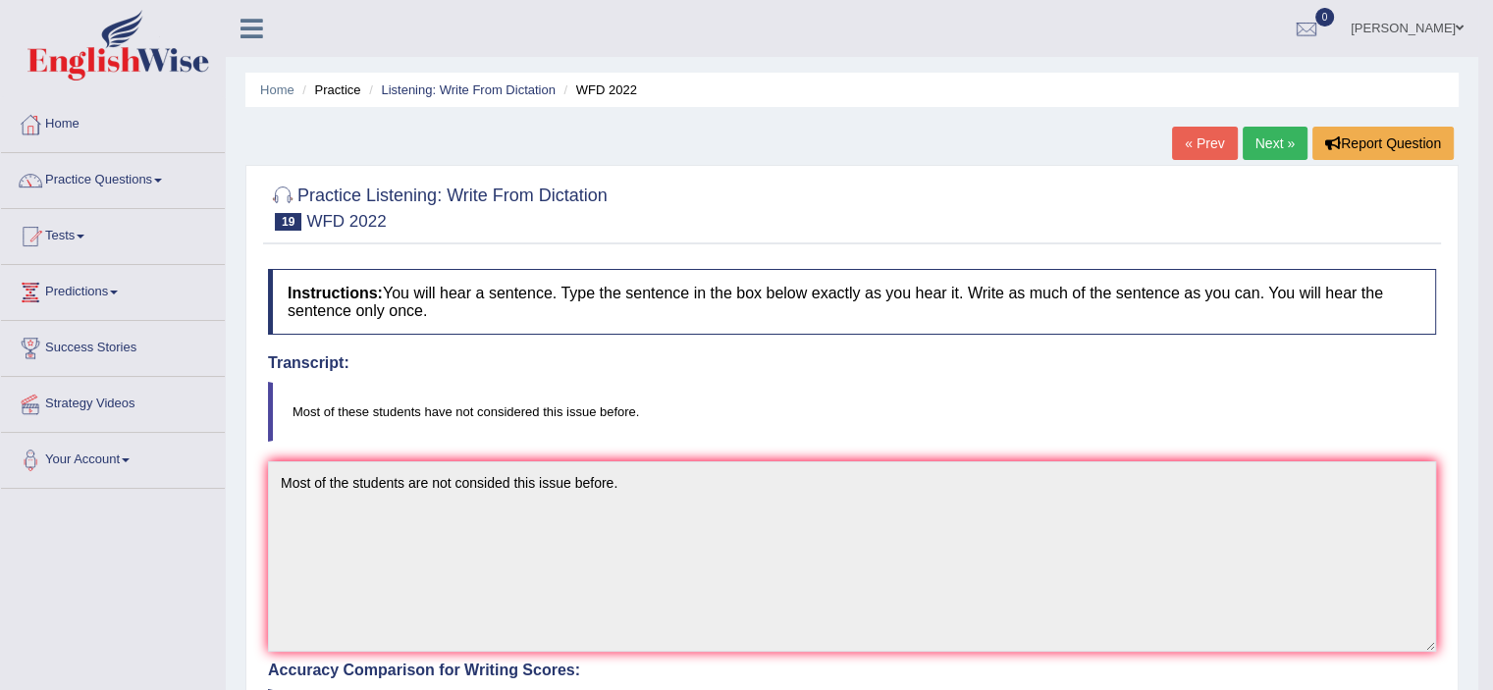
drag, startPoint x: 1270, startPoint y: 142, endPoint x: 1193, endPoint y: 155, distance: 77.6
click at [1269, 142] on link "Next »" at bounding box center [1275, 143] width 65 height 33
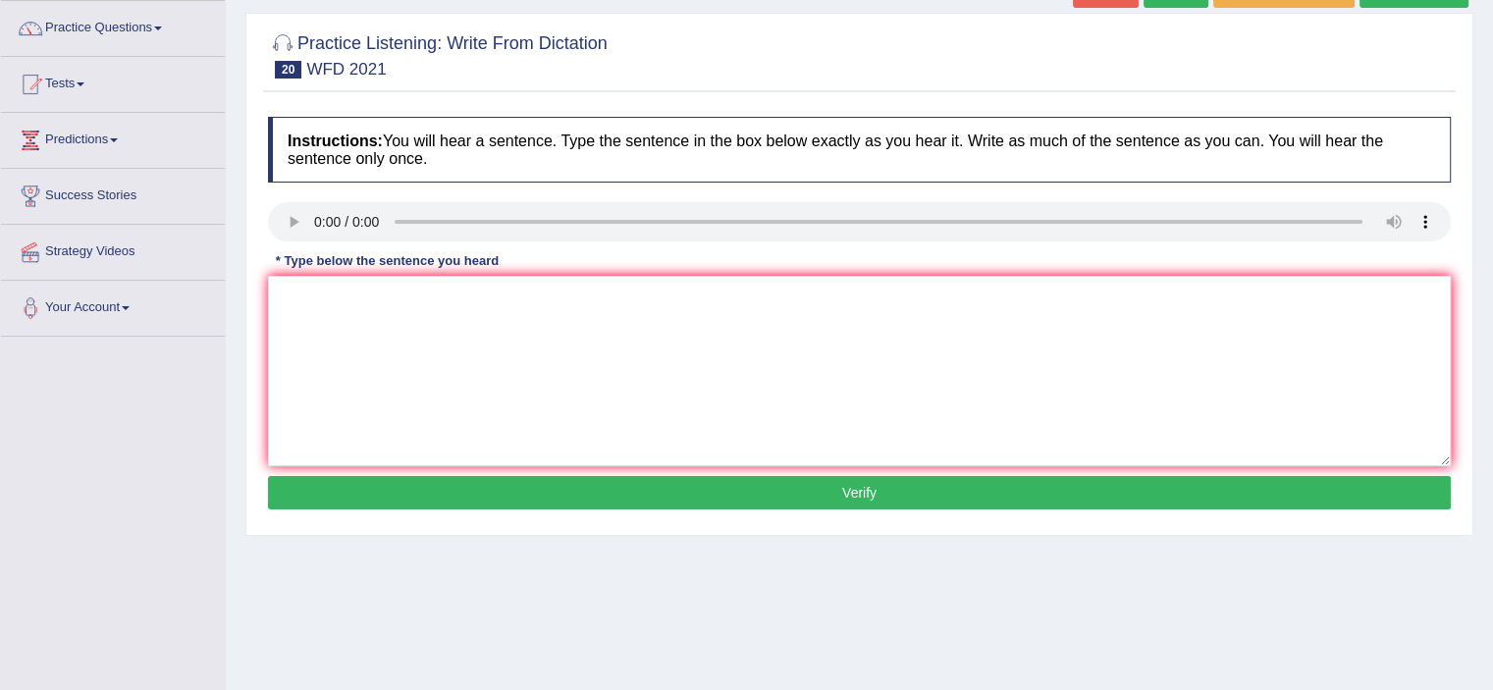
scroll to position [149, 0]
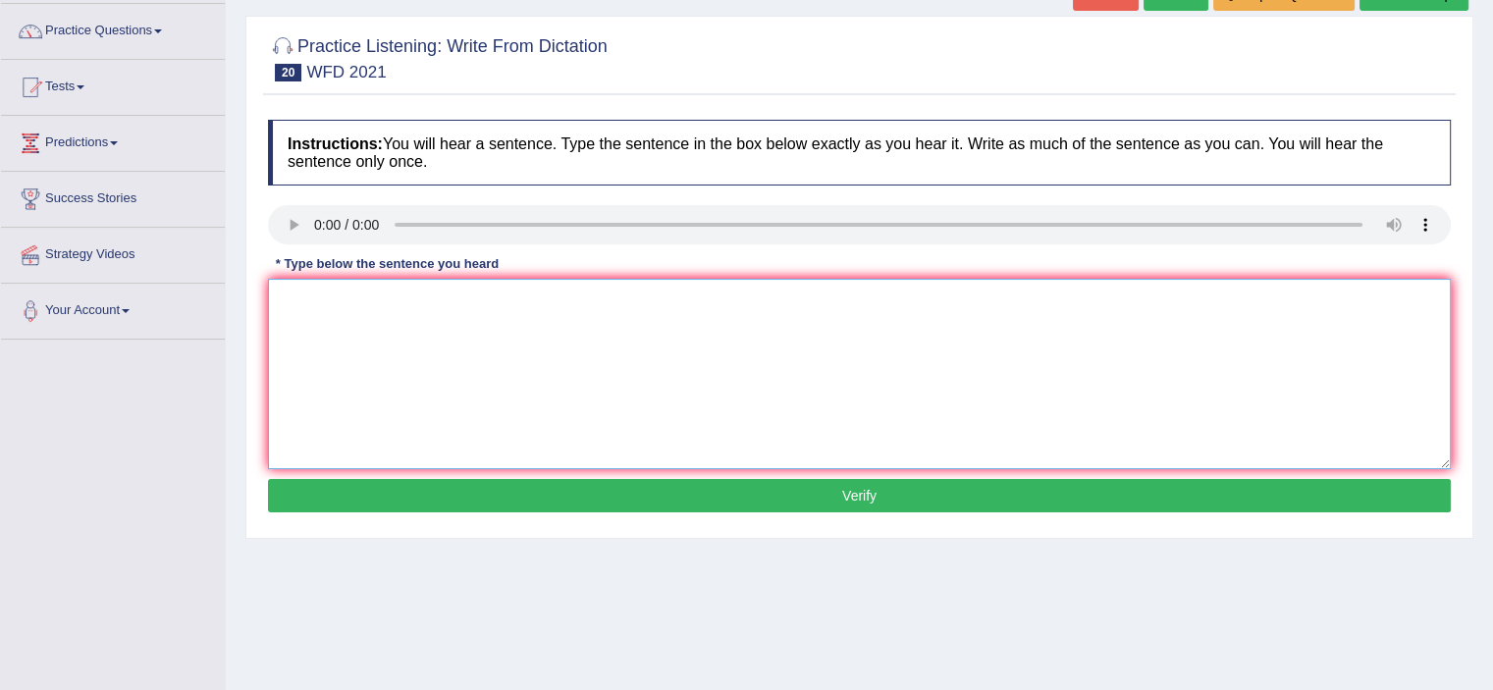
click at [341, 328] on textarea at bounding box center [859, 374] width 1183 height 190
click at [311, 300] on textarea at bounding box center [859, 374] width 1183 height 190
type textarea "The city set up several rules become low."
click at [525, 482] on button "Verify" at bounding box center [859, 495] width 1183 height 33
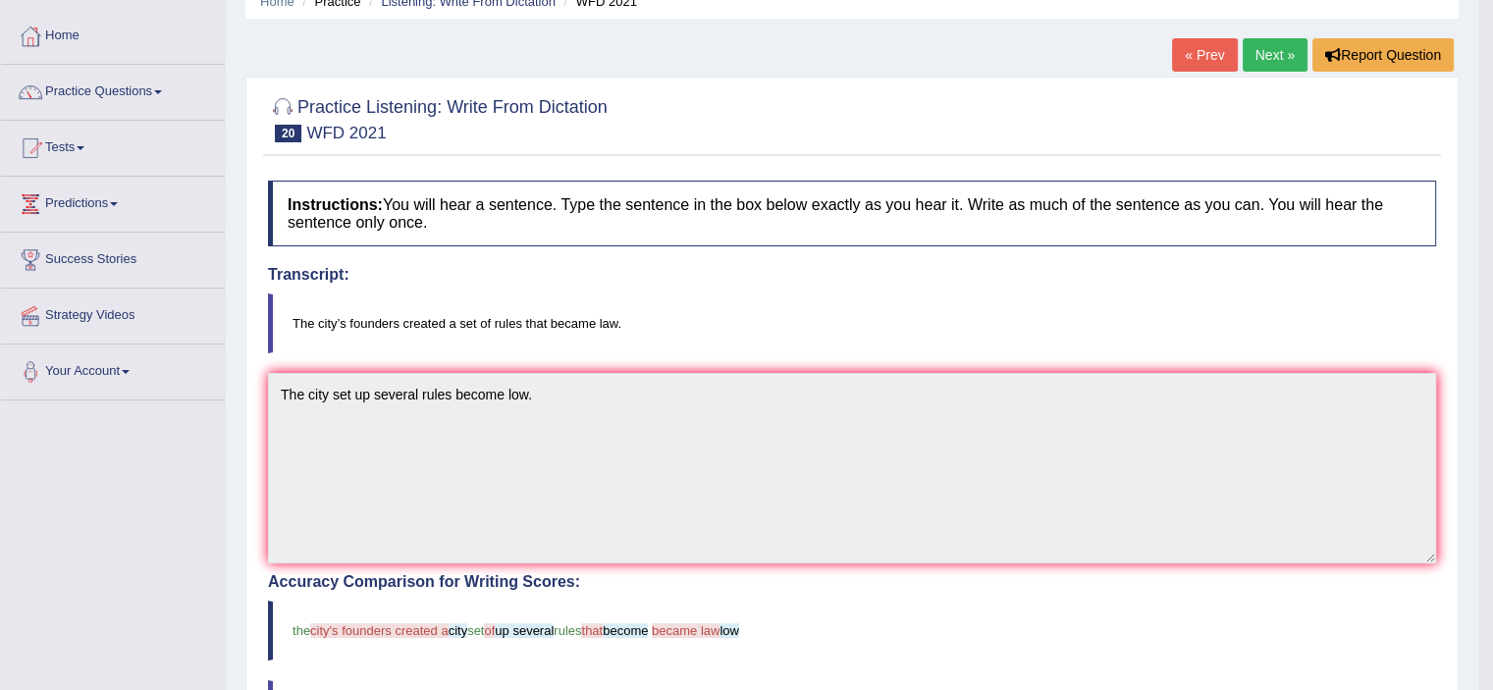
scroll to position [67, 0]
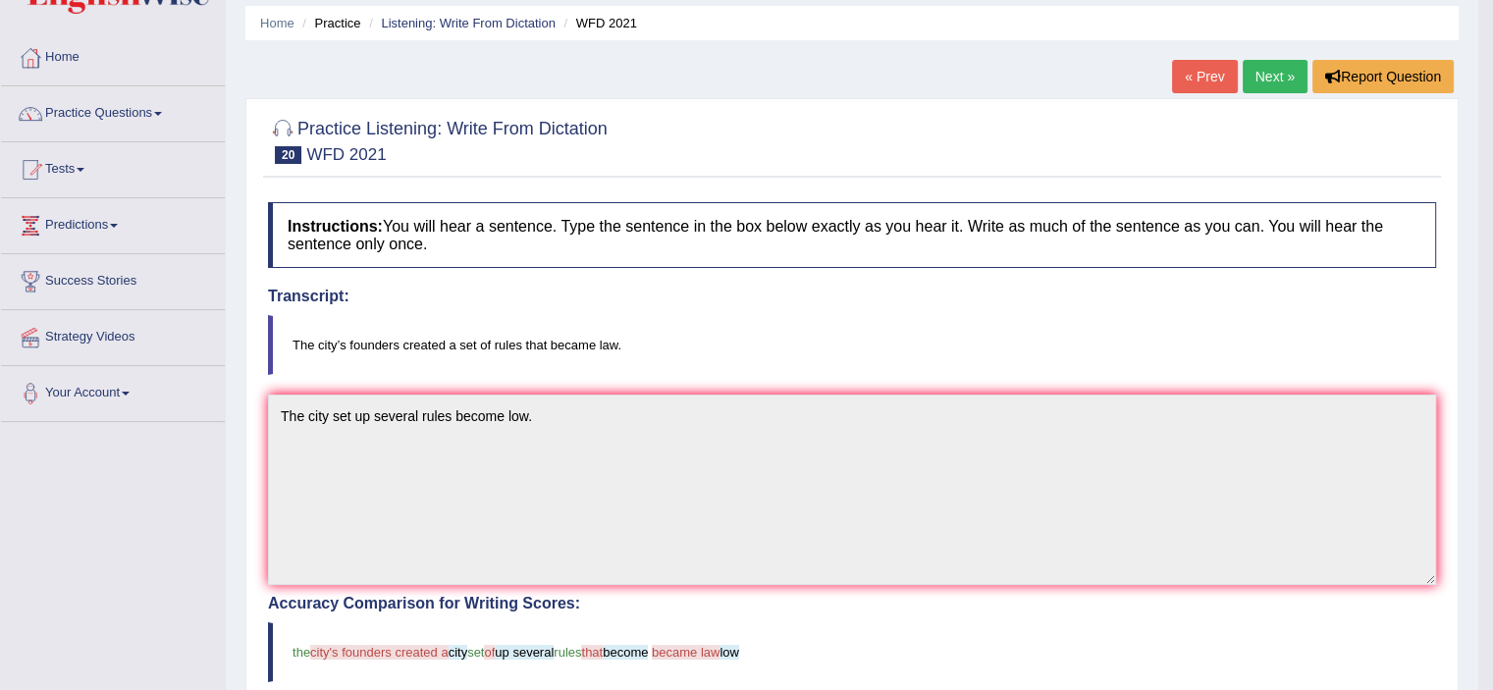
click at [1276, 73] on link "Next »" at bounding box center [1275, 76] width 65 height 33
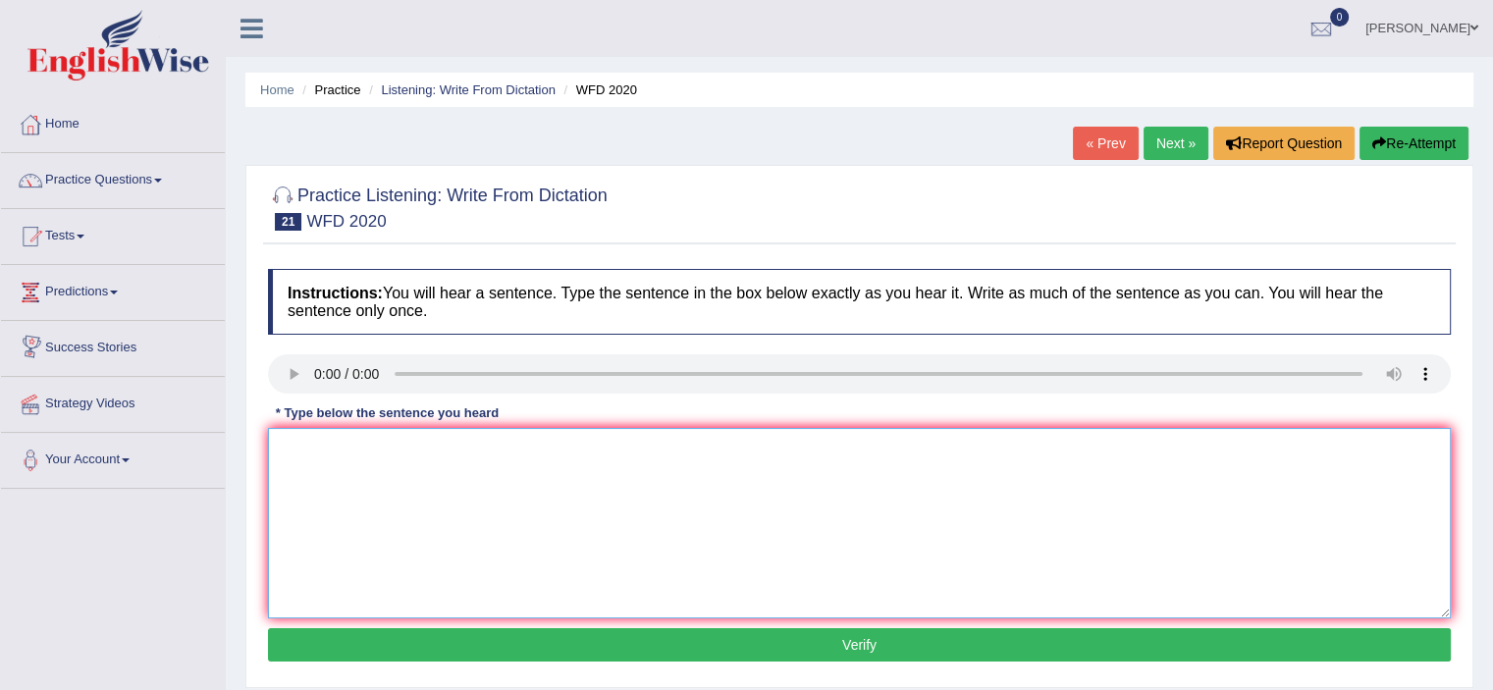
click at [353, 466] on textarea at bounding box center [859, 523] width 1183 height 190
click at [334, 448] on textarea "The chamestry building located near to the" at bounding box center [859, 523] width 1183 height 190
click at [349, 443] on textarea "The chemestry building located near to the" at bounding box center [859, 523] width 1183 height 190
click at [550, 449] on textarea "The chemistry building located near to the" at bounding box center [859, 523] width 1183 height 190
drag, startPoint x: 544, startPoint y: 447, endPoint x: 514, endPoint y: 454, distance: 30.5
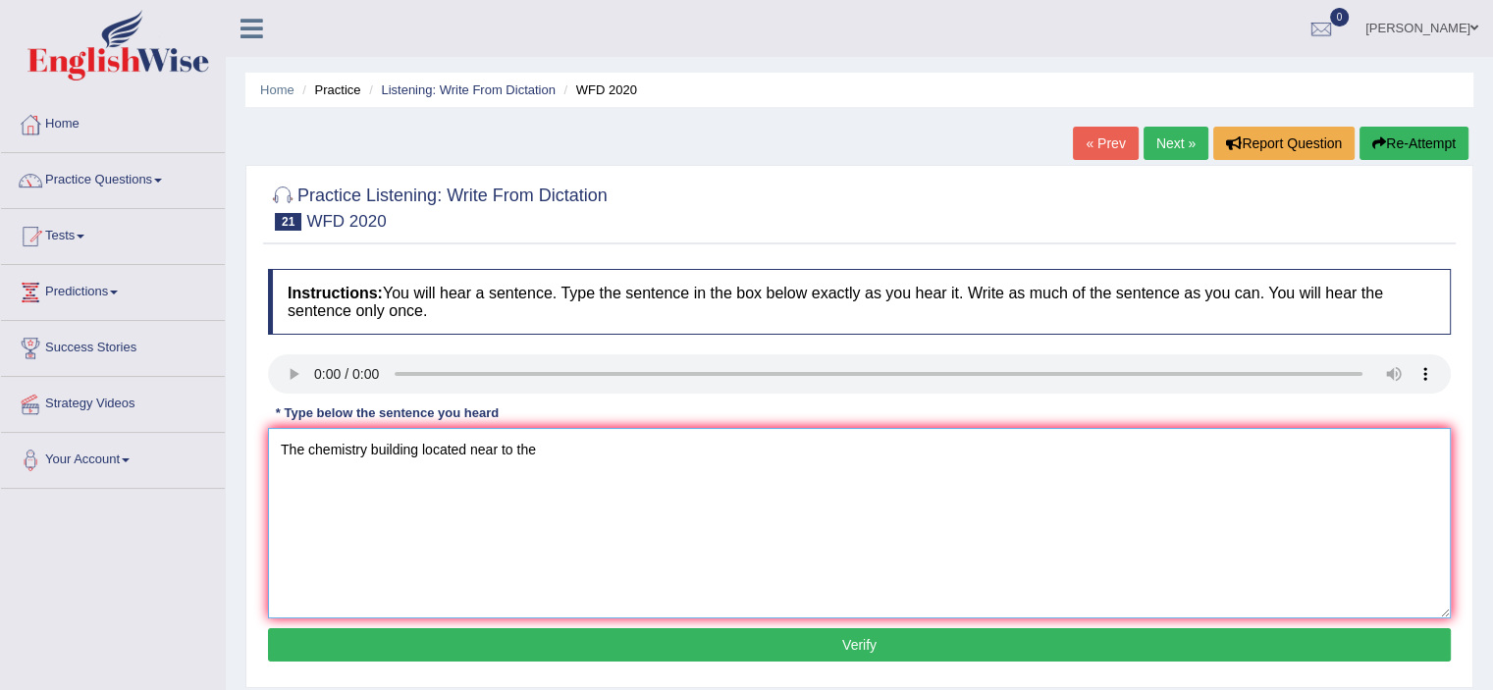
click at [501, 448] on textarea "The chemistry building located near to the" at bounding box center [859, 523] width 1183 height 190
click at [535, 450] on textarea "The chemistry building located nearly entarence to the campus." at bounding box center [859, 523] width 1183 height 190
type textarea "The chemistry building located nearly entraence to the campus."
click at [592, 630] on button "Verify" at bounding box center [859, 644] width 1183 height 33
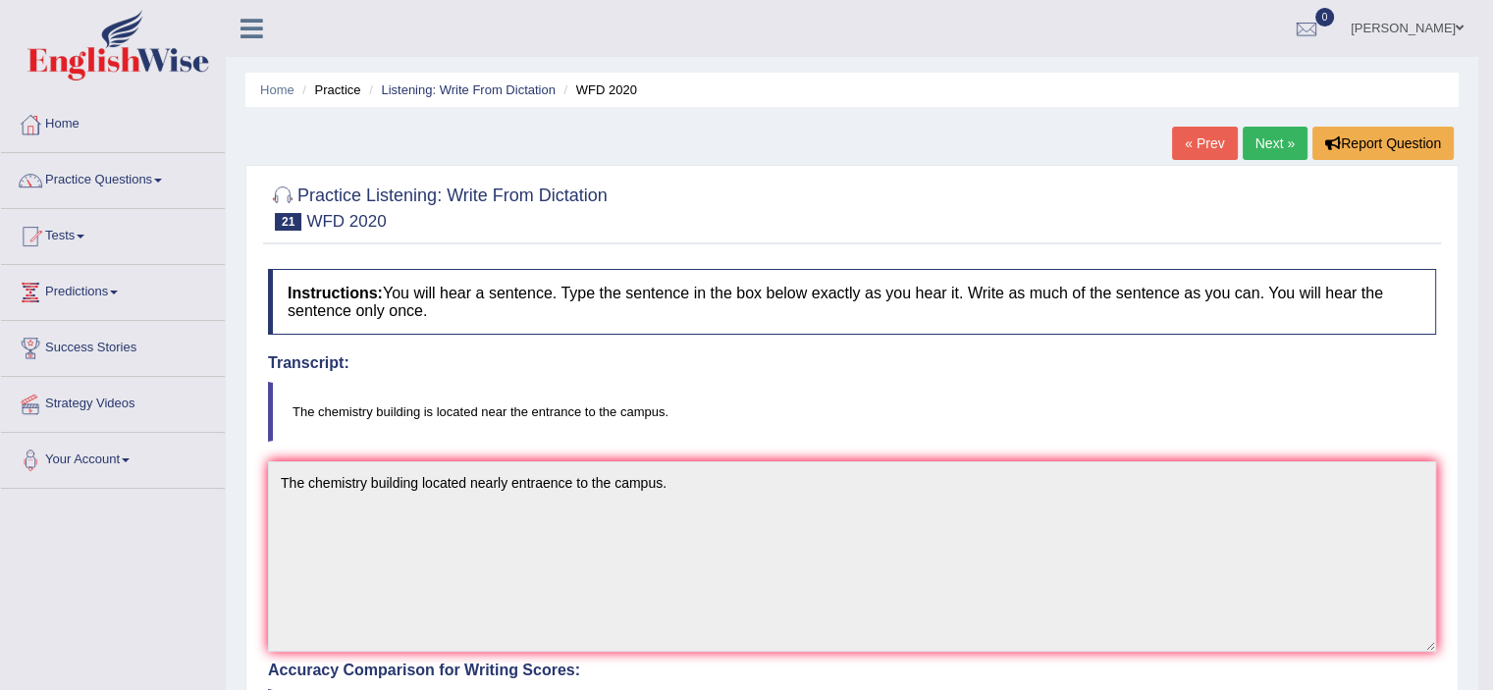
click at [1266, 153] on link "Next »" at bounding box center [1275, 143] width 65 height 33
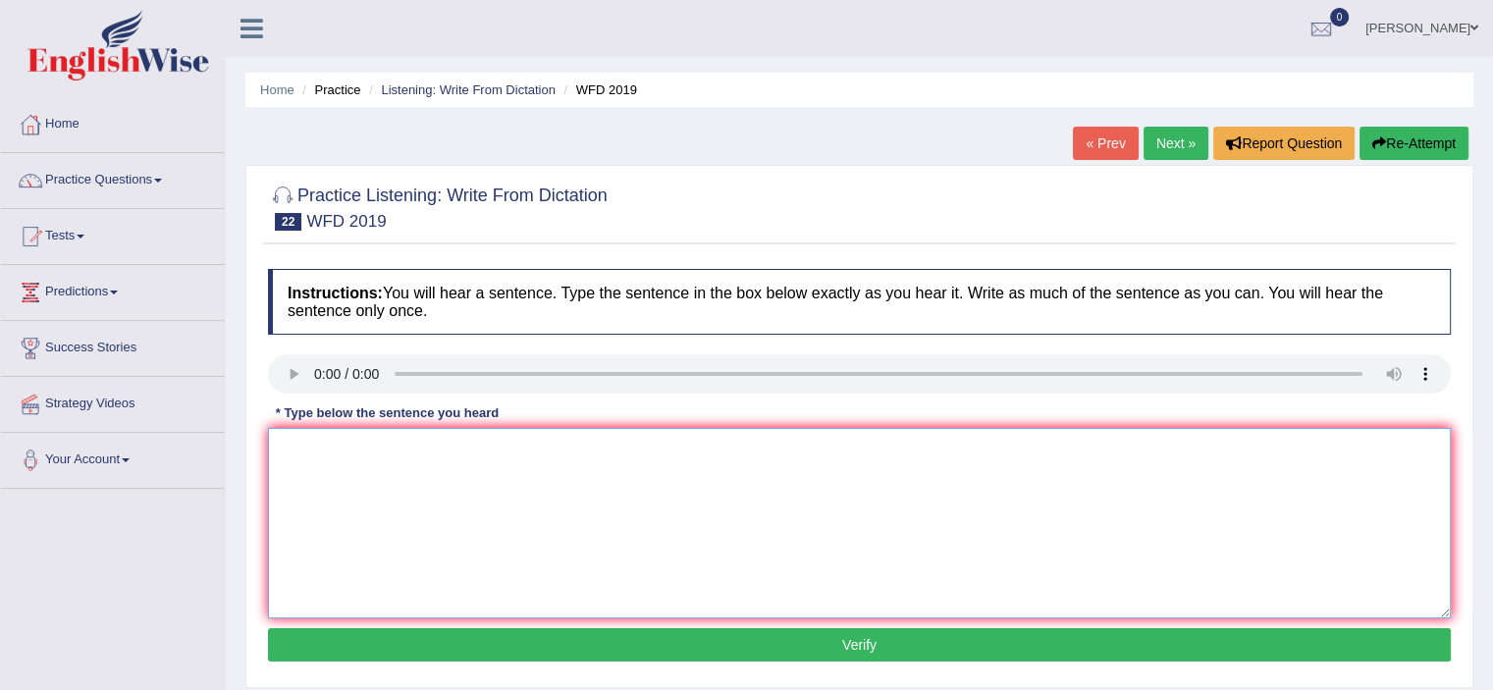
click at [314, 457] on textarea at bounding box center [859, 523] width 1183 height 190
click at [352, 449] on textarea "Speed is didected how quick and fast a persone and things moves." at bounding box center [859, 523] width 1183 height 190
click at [356, 443] on textarea "Speed is didected how quick and fast a persone and things moves." at bounding box center [859, 523] width 1183 height 190
click at [573, 447] on textarea "Speed is detected how quick and fast a persone and things moves." at bounding box center [859, 523] width 1183 height 190
type textarea "Speed is detected how quick and fast a person and things move."
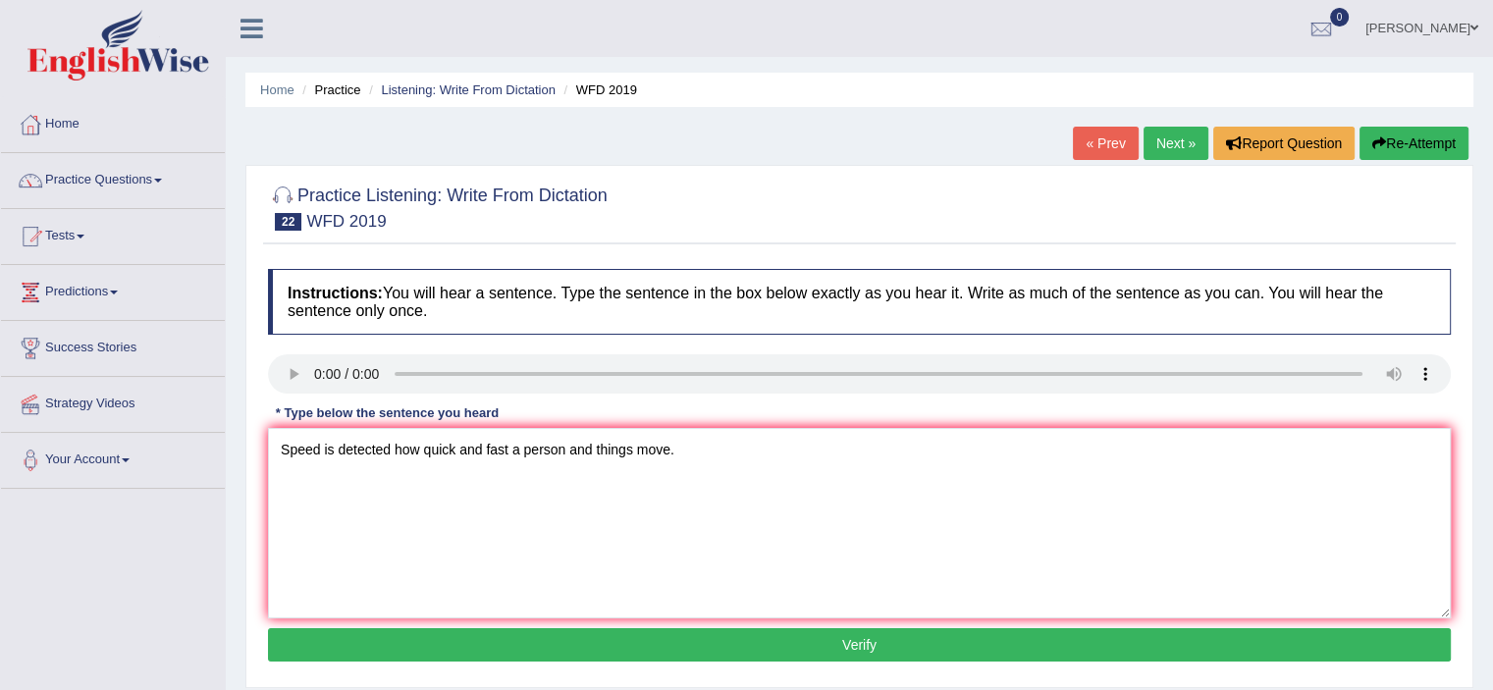
click at [809, 660] on div "Instructions: You will hear a sentence. Type the sentence in the box below exac…" at bounding box center [859, 468] width 1192 height 418
click at [809, 647] on button "Verify" at bounding box center [859, 644] width 1183 height 33
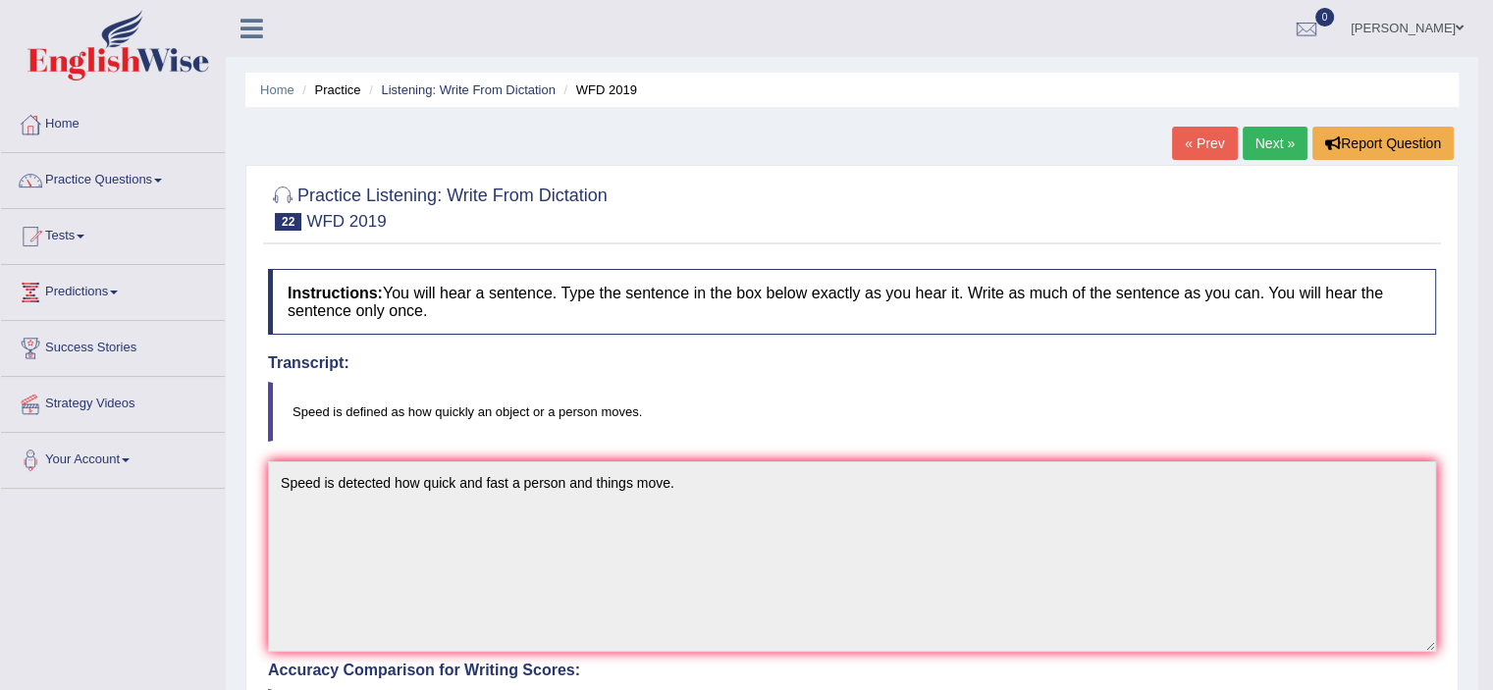
click at [1264, 140] on link "Next »" at bounding box center [1275, 143] width 65 height 33
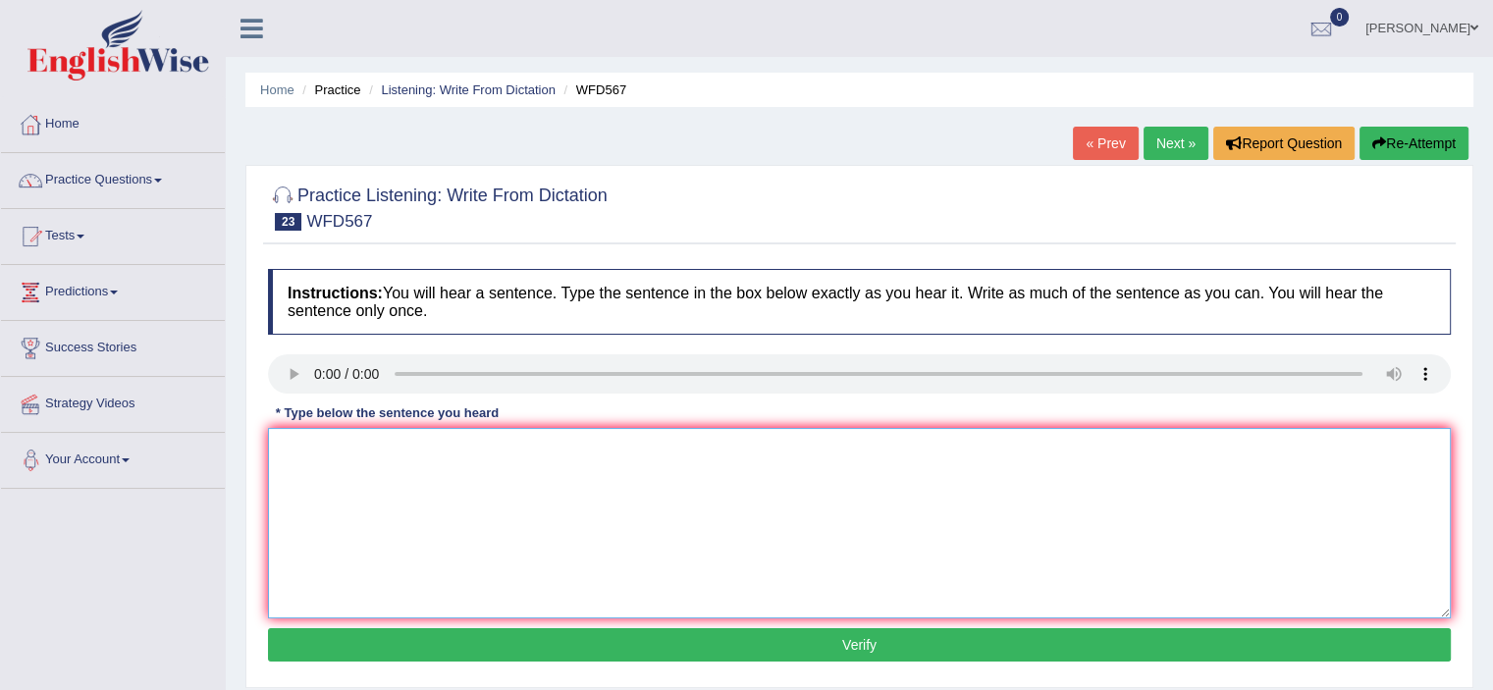
click at [371, 465] on textarea at bounding box center [859, 523] width 1183 height 190
click at [644, 450] on textarea "The currently known number of on the board dengerous chamicals." at bounding box center [859, 523] width 1183 height 190
click at [946, 516] on textarea "The currently known number of on the board dengerous chemicals." at bounding box center [859, 523] width 1183 height 190
click at [569, 448] on textarea "The currently known number of on the board dengerous chemicals." at bounding box center [859, 523] width 1183 height 190
click at [1015, 529] on textarea "The currently known number of on the board dangerous chemicals." at bounding box center [859, 523] width 1183 height 190
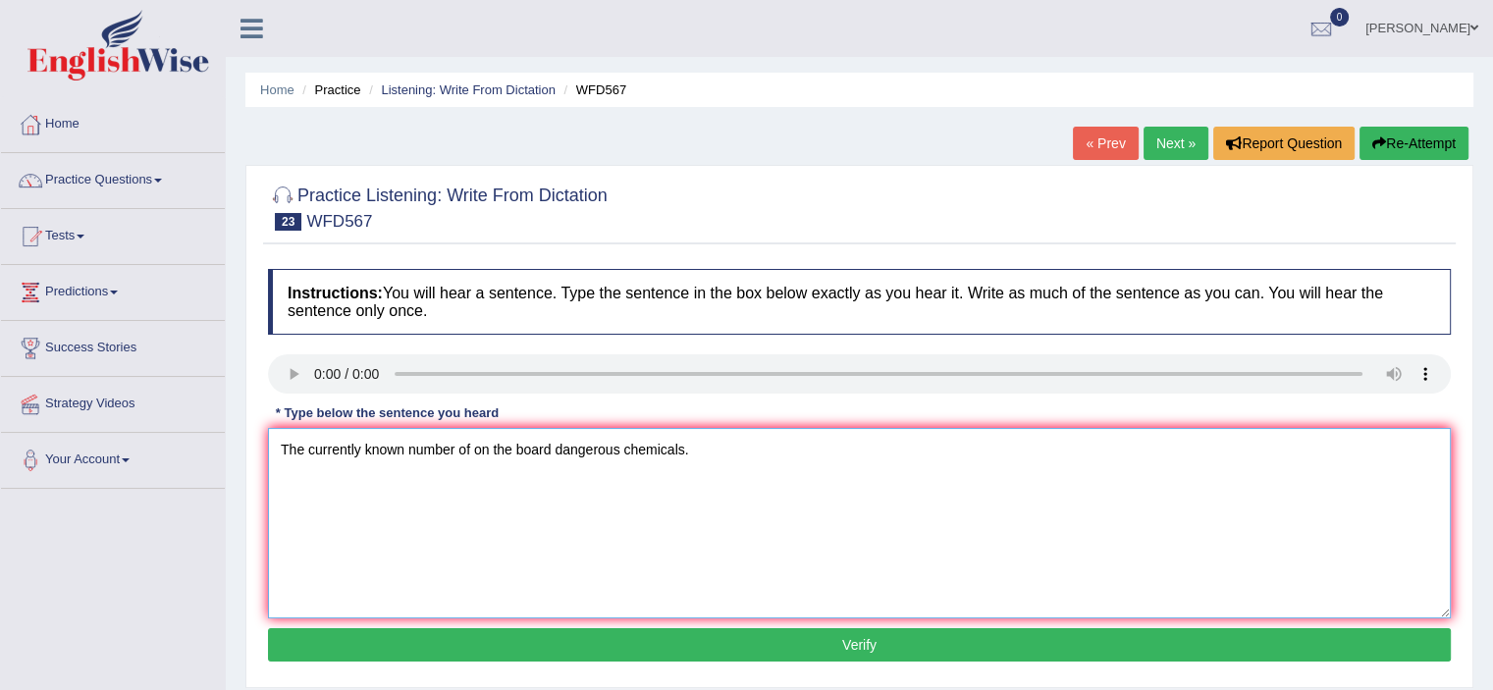
click at [904, 493] on textarea "The currently known number of on the board dangerous chemicals." at bounding box center [859, 523] width 1183 height 190
type textarea "The currently known number of on the board dangerous chemicals."
click at [724, 628] on button "Verify" at bounding box center [859, 644] width 1183 height 33
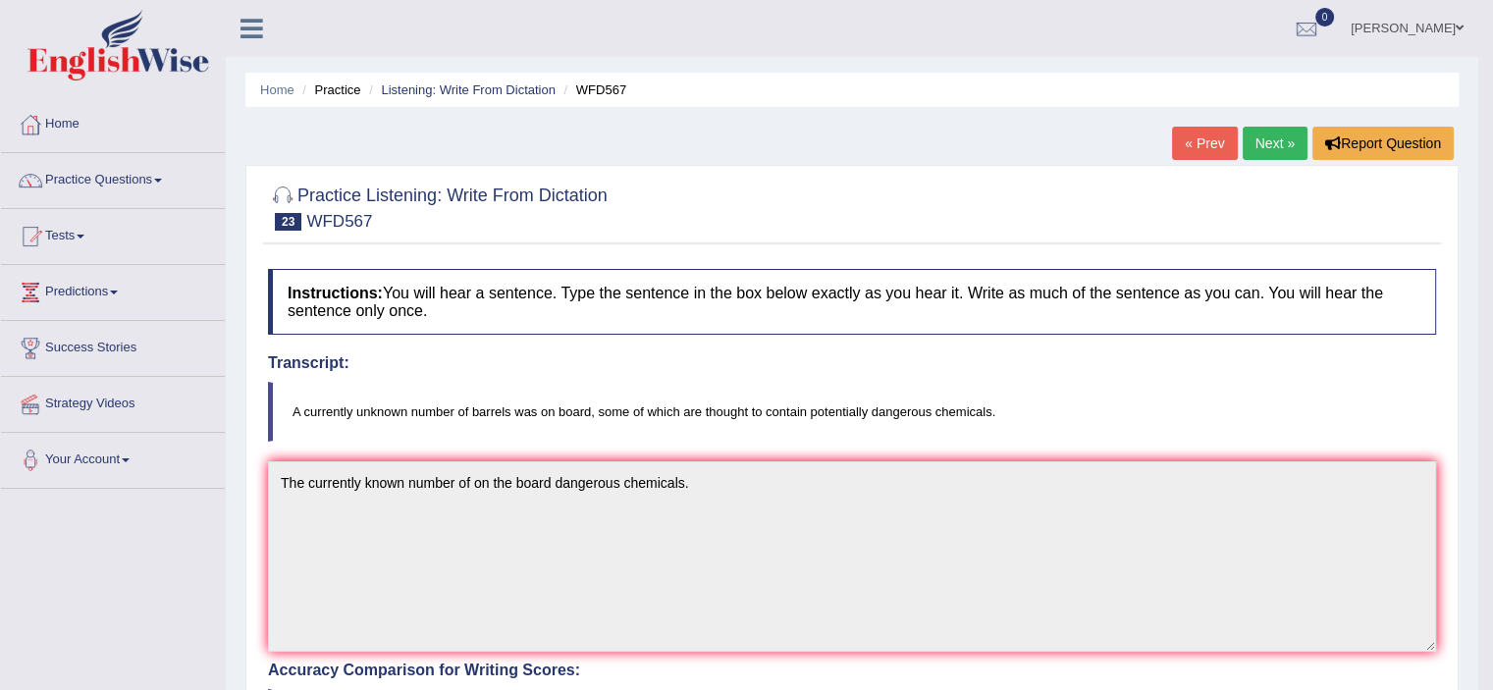
click at [1268, 132] on link "Next »" at bounding box center [1275, 143] width 65 height 33
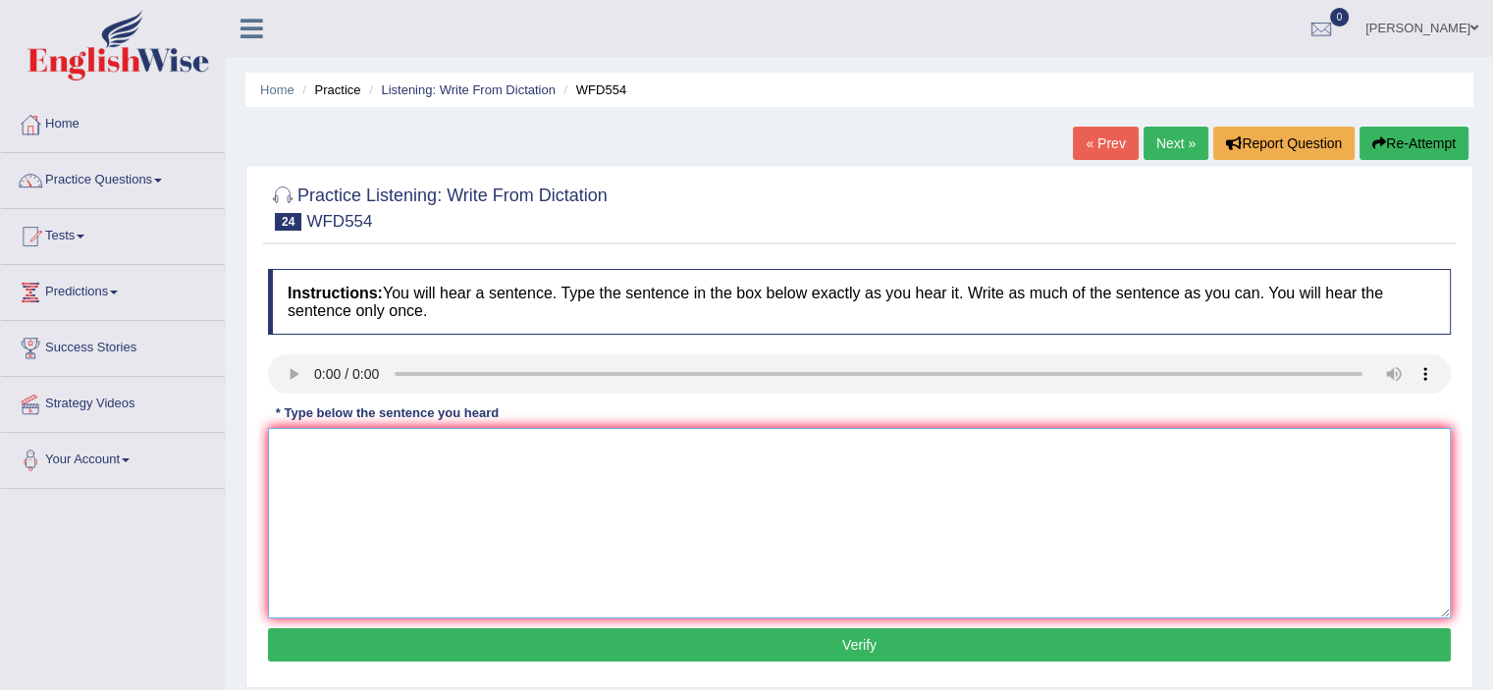
click at [350, 456] on textarea at bounding box center [859, 523] width 1183 height 190
click at [357, 463] on textarea at bounding box center [859, 523] width 1183 height 190
click at [431, 448] on textarea "In the south of the city, a ancient tample has been found" at bounding box center [859, 523] width 1183 height 190
click at [503, 447] on textarea "In the south of the city, an ancient tample has been found" at bounding box center [859, 523] width 1183 height 190
click at [726, 442] on textarea "In the south of the city, an ancient [DEMOGRAPHIC_DATA] has been found" at bounding box center [859, 523] width 1183 height 190
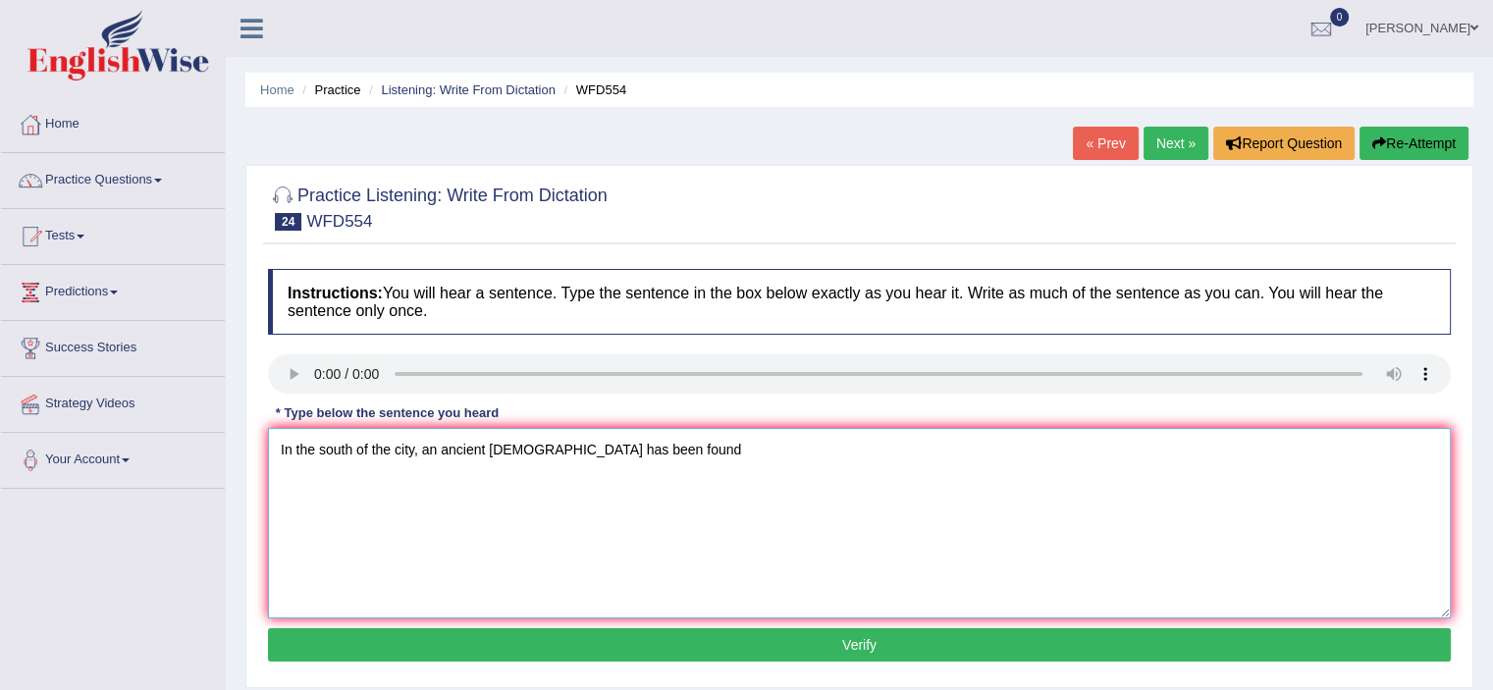
click at [690, 450] on textarea "In the south of the city, an ancient [DEMOGRAPHIC_DATA] has been found" at bounding box center [859, 523] width 1183 height 190
click at [675, 453] on textarea "In the south of the city, an ancient [DEMOGRAPHIC_DATA] has been found on a bul…" at bounding box center [859, 523] width 1183 height 190
click at [1183, 471] on textarea "In the south of the city, an ancient [DEMOGRAPHIC_DATA] has been found on a bui…" at bounding box center [859, 523] width 1183 height 190
type textarea "In the south of the city, an ancient [DEMOGRAPHIC_DATA] has been found on a bui…"
click at [696, 639] on button "Verify" at bounding box center [859, 644] width 1183 height 33
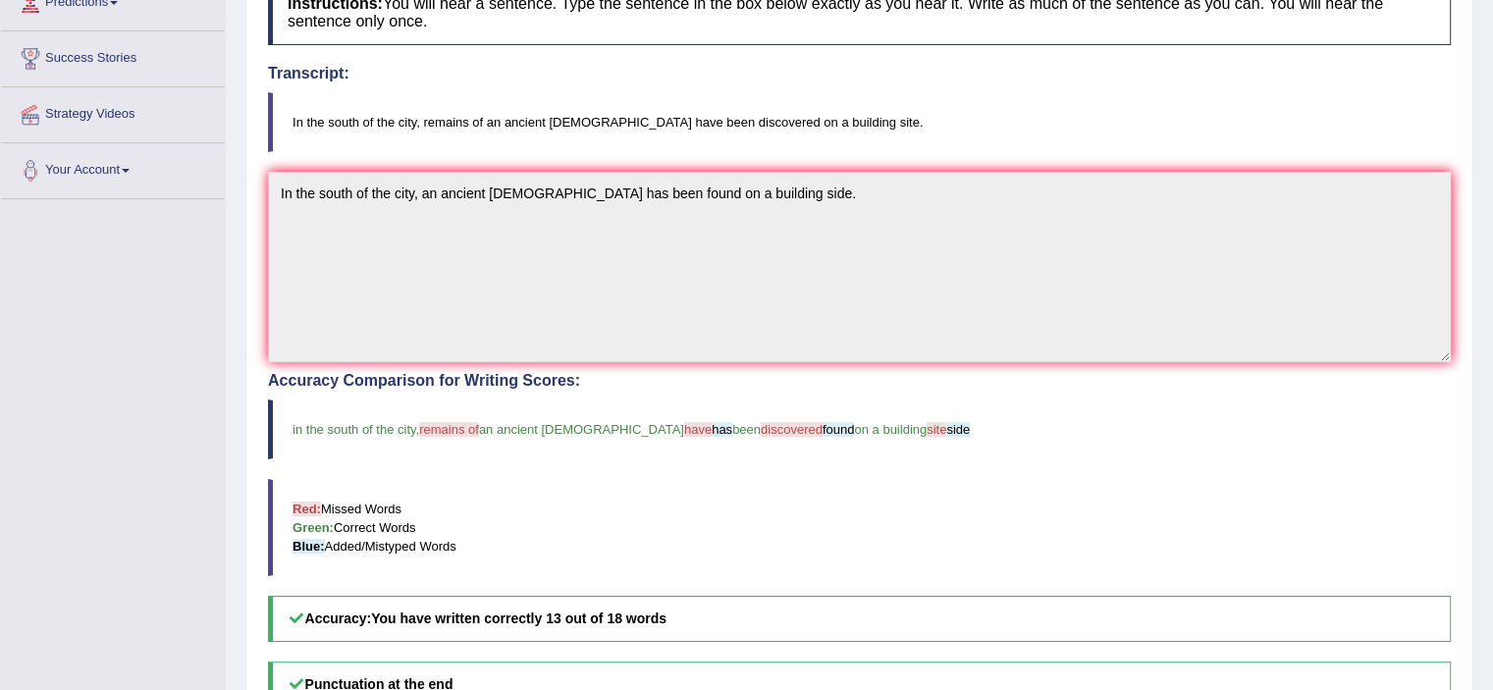
scroll to position [294, 0]
